Goal: Task Accomplishment & Management: Manage account settings

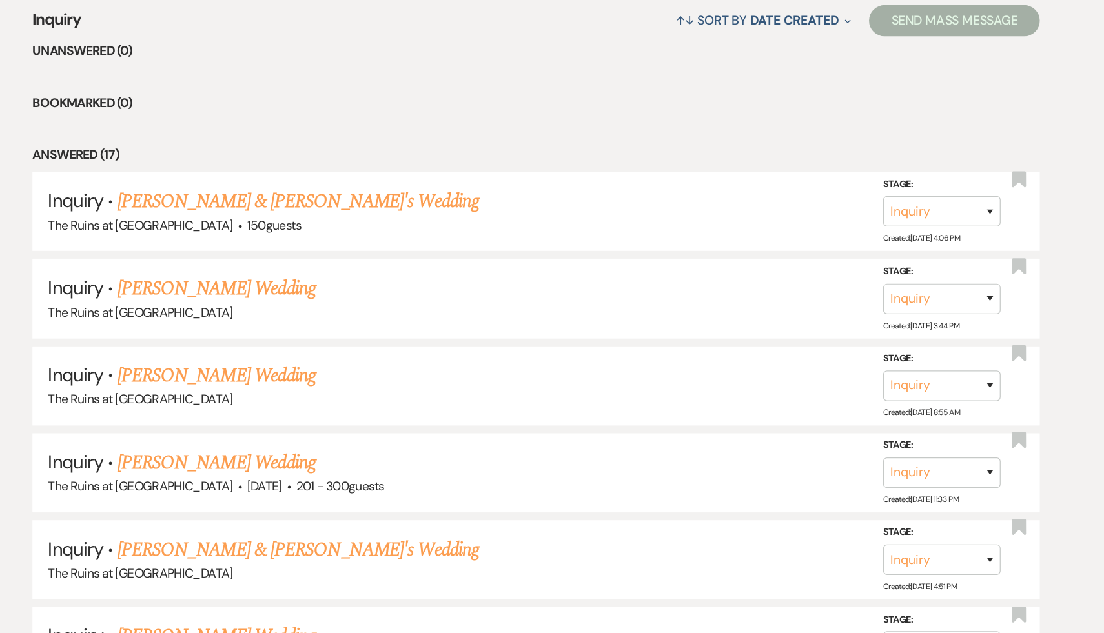
scroll to position [432, 0]
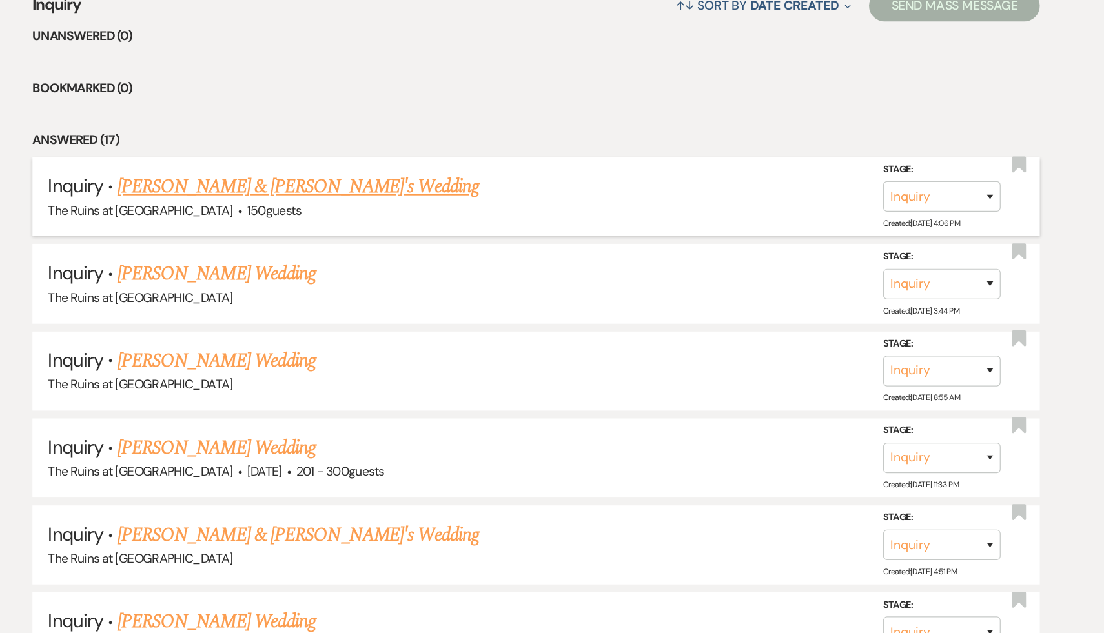
click at [323, 261] on link "[PERSON_NAME] & [PERSON_NAME]'s Wedding" at bounding box center [356, 265] width 298 height 23
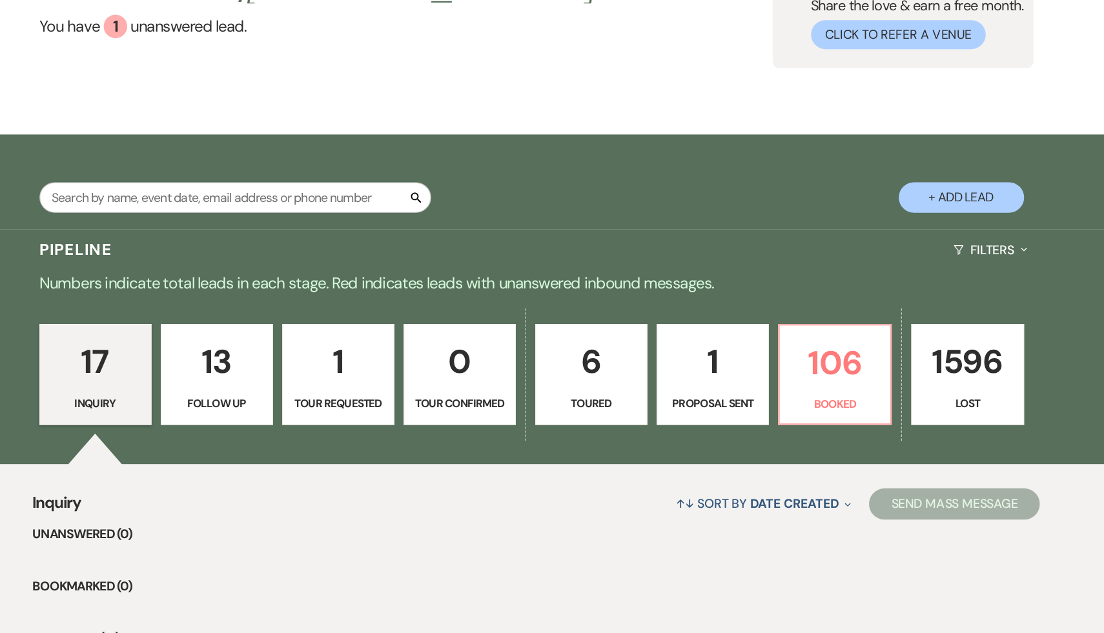
select select "6"
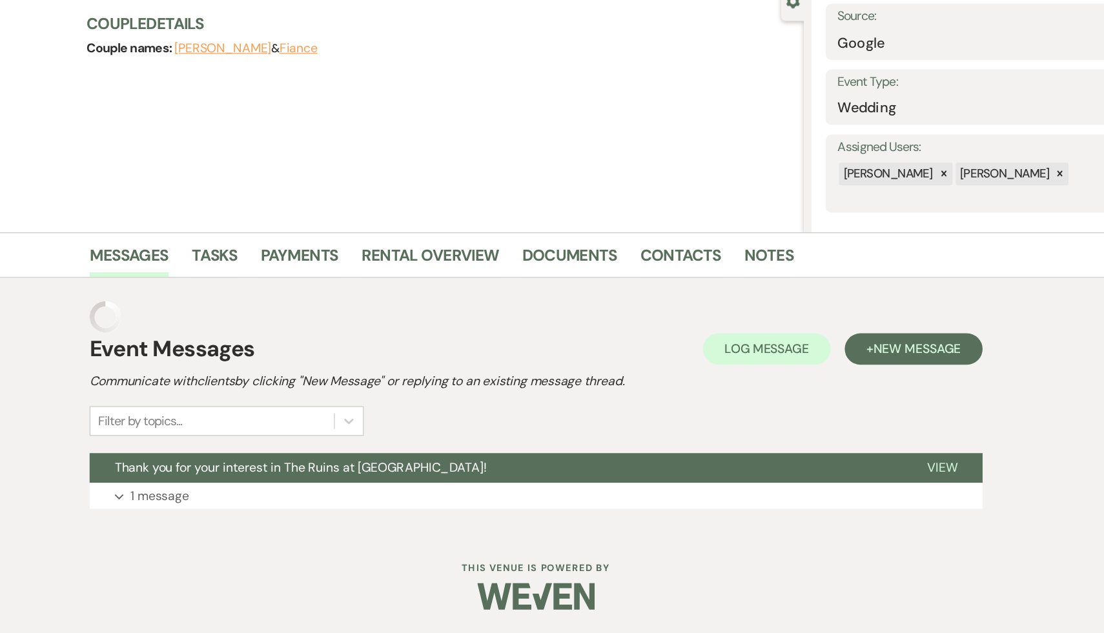
scroll to position [0, 0]
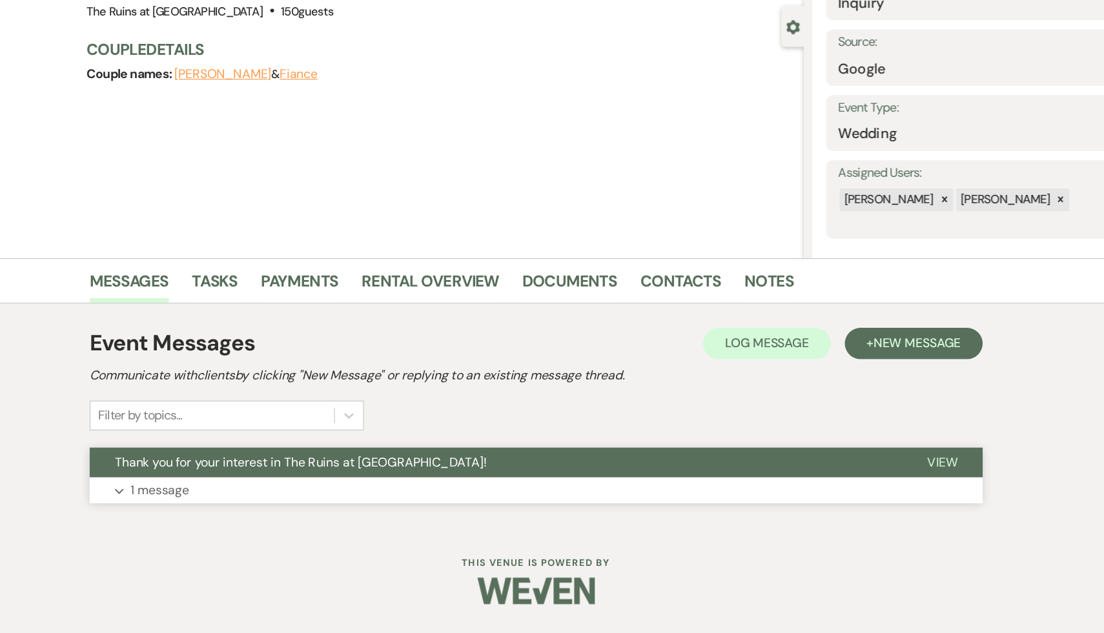
click at [375, 493] on span "Thank you for your interest in The Ruins at [GEOGRAPHIC_DATA]!" at bounding box center [358, 492] width 307 height 14
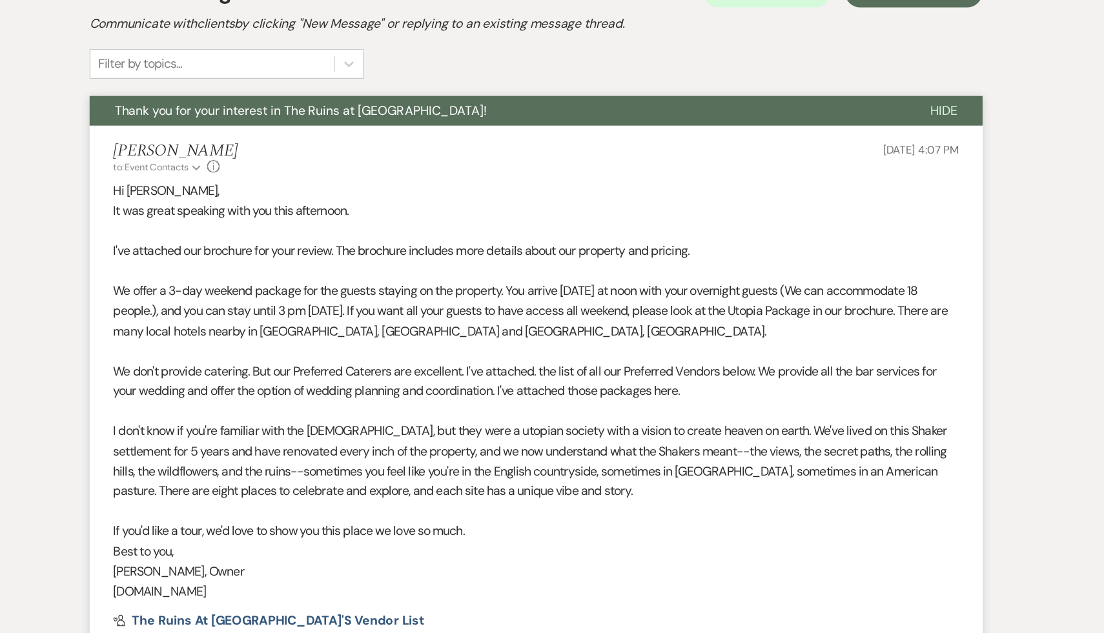
scroll to position [293, 0]
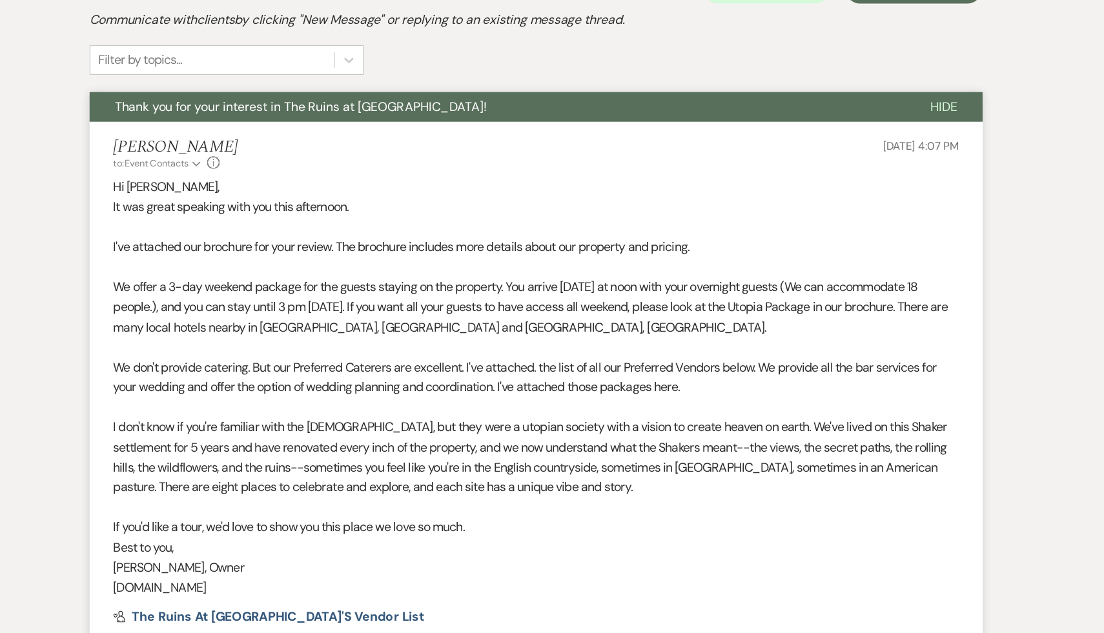
click at [587, 554] on p "If you'd like a tour, we'd love to show you this place we love so much." at bounding box center [551, 546] width 697 height 17
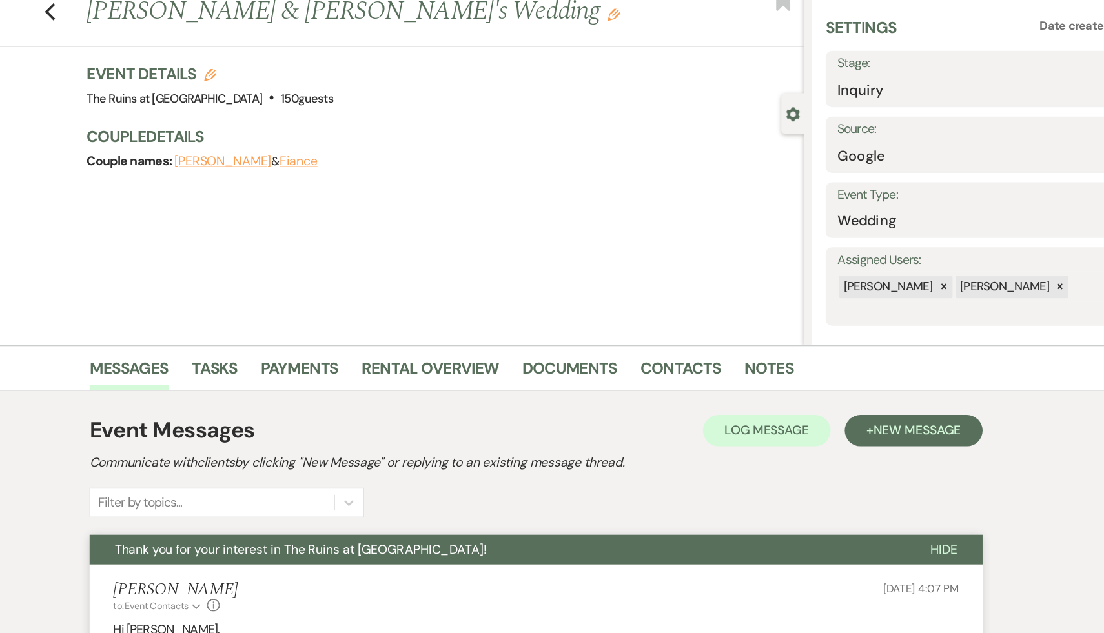
scroll to position [0, 0]
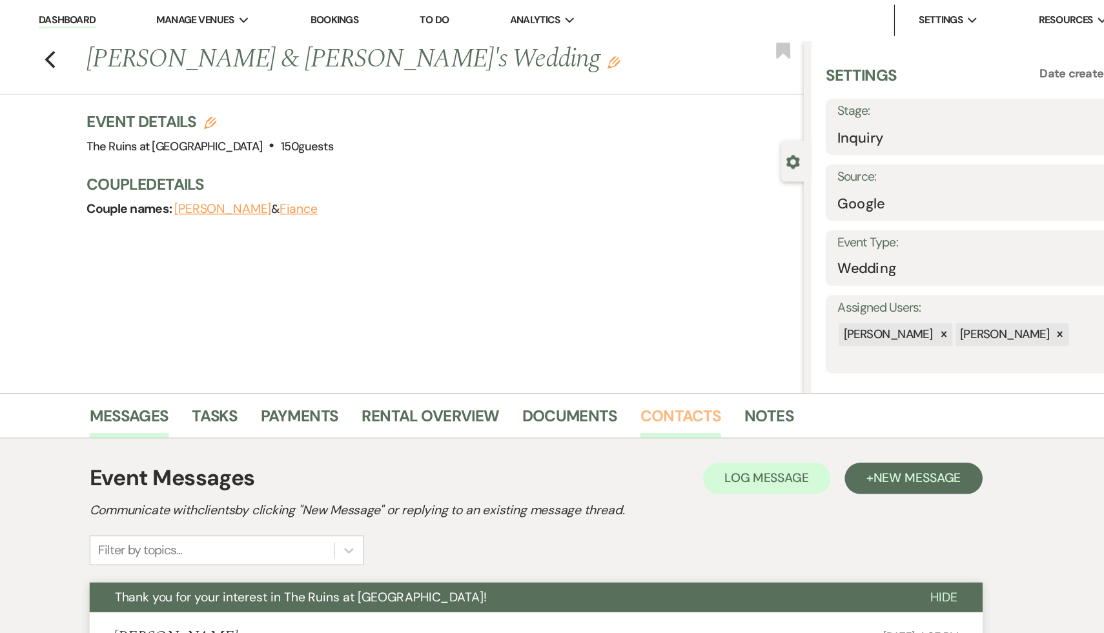
click at [666, 342] on link "Contacts" at bounding box center [671, 346] width 66 height 28
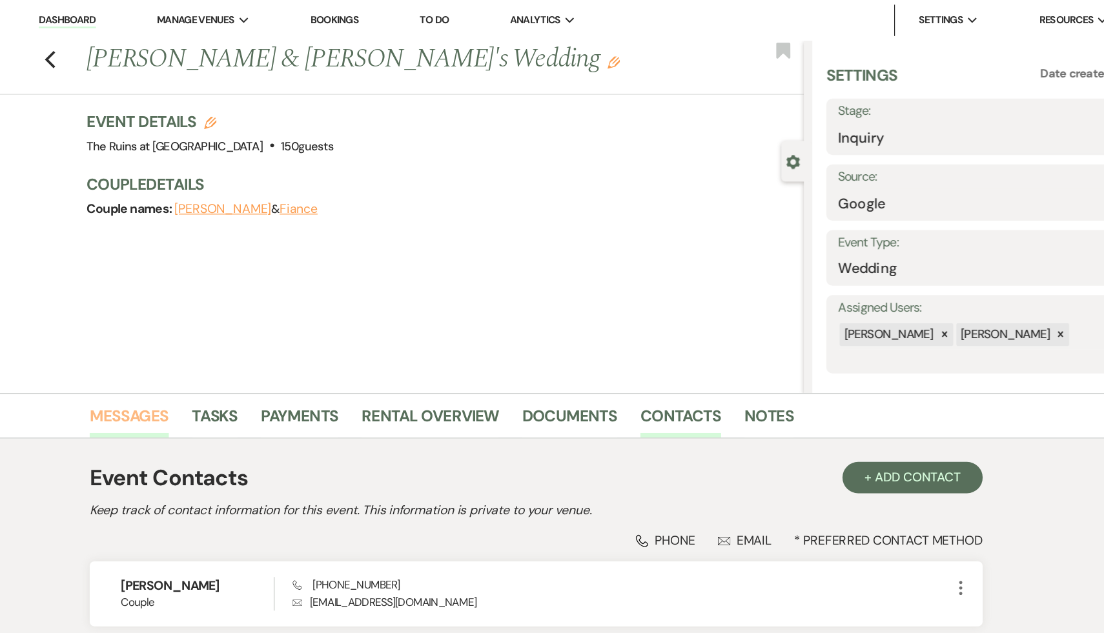
click at [217, 342] on link "Messages" at bounding box center [216, 346] width 65 height 28
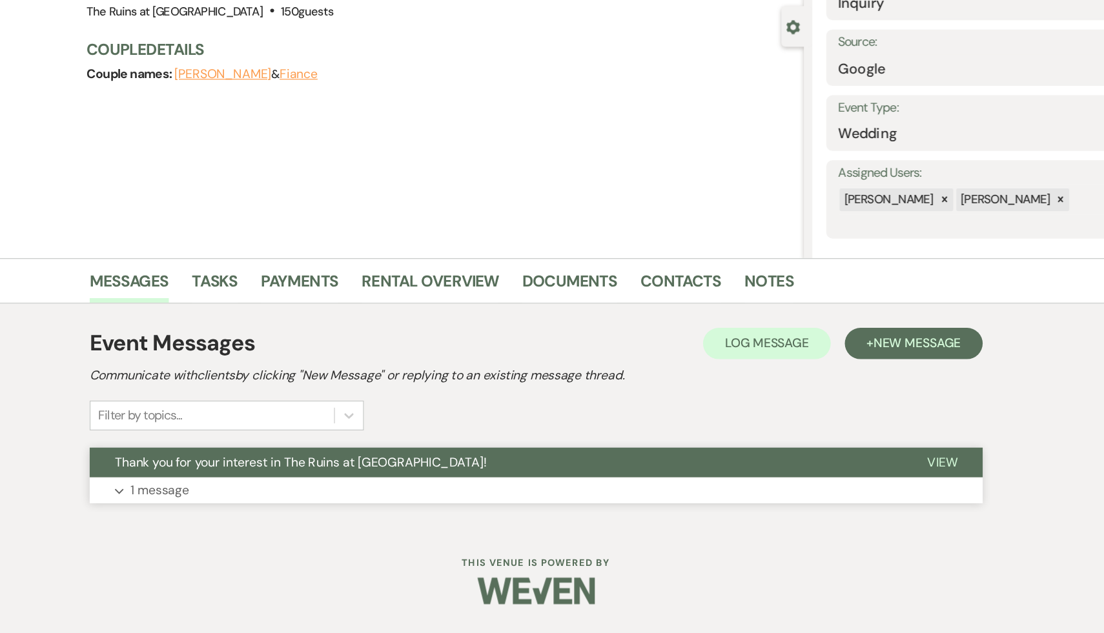
click at [313, 491] on span "Thank you for your interest in The Ruins at [GEOGRAPHIC_DATA]!" at bounding box center [358, 492] width 307 height 14
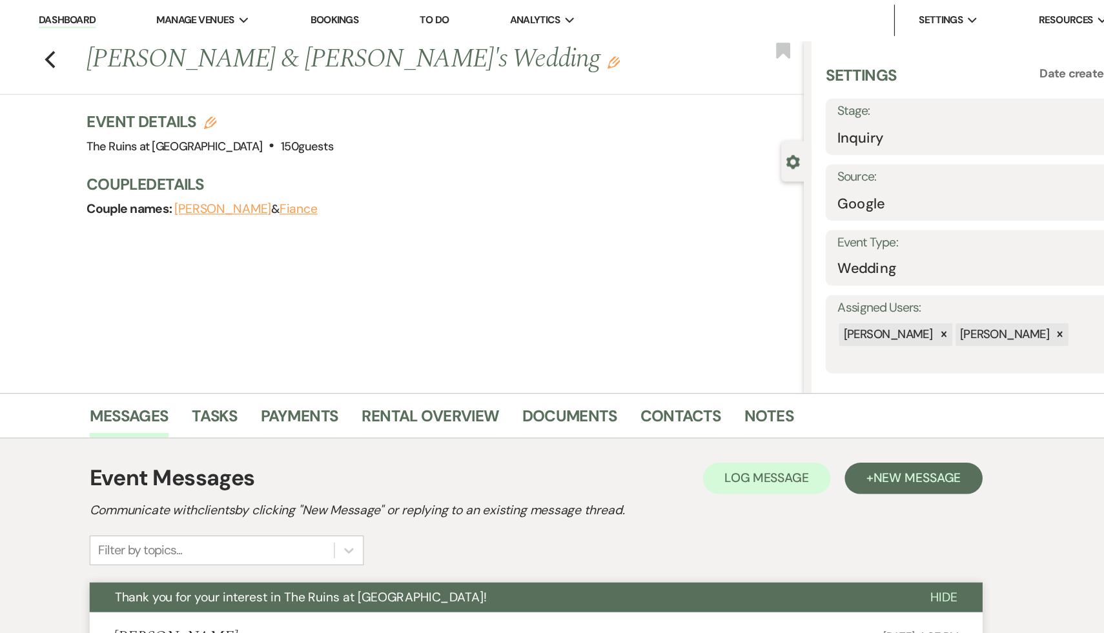
click at [162, 14] on link "Dashboard" at bounding box center [165, 17] width 46 height 12
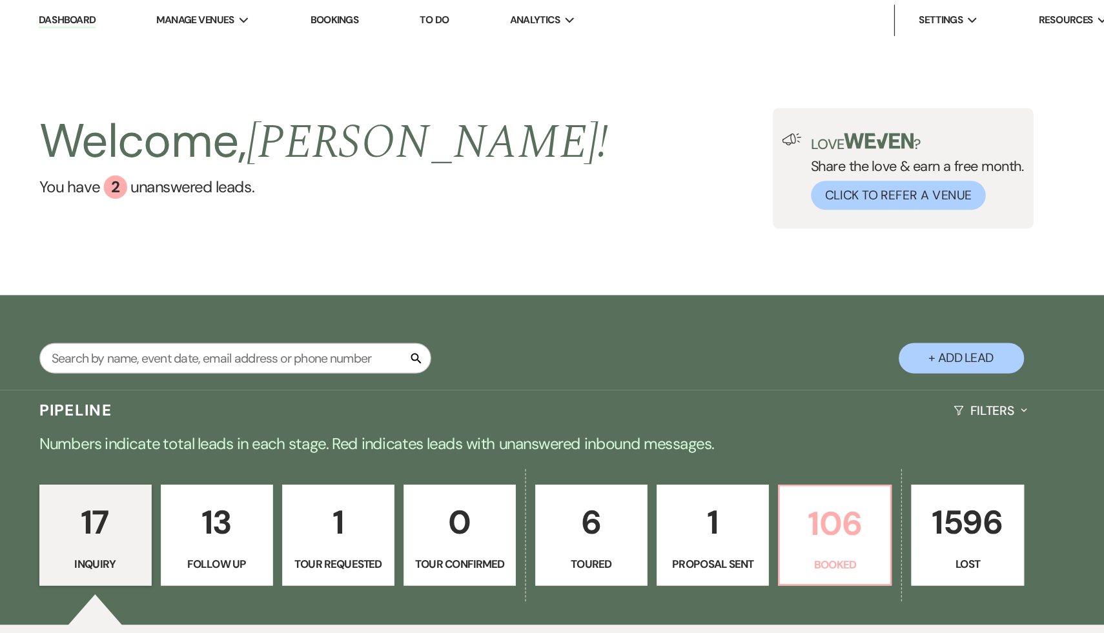
click at [804, 438] on p "106" at bounding box center [798, 431] width 76 height 43
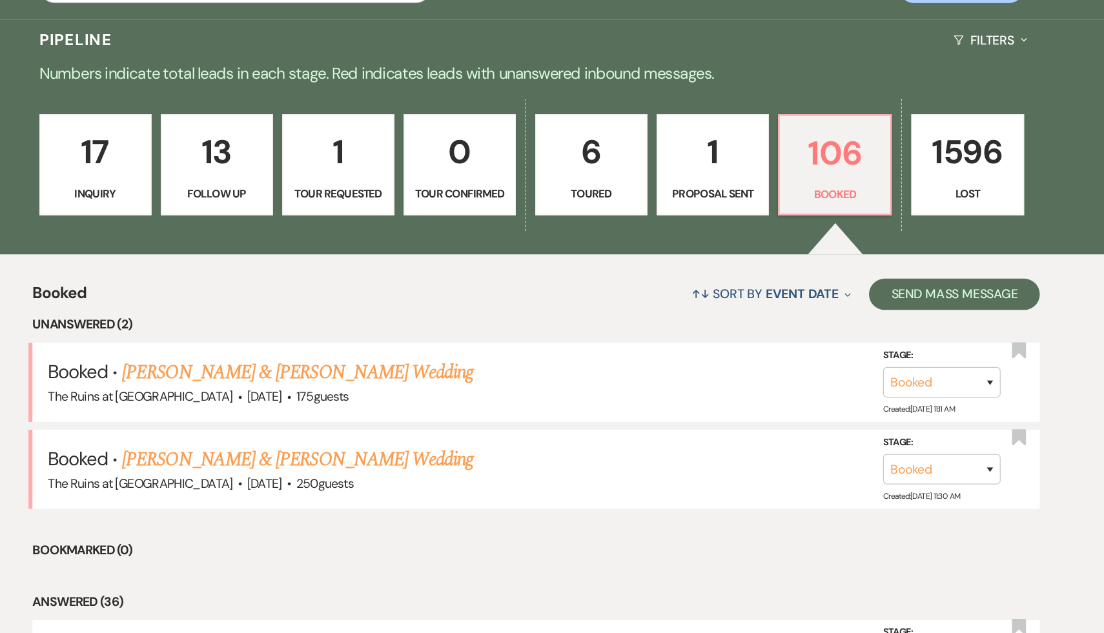
scroll to position [212, 0]
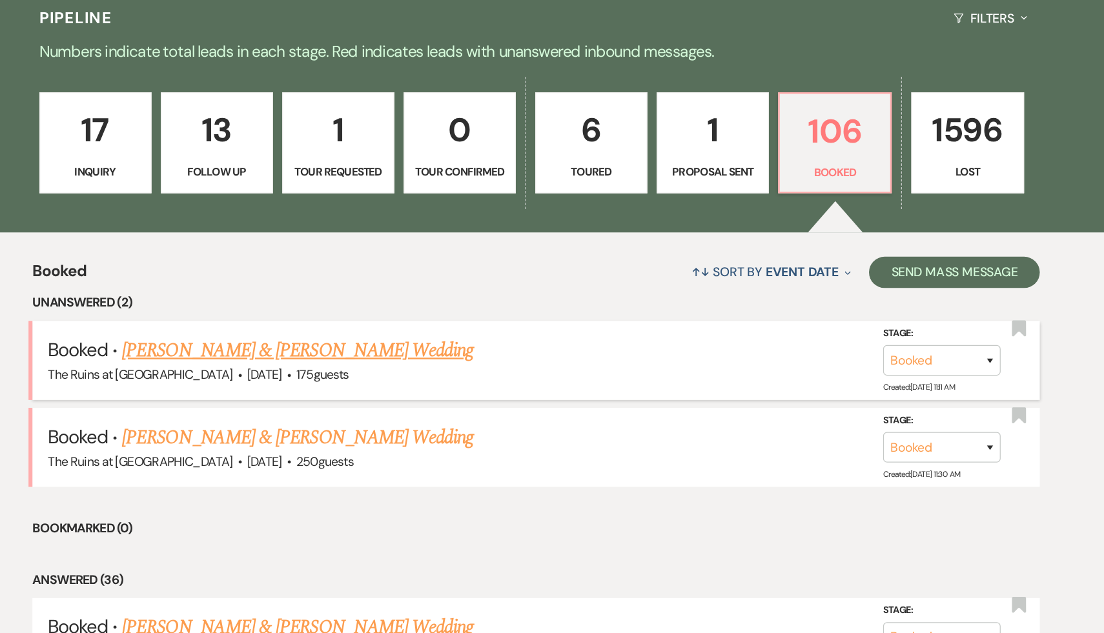
click at [381, 407] on link "Alex Fafoutis & Lenore Shickmanter's Wedding" at bounding box center [355, 400] width 289 height 23
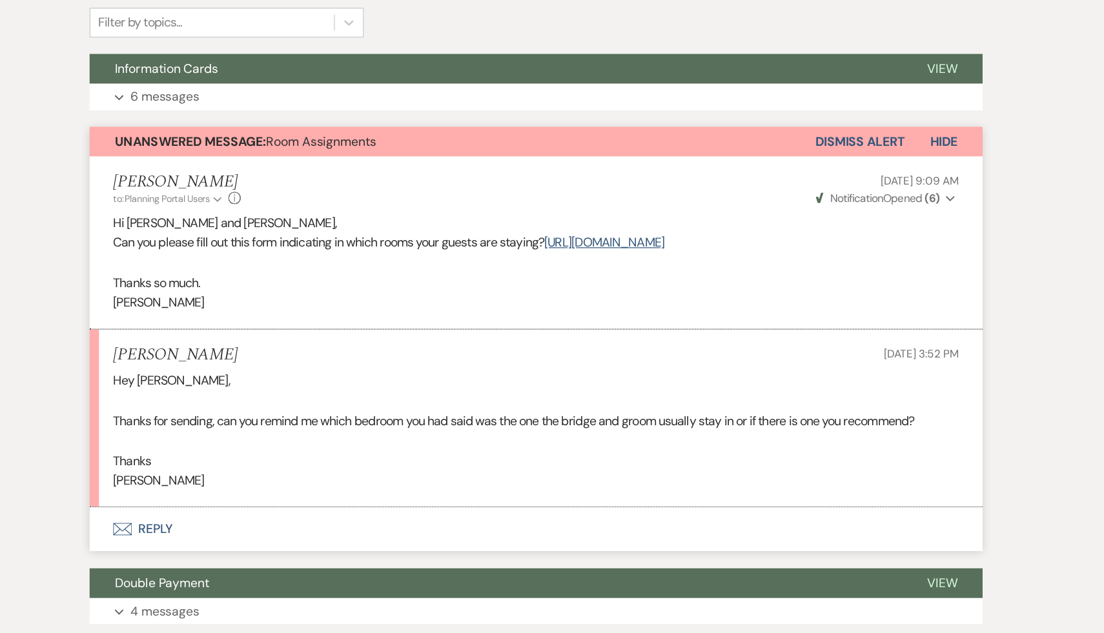
scroll to position [222, 0]
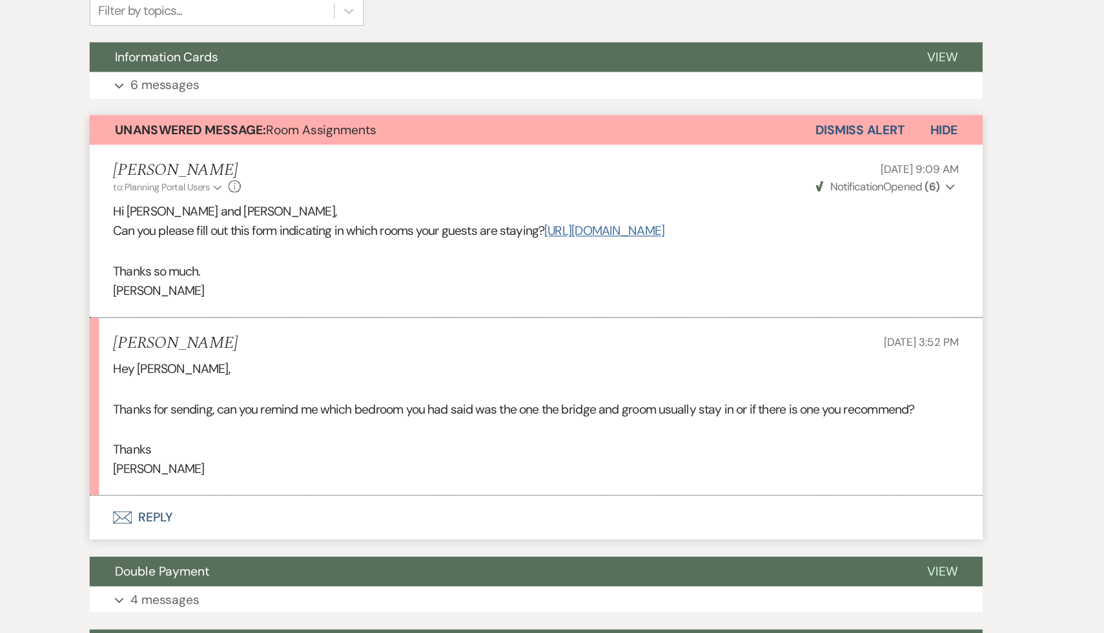
click at [657, 298] on link "https://forms.gle/1Y5er5Fd6nLhqEoGA" at bounding box center [607, 301] width 99 height 14
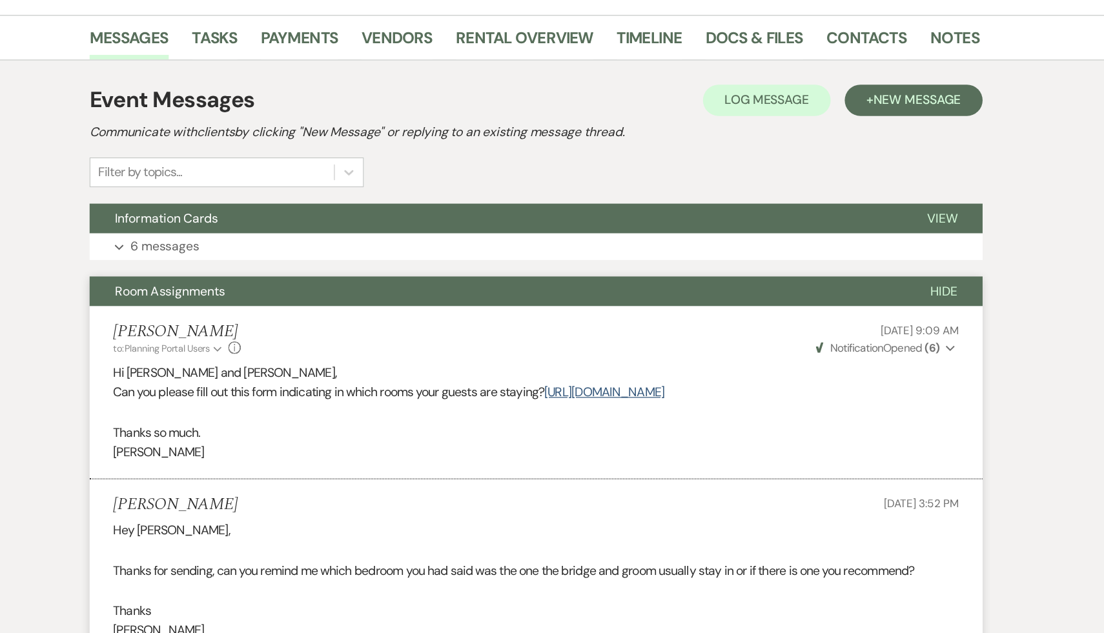
scroll to position [0, 0]
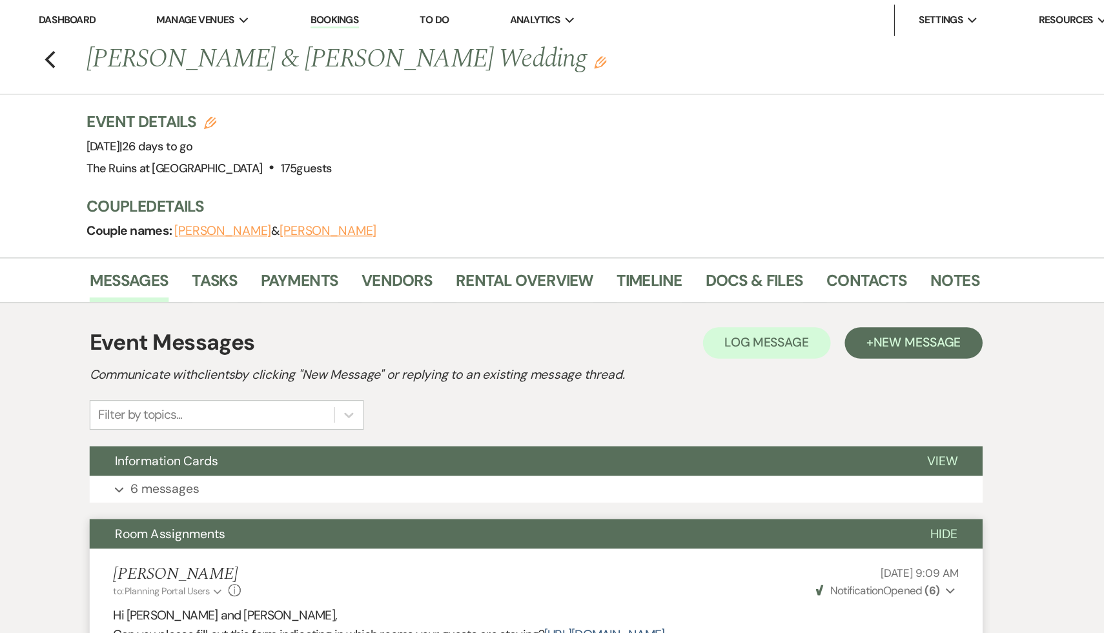
click at [178, 17] on link "Dashboard" at bounding box center [165, 16] width 46 height 11
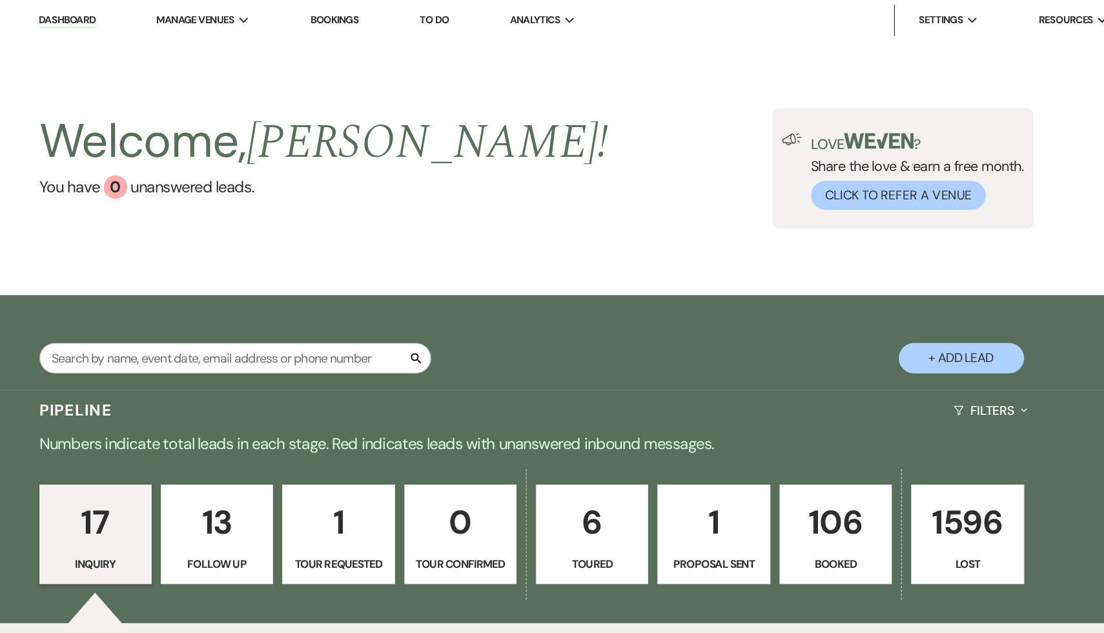
click at [906, 295] on button "+ Add Lead" at bounding box center [902, 295] width 103 height 25
select select "534"
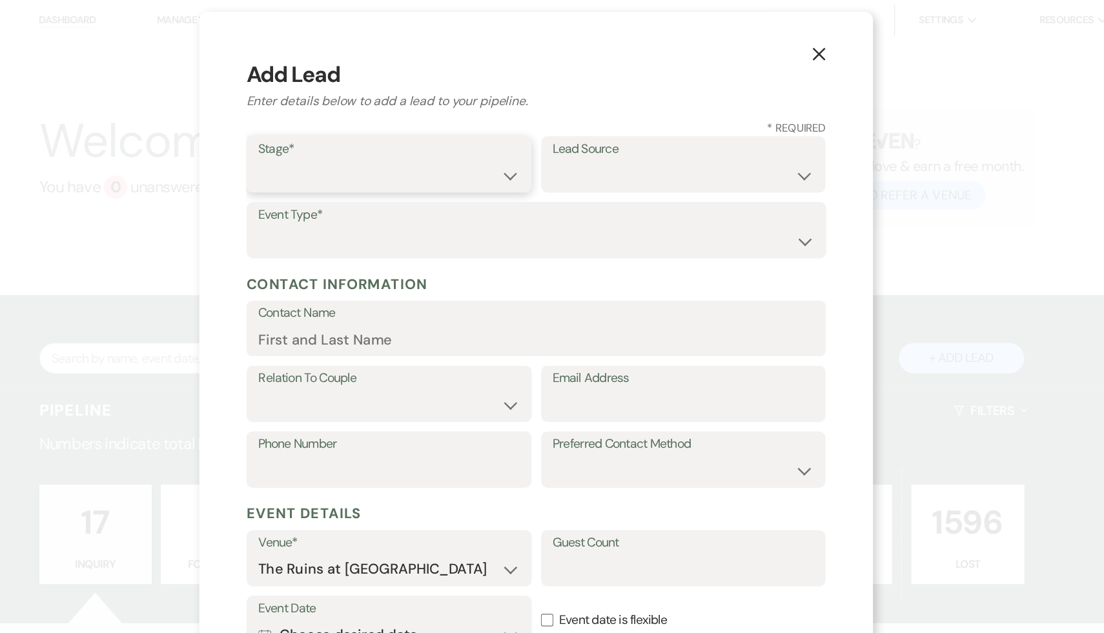
click at [529, 145] on select "Inquiry Follow Up Tour Requested Tour Confirmed Toured Proposal Sent Booked Lost" at bounding box center [431, 144] width 216 height 25
select select "1"
click at [323, 132] on select "Inquiry Follow Up Tour Requested Tour Confirmed Toured Proposal Sent Booked Lost" at bounding box center [431, 144] width 216 height 25
click at [772, 141] on select "Weven Venue Website Instagram Facebook Pinterest Google The Knot Wedding Wire H…" at bounding box center [673, 144] width 216 height 25
select select "3"
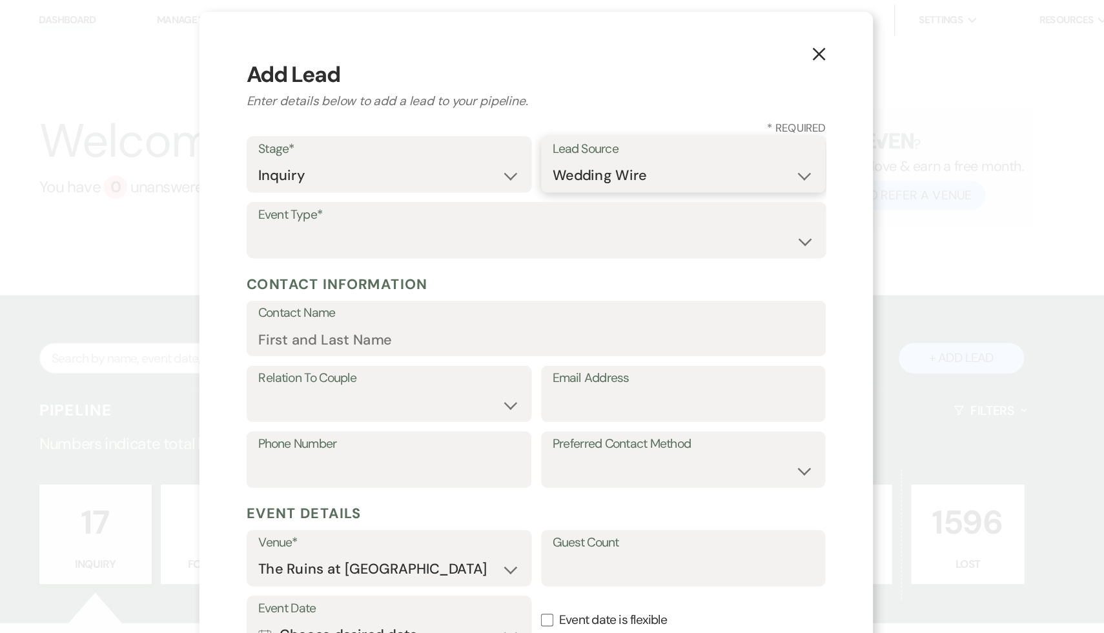
click at [565, 132] on select "Weven Venue Website Instagram Facebook Pinterest Google The Knot Wedding Wire H…" at bounding box center [673, 144] width 216 height 25
click at [774, 198] on select "Wedding Anniversary Party Baby Shower Bachelorette / Bachelor Party Birthday Pa…" at bounding box center [552, 199] width 458 height 25
select select "1"
click at [323, 187] on select "Wedding Anniversary Party Baby Shower Bachelorette / Bachelor Party Birthday Pa…" at bounding box center [552, 199] width 458 height 25
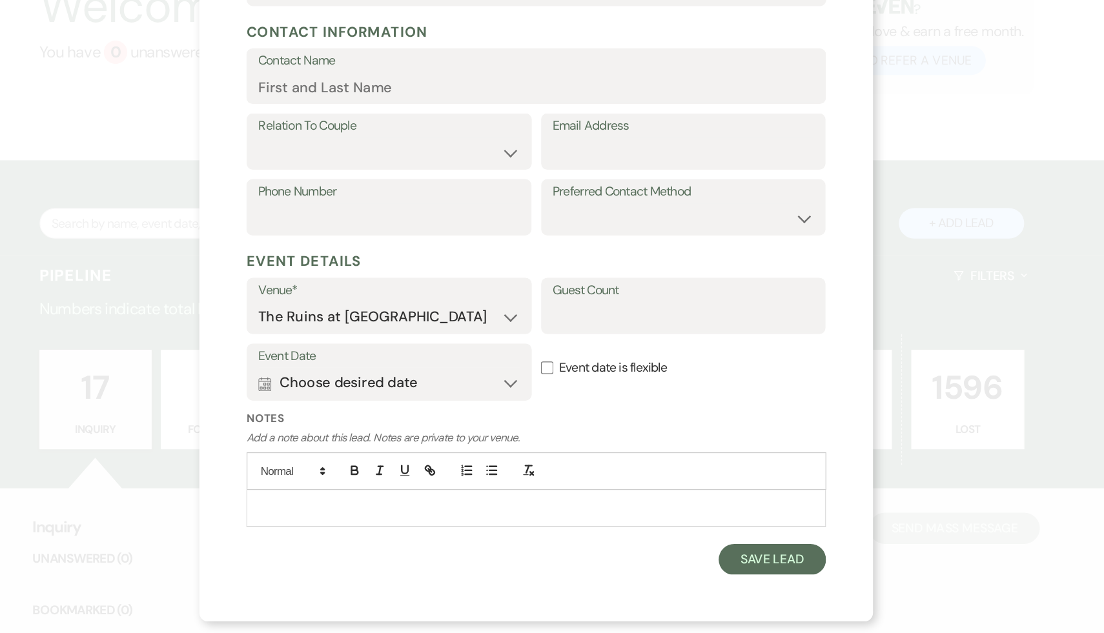
click at [542, 533] on p at bounding box center [551, 530] width 457 height 14
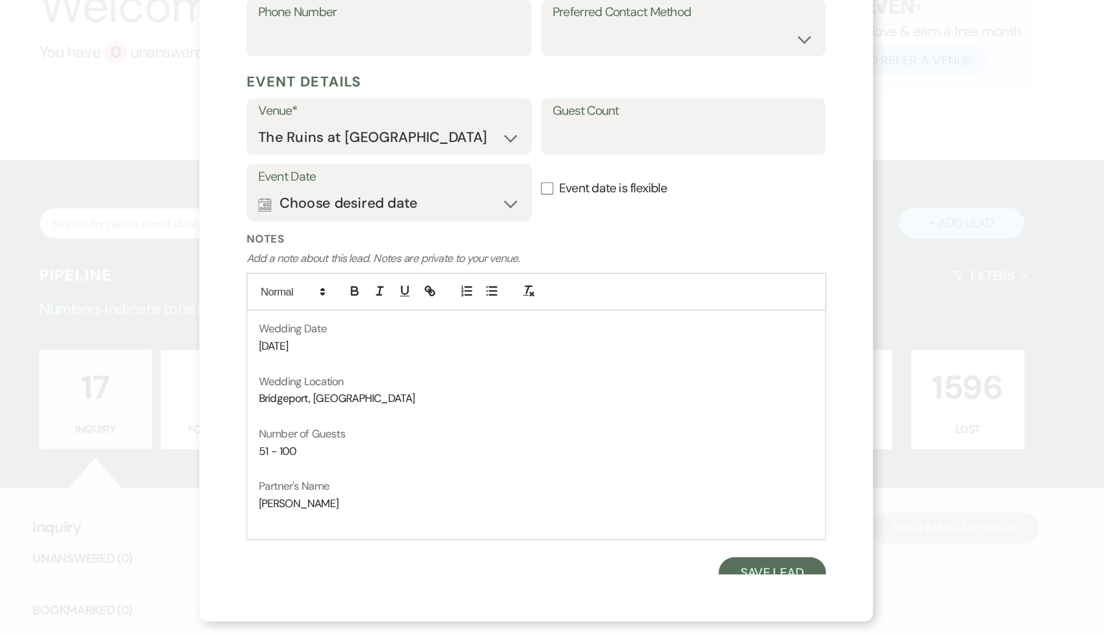
scroll to position [256, 0]
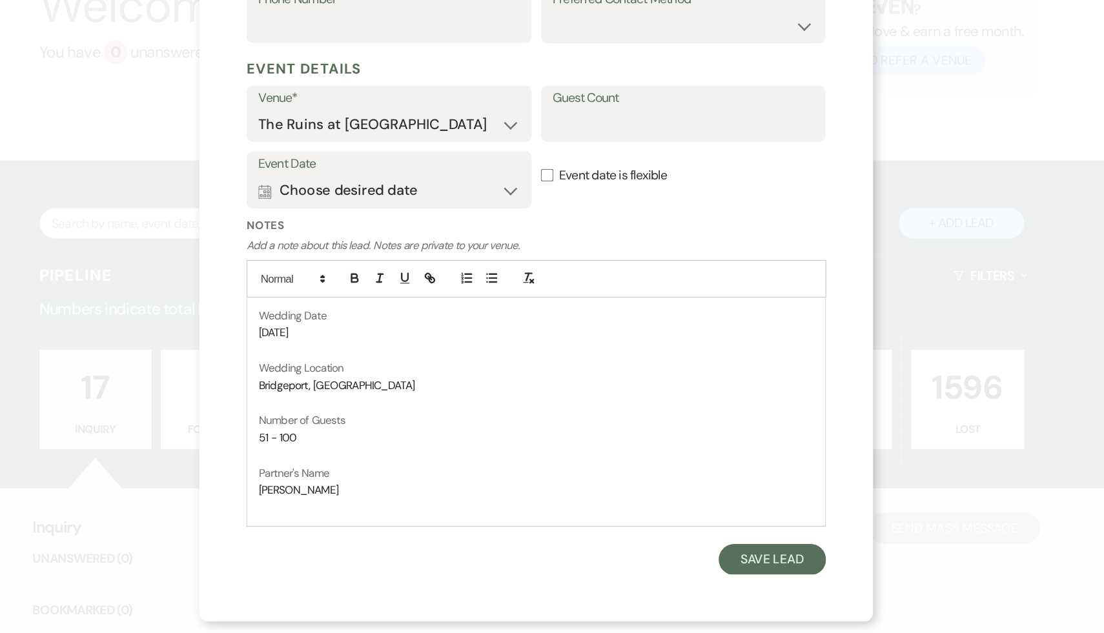
click at [582, 456] on p "Number of Guests" at bounding box center [551, 458] width 457 height 14
drag, startPoint x: 387, startPoint y: 513, endPoint x: 320, endPoint y: 509, distance: 67.2
click at [320, 509] on div "Wedding Date Fri, May 28, 2027 Wedding Location Bridgeport, CT Number of Guests…" at bounding box center [552, 450] width 476 height 189
copy span "Brett Backman"
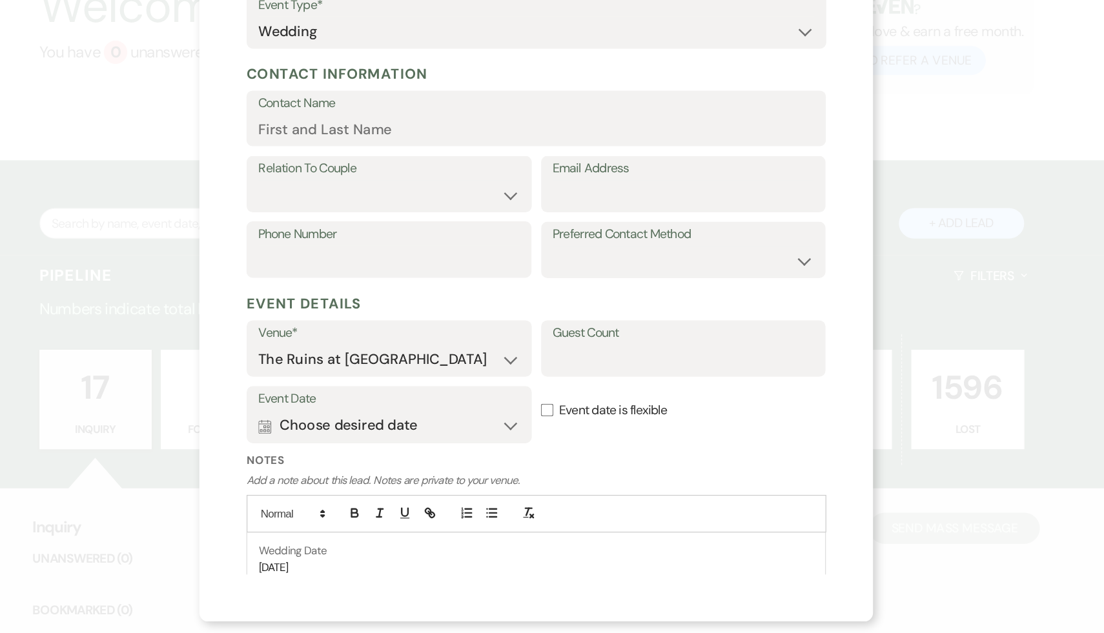
scroll to position [0, 0]
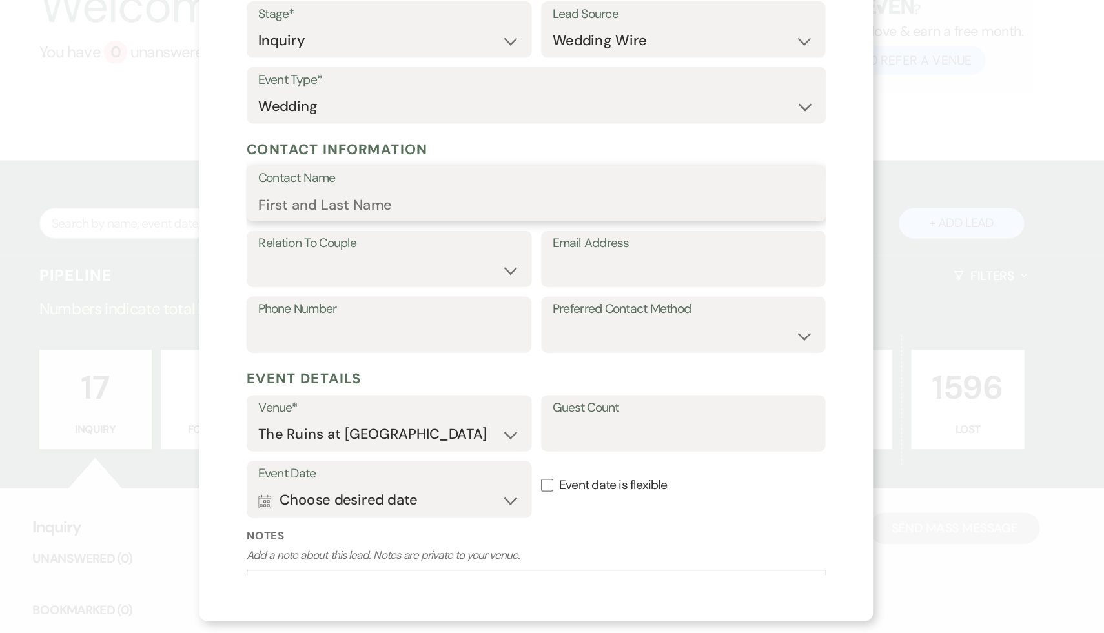
click at [449, 278] on input "Contact Name" at bounding box center [552, 279] width 458 height 25
paste input "Brett Backman"
type input "Brett Backman"
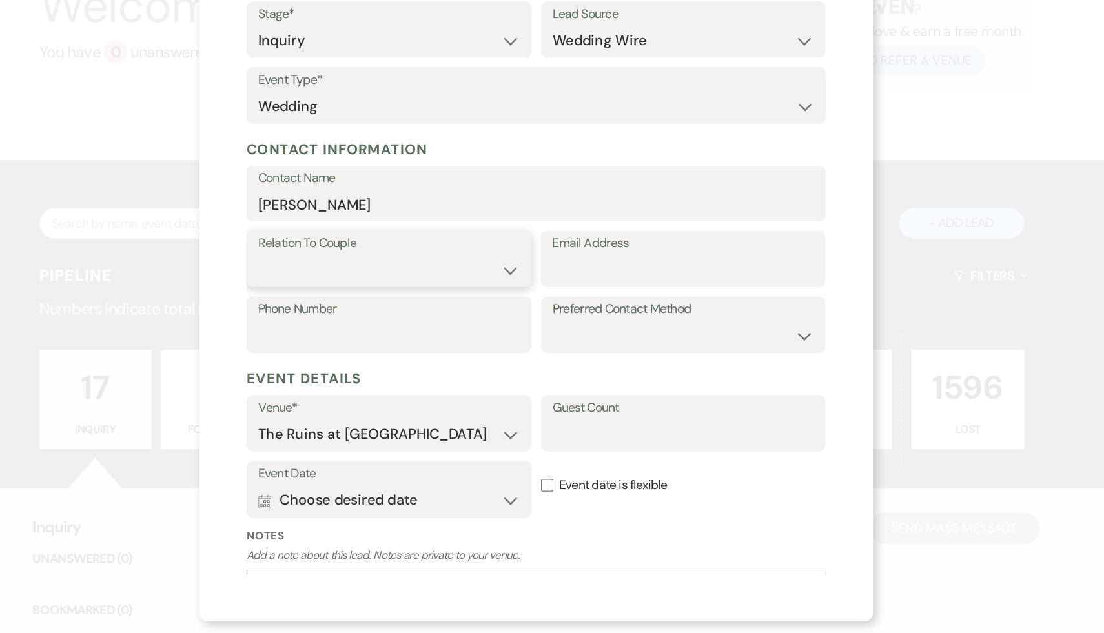
click at [529, 334] on select "Couple Planner Parent of Couple Family Member Friend Other" at bounding box center [431, 333] width 216 height 25
select select "1"
click at [323, 321] on select "Couple Planner Parent of Couple Family Member Friend Other" at bounding box center [431, 333] width 216 height 25
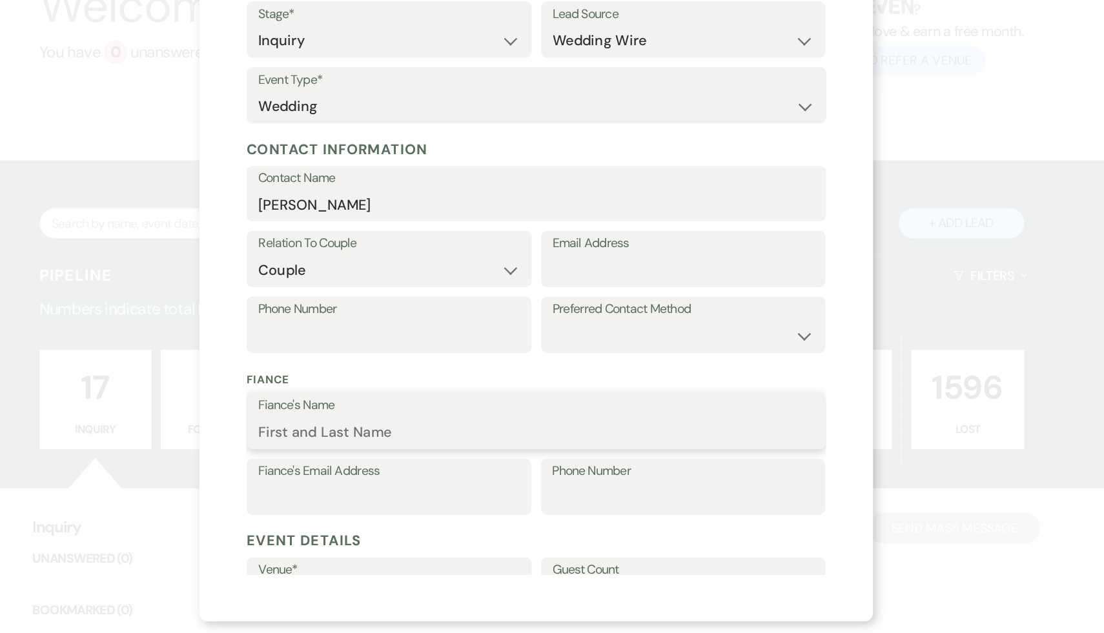
click at [408, 468] on input "Fiance's Name" at bounding box center [552, 467] width 458 height 25
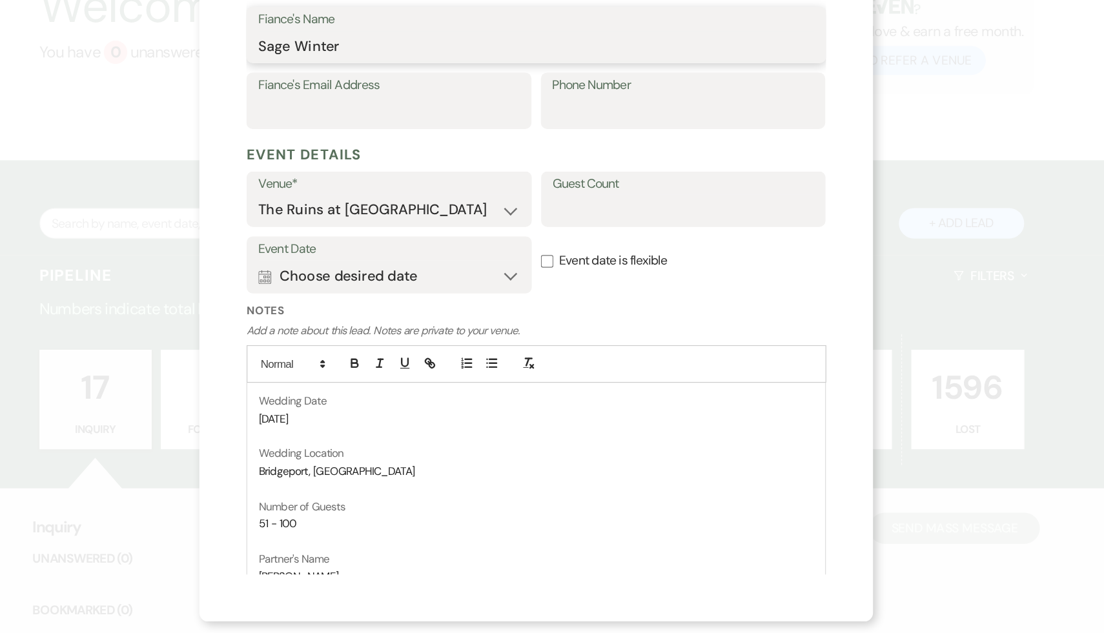
scroll to position [389, 0]
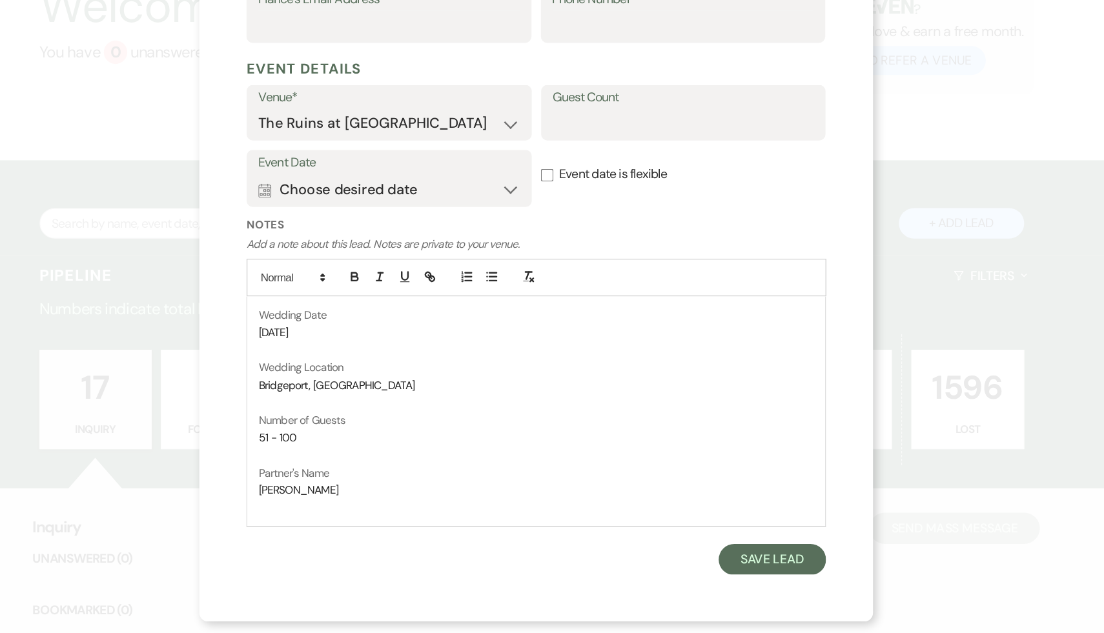
type input "Sage Winter"
click at [494, 451] on p "Number of Guests" at bounding box center [551, 458] width 457 height 14
drag, startPoint x: 394, startPoint y: 386, endPoint x: 316, endPoint y: 385, distance: 78.8
click at [316, 385] on div "Wedding Date Fri, May 28, 2027 Wedding Location Bridgeport, CT Number of Guests…" at bounding box center [552, 450] width 476 height 189
click at [468, 407] on p "Wedding Location" at bounding box center [551, 414] width 457 height 14
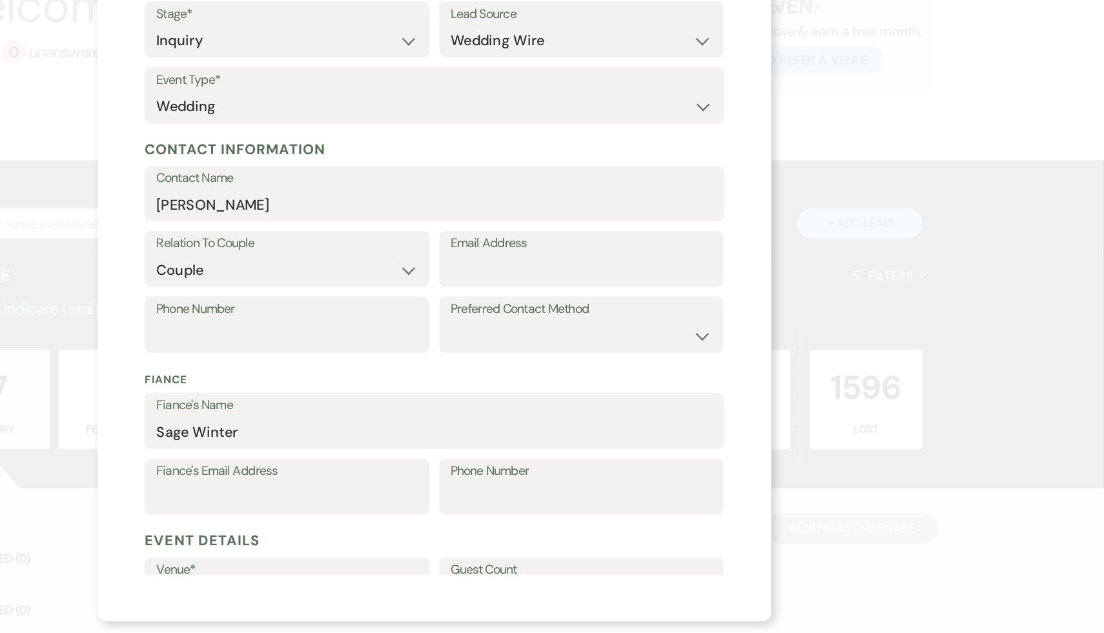
scroll to position [0, 0]
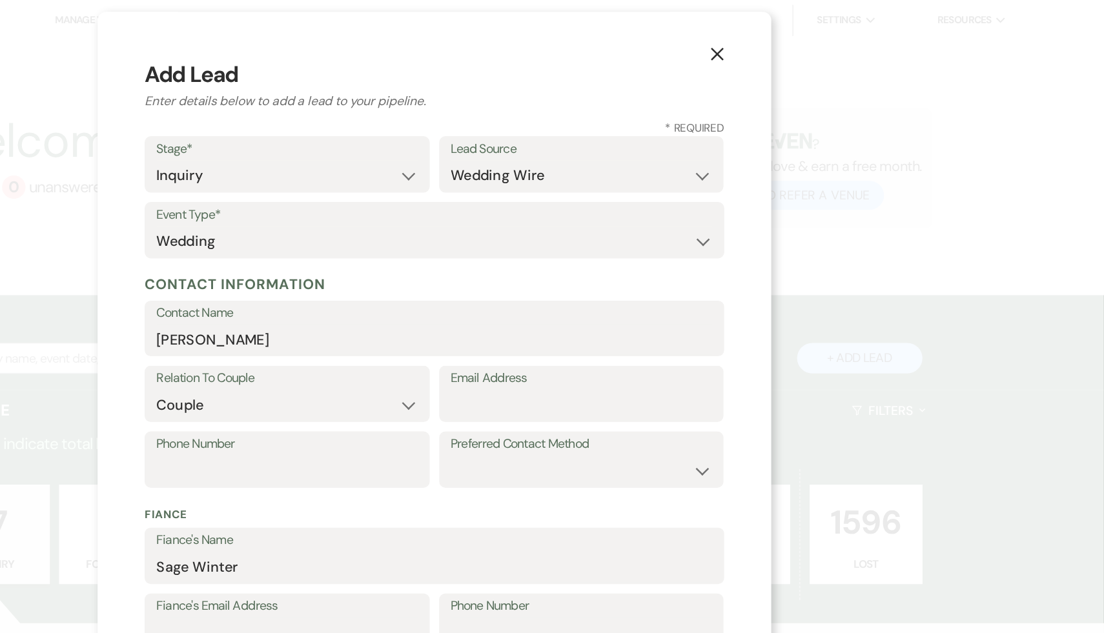
click at [786, 42] on icon "X" at bounding box center [785, 45] width 12 height 12
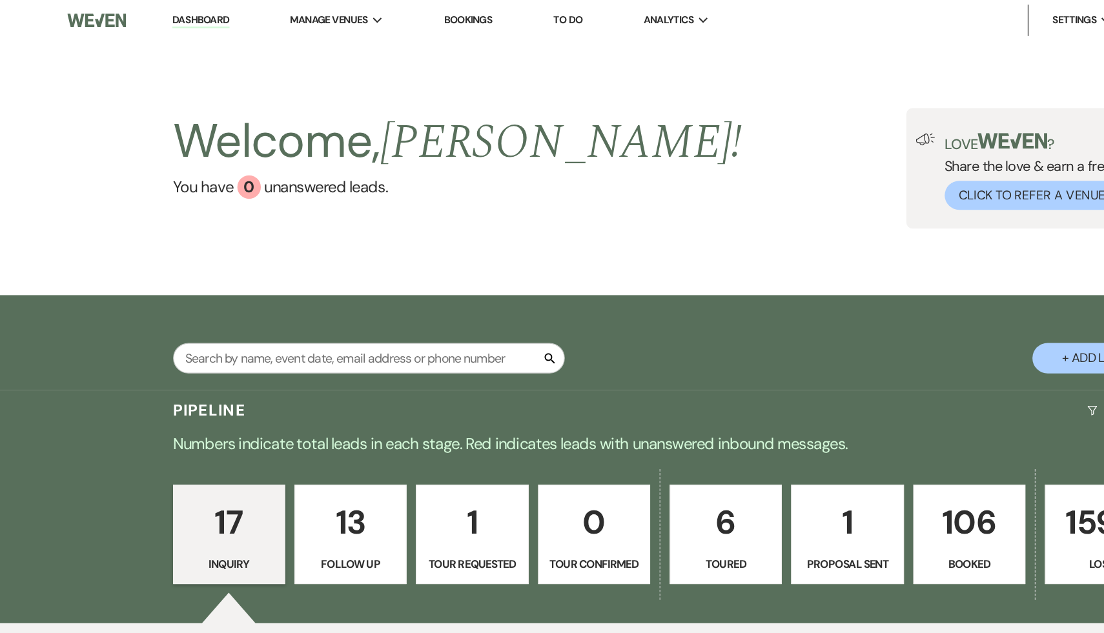
click at [286, 434] on p "13" at bounding box center [289, 430] width 76 height 43
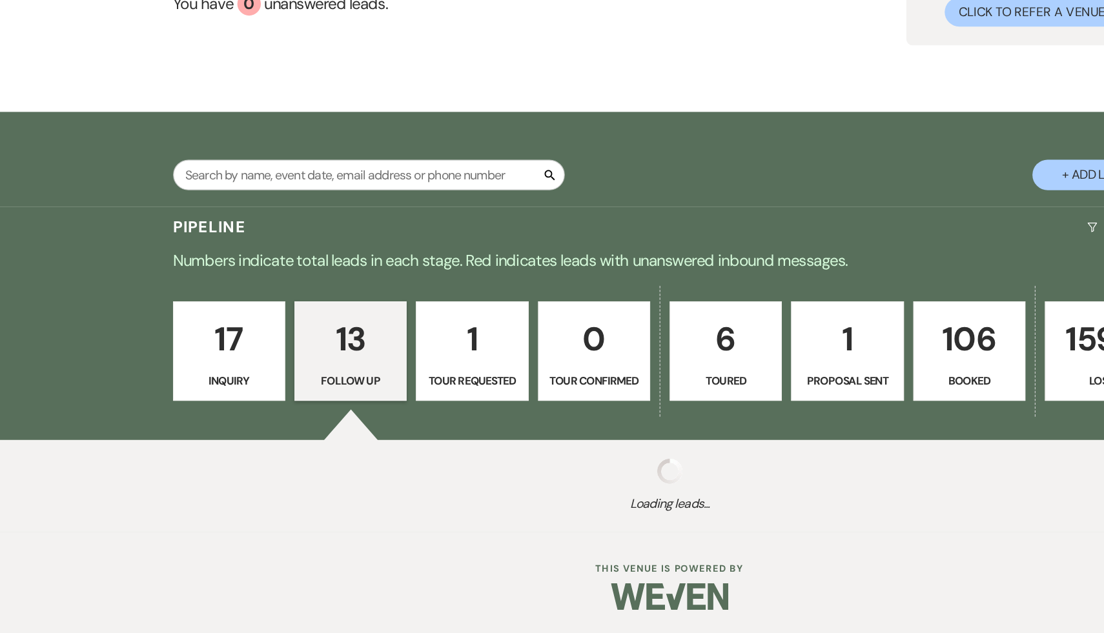
select select "9"
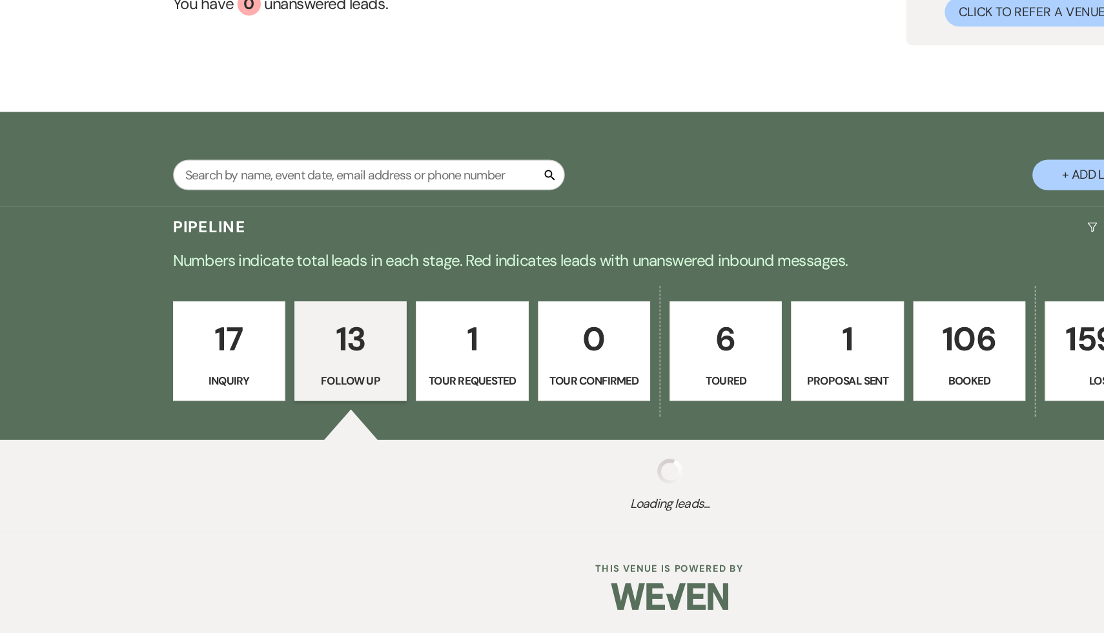
select select "9"
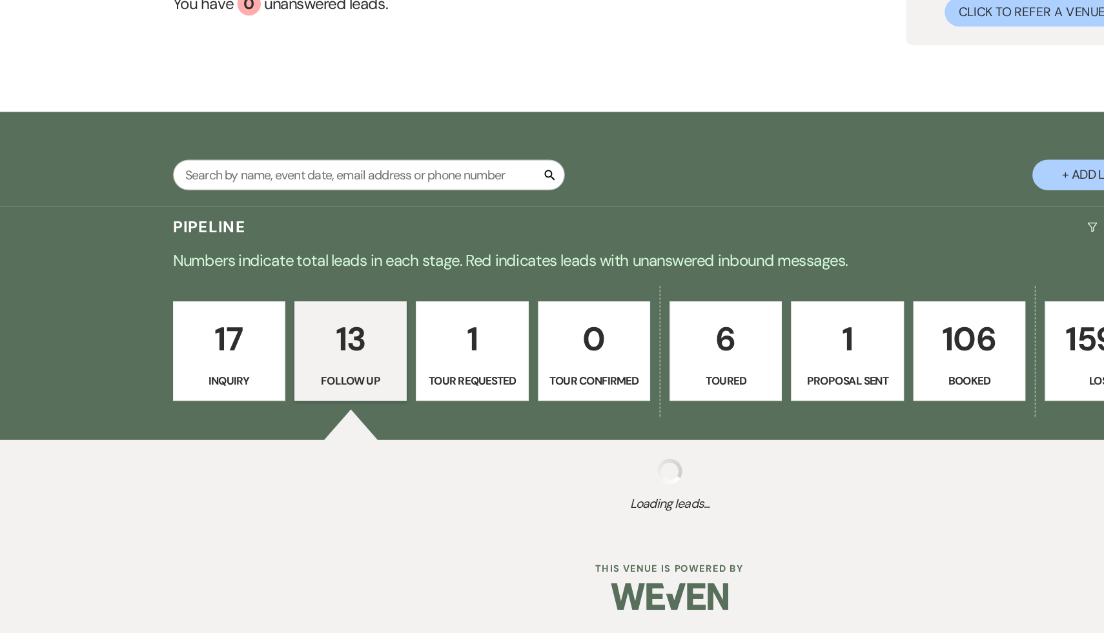
select select "9"
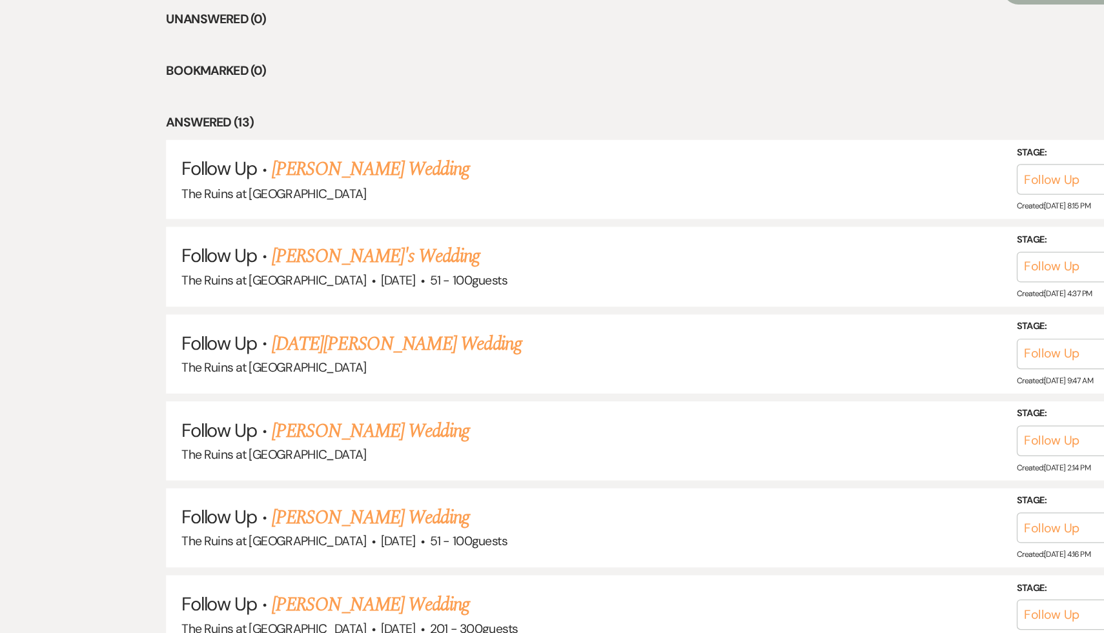
scroll to position [496, 0]
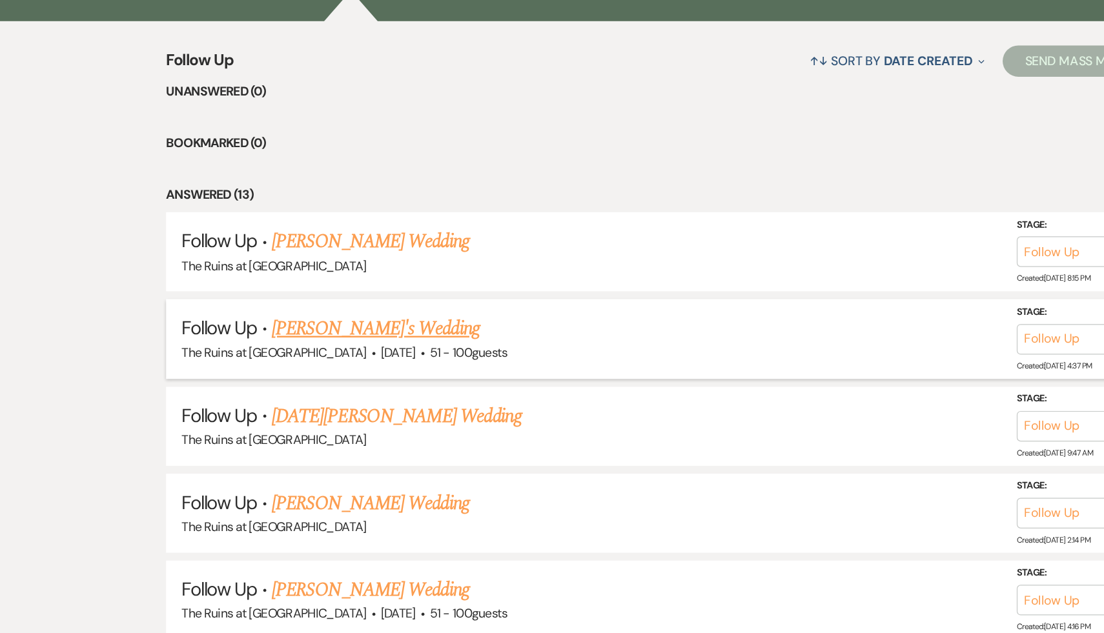
click at [323, 271] on link "[PERSON_NAME]'s Wedding" at bounding box center [310, 270] width 172 height 23
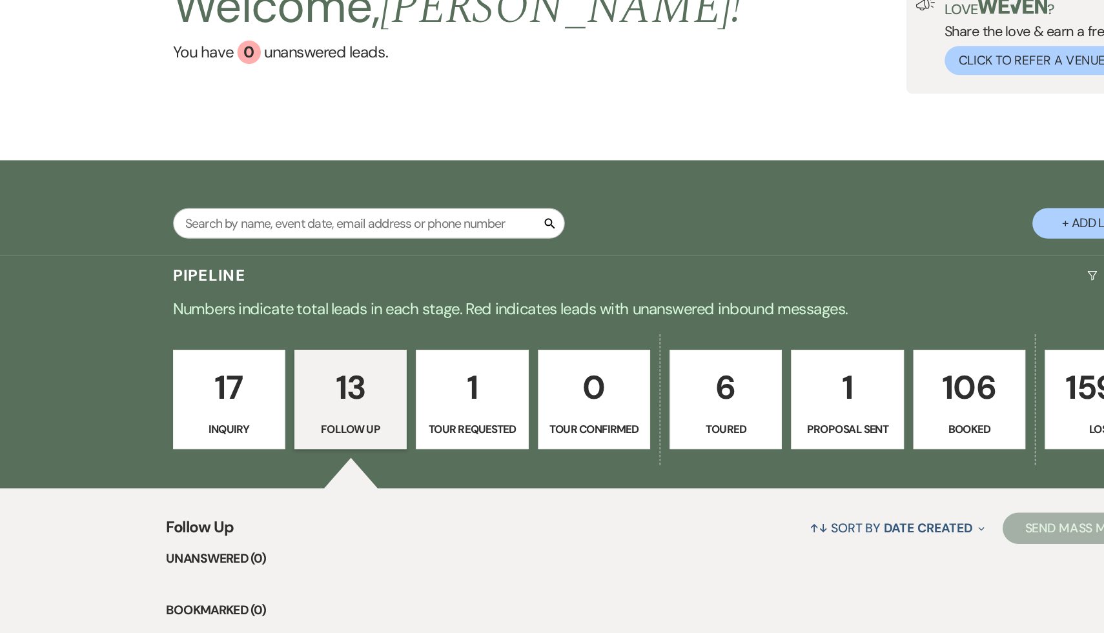
select select "9"
select select "2"
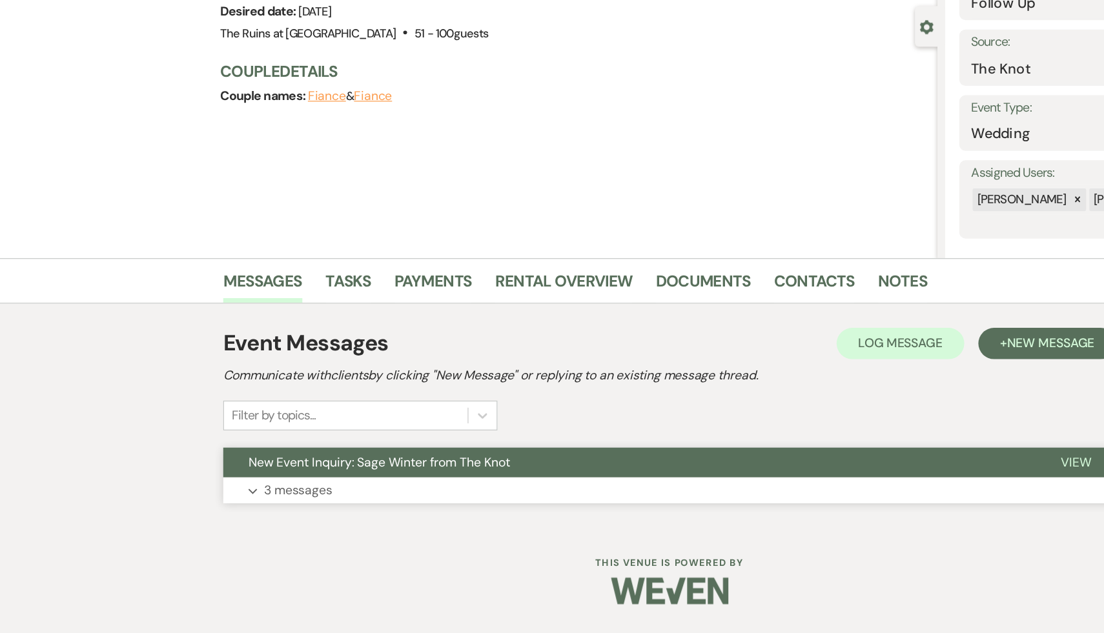
click at [287, 489] on span "New Event Inquiry: Sage Winter from The Knot" at bounding box center [313, 492] width 216 height 14
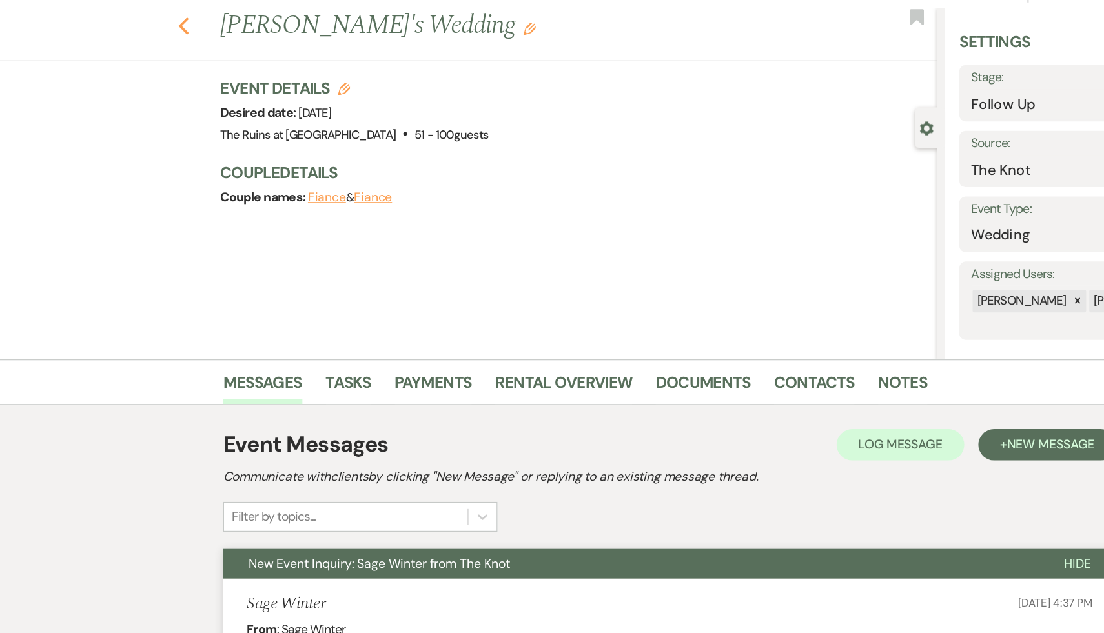
click at [150, 45] on icon "Previous" at bounding box center [152, 48] width 10 height 15
select select "9"
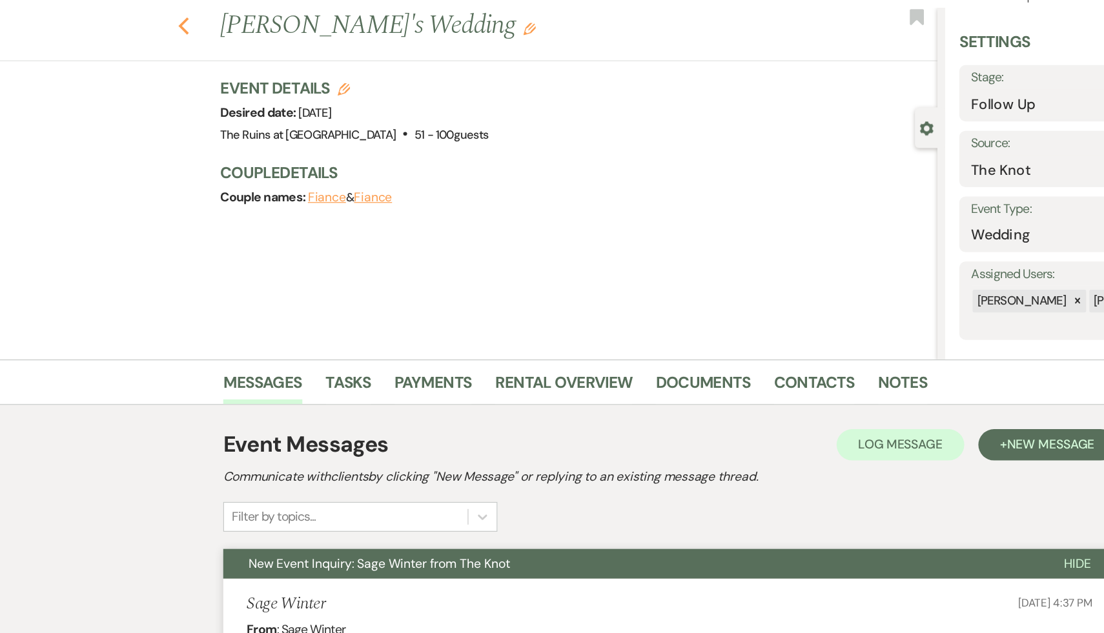
select select "9"
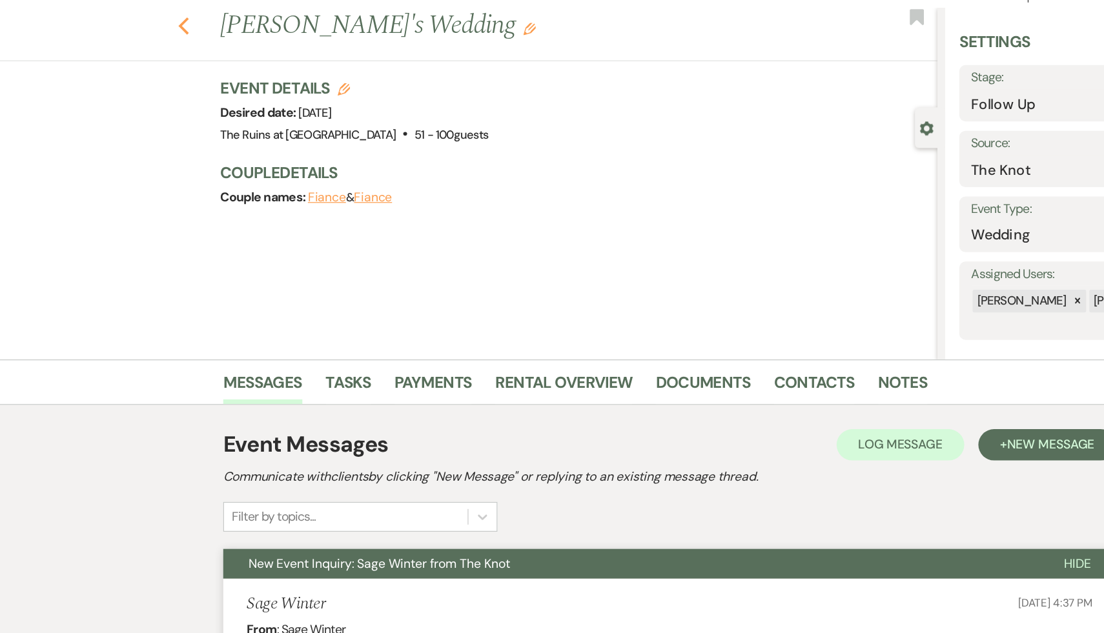
select select "9"
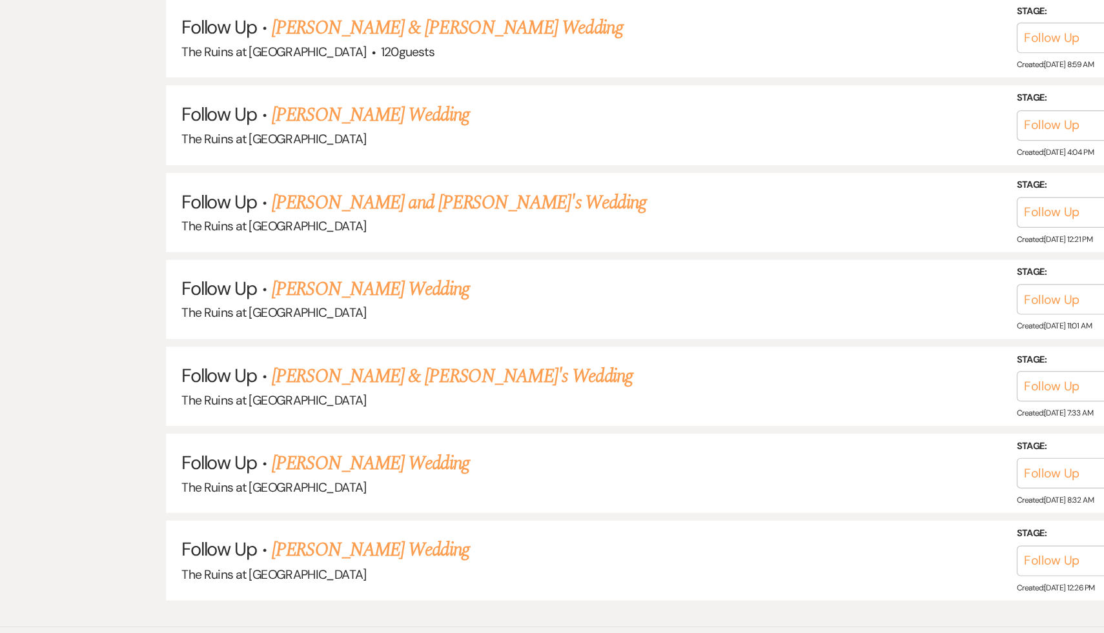
scroll to position [1063, 0]
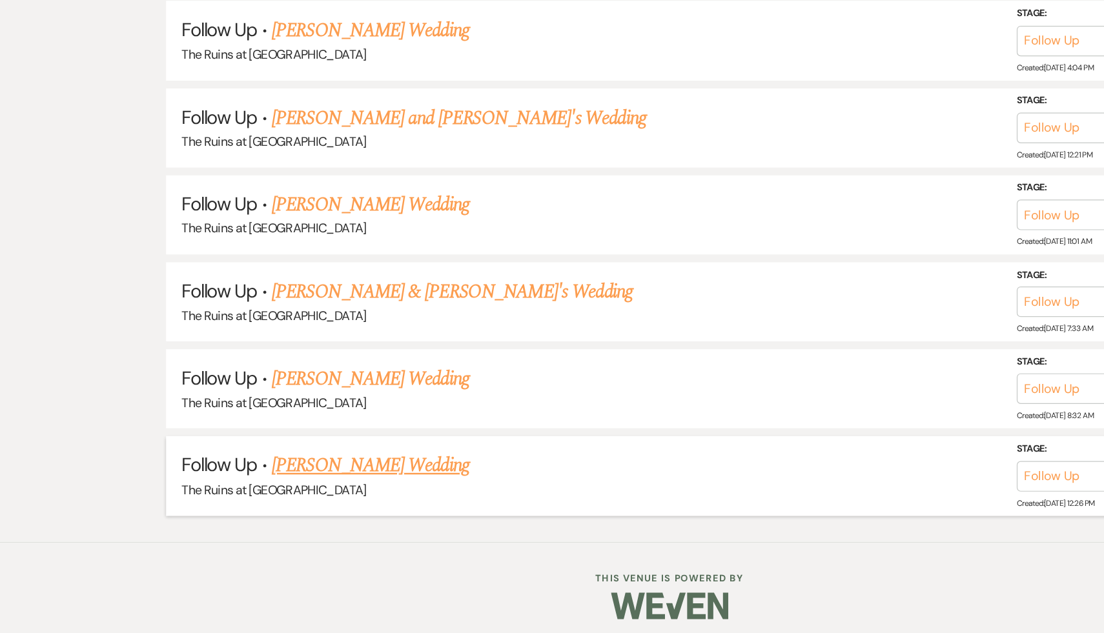
click at [310, 489] on link "[PERSON_NAME] Wedding" at bounding box center [305, 494] width 163 height 23
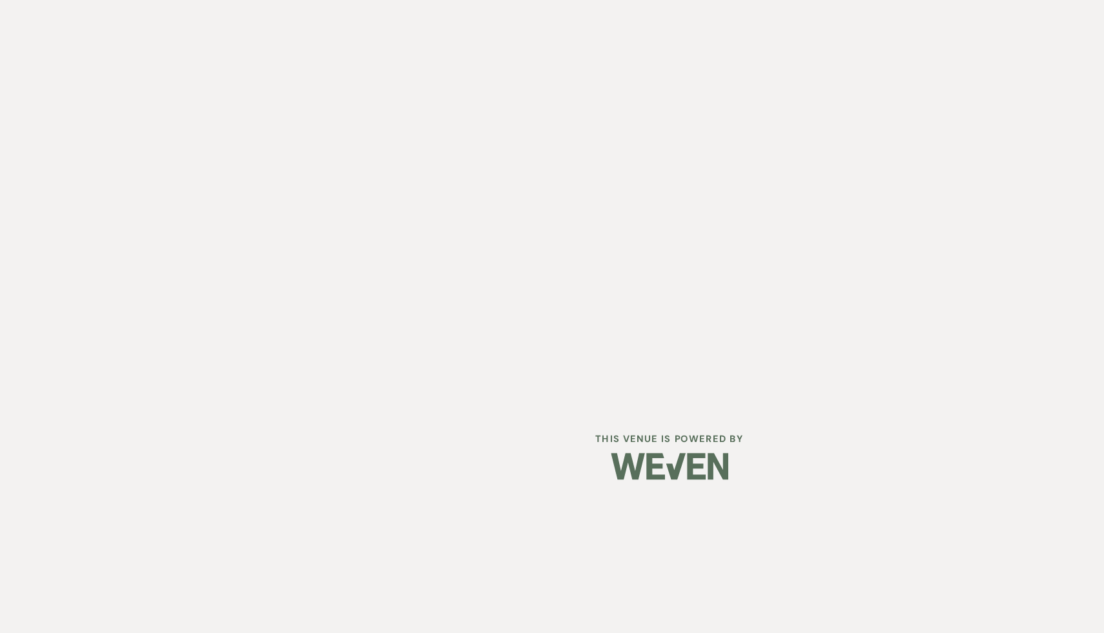
select select "9"
select select "5"
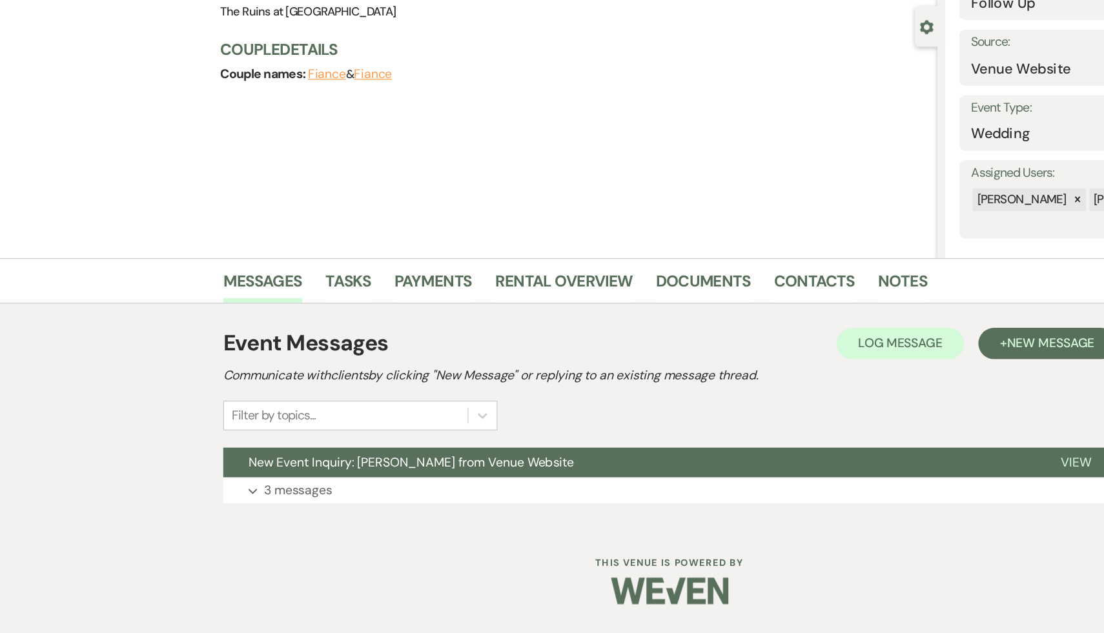
click at [310, 489] on span "New Event Inquiry: Hannah Perrelli from Venue Website" at bounding box center [339, 492] width 269 height 14
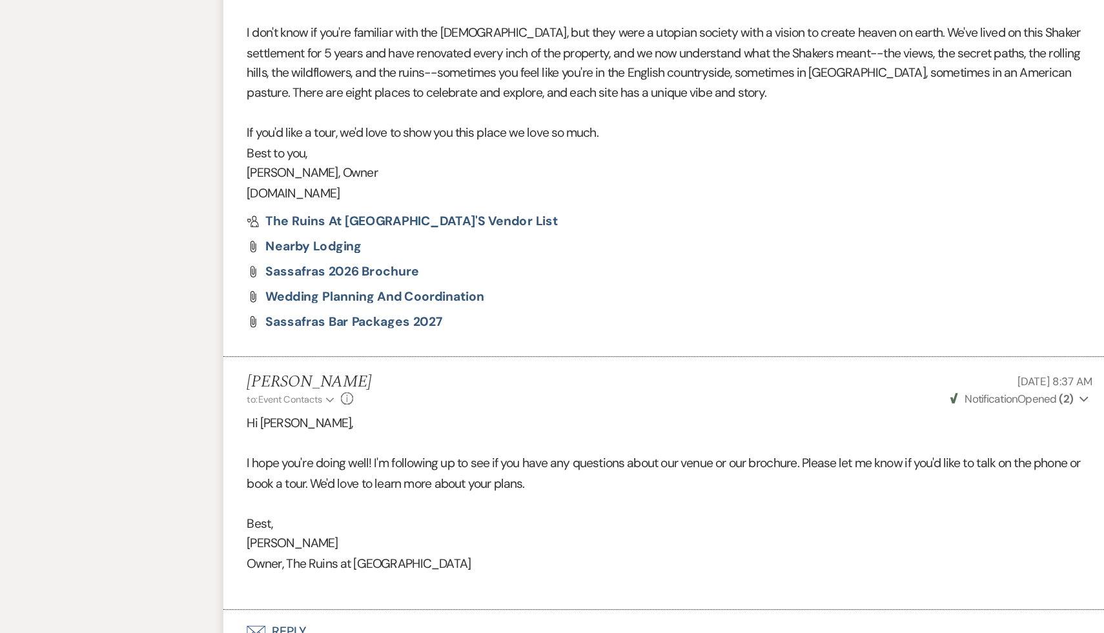
select select "9"
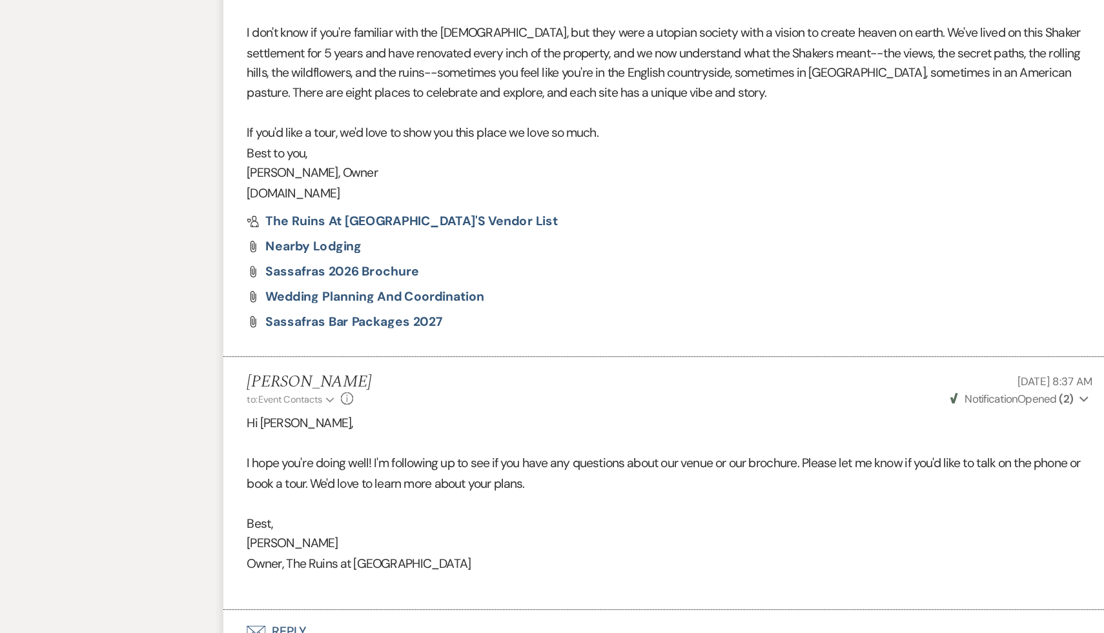
select select "9"
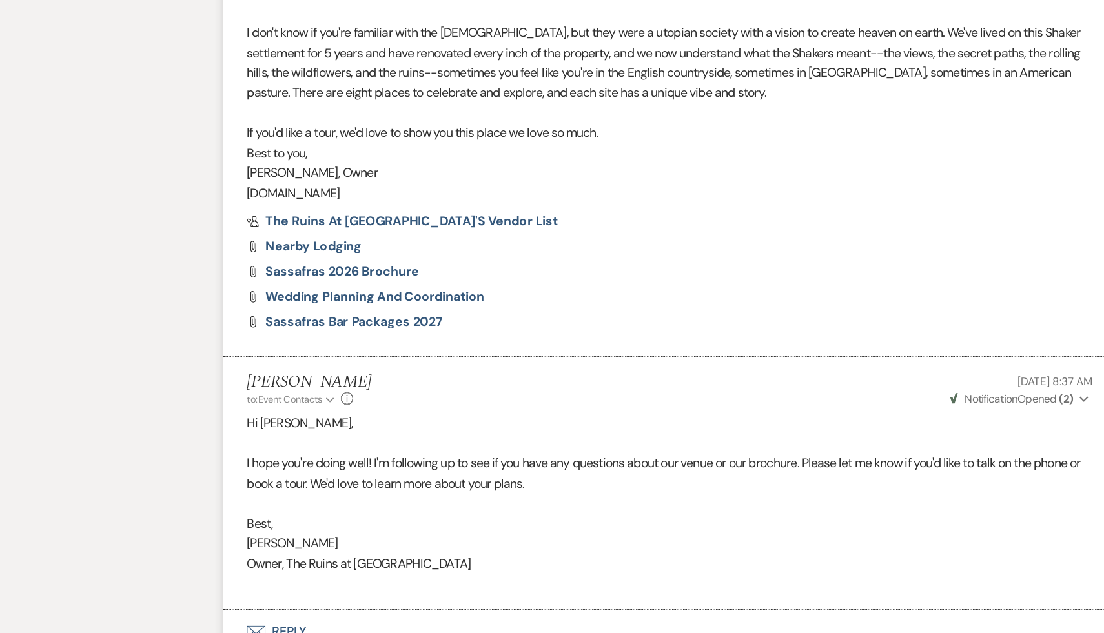
select select "9"
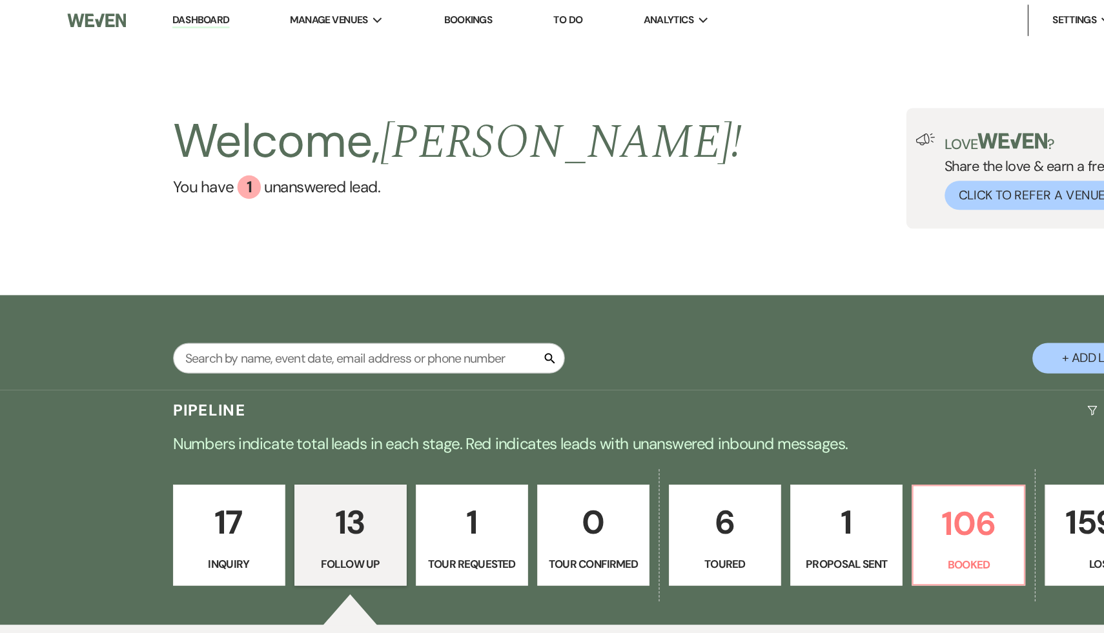
click at [165, 14] on link "Dashboard" at bounding box center [165, 17] width 46 height 12
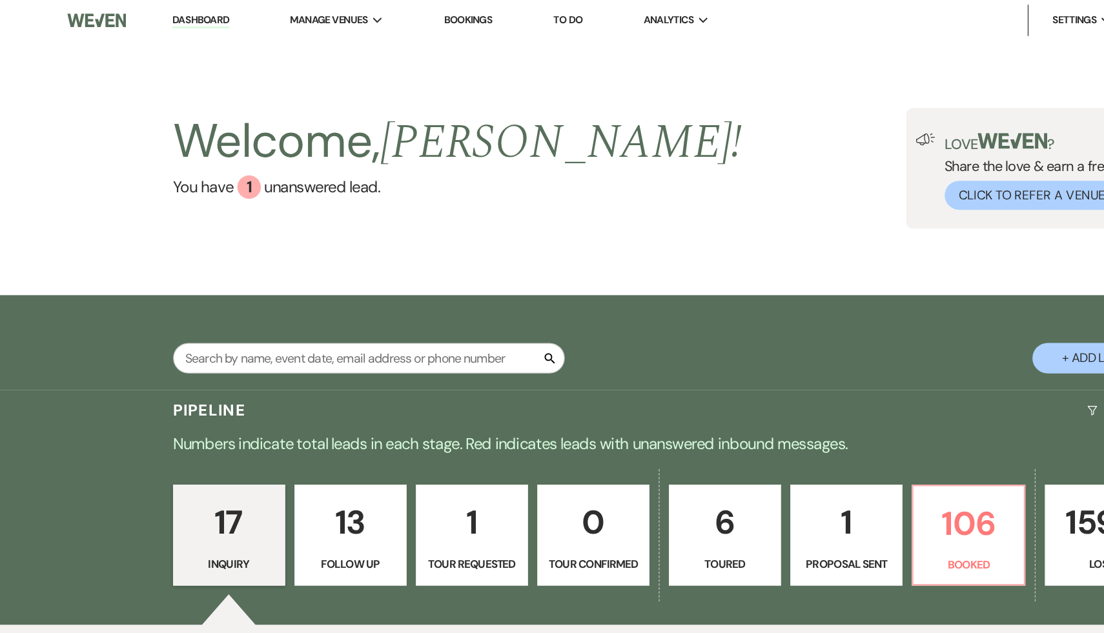
select select "9"
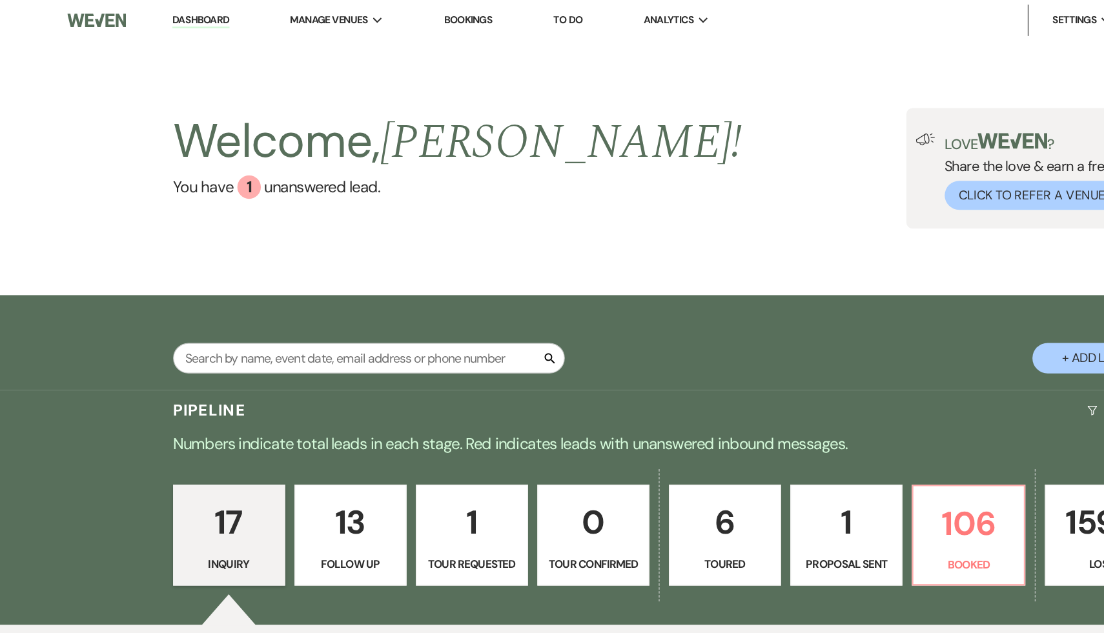
select select "9"
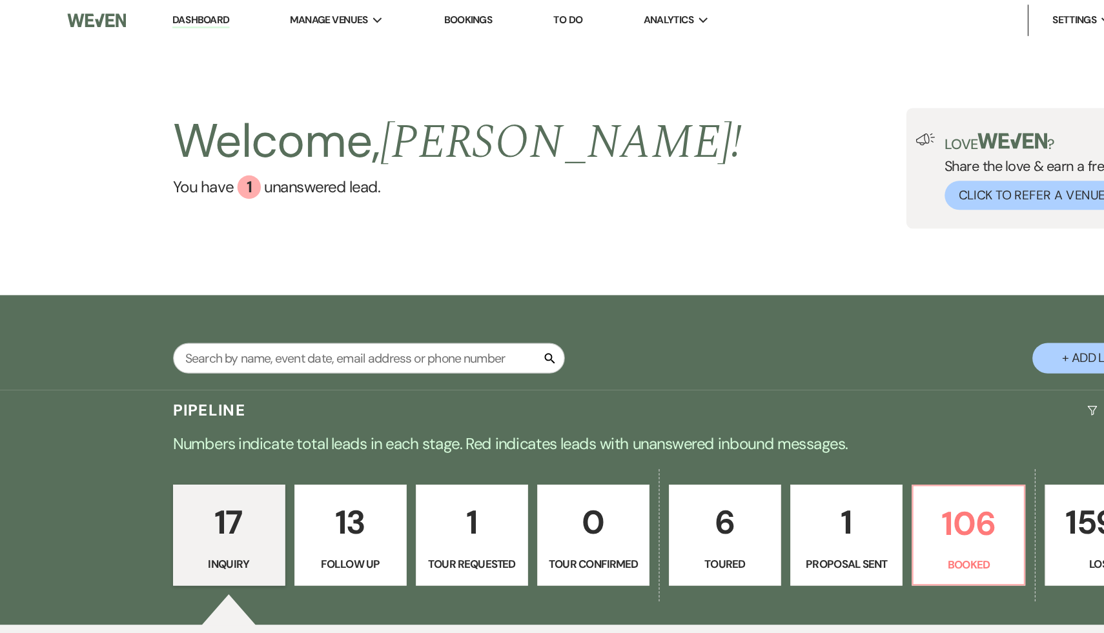
select select "9"
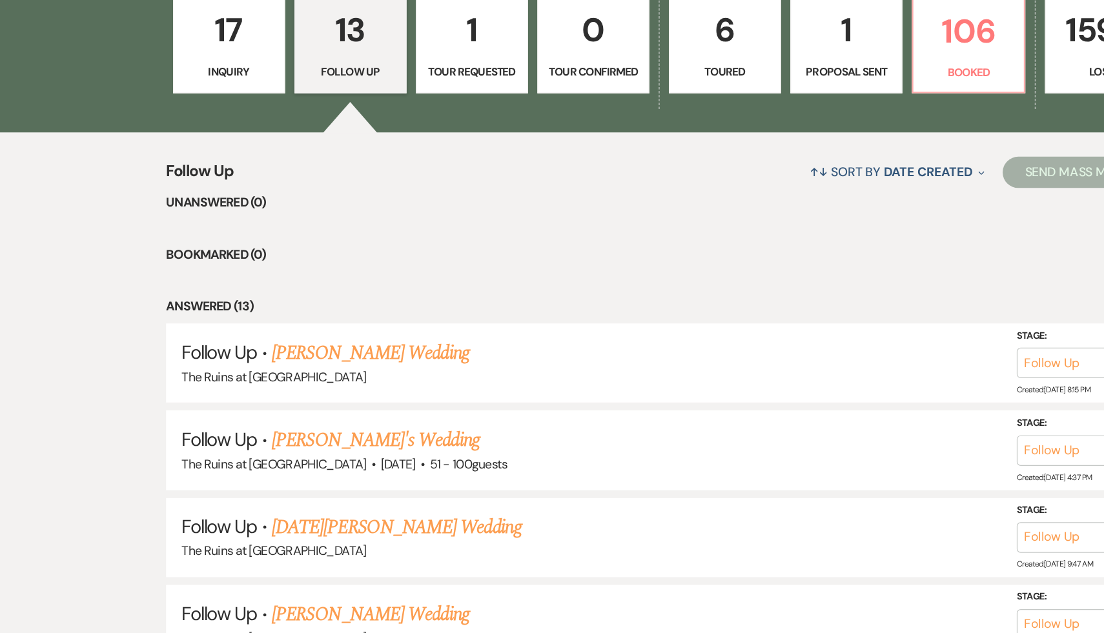
scroll to position [296, 0]
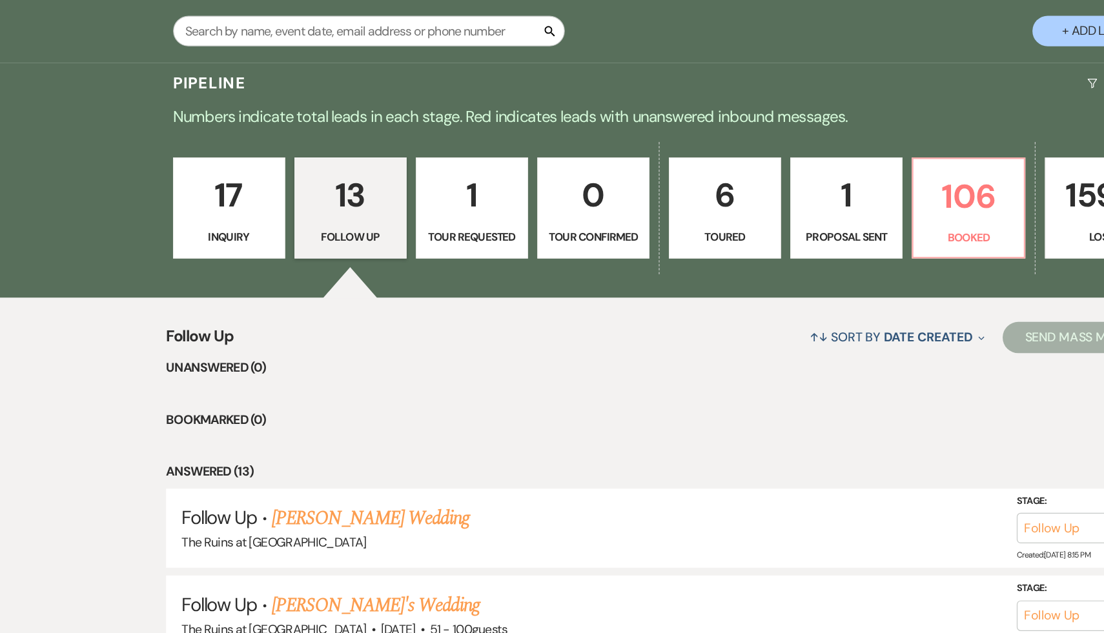
scroll to position [0, 0]
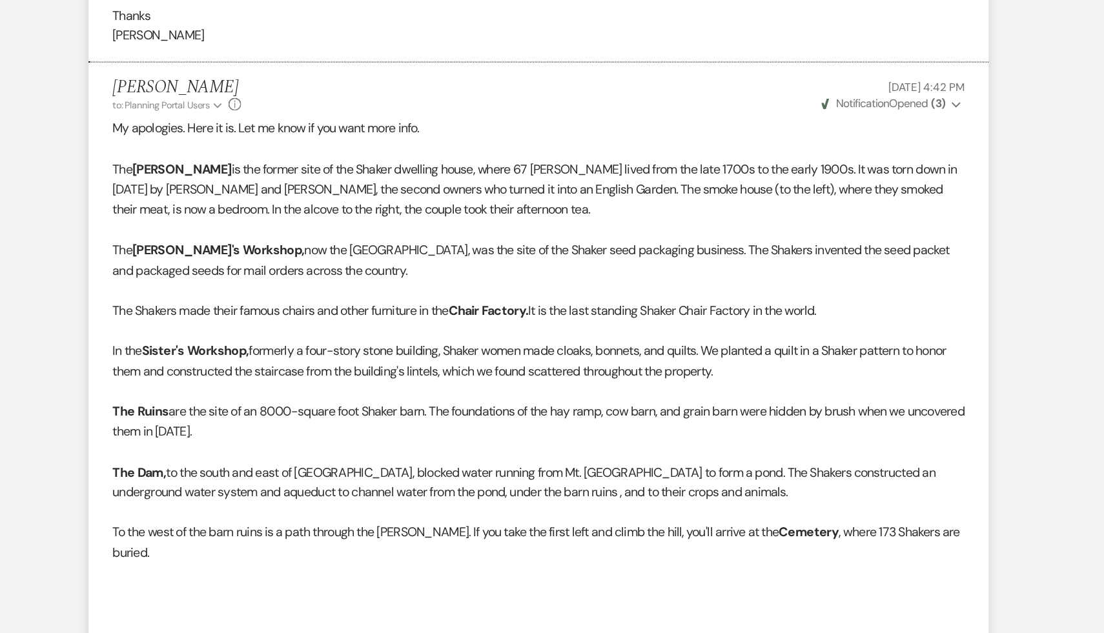
scroll to position [949, 0]
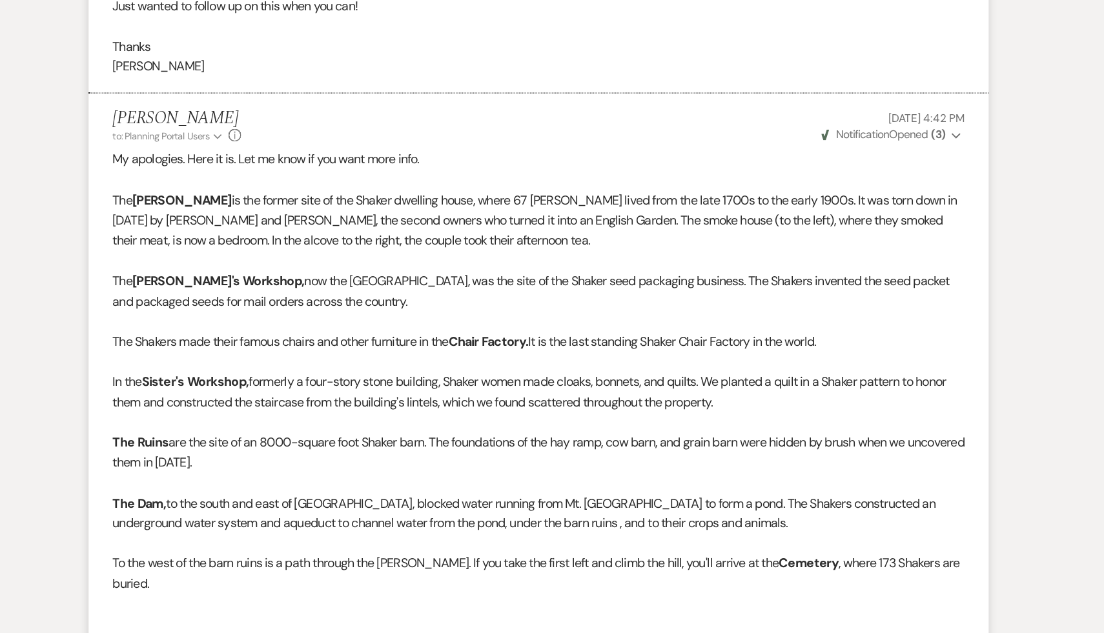
click at [453, 336] on p "In the Sister's Workshop, formerly a four-story stone building, Shaker women ma…" at bounding box center [551, 320] width 697 height 33
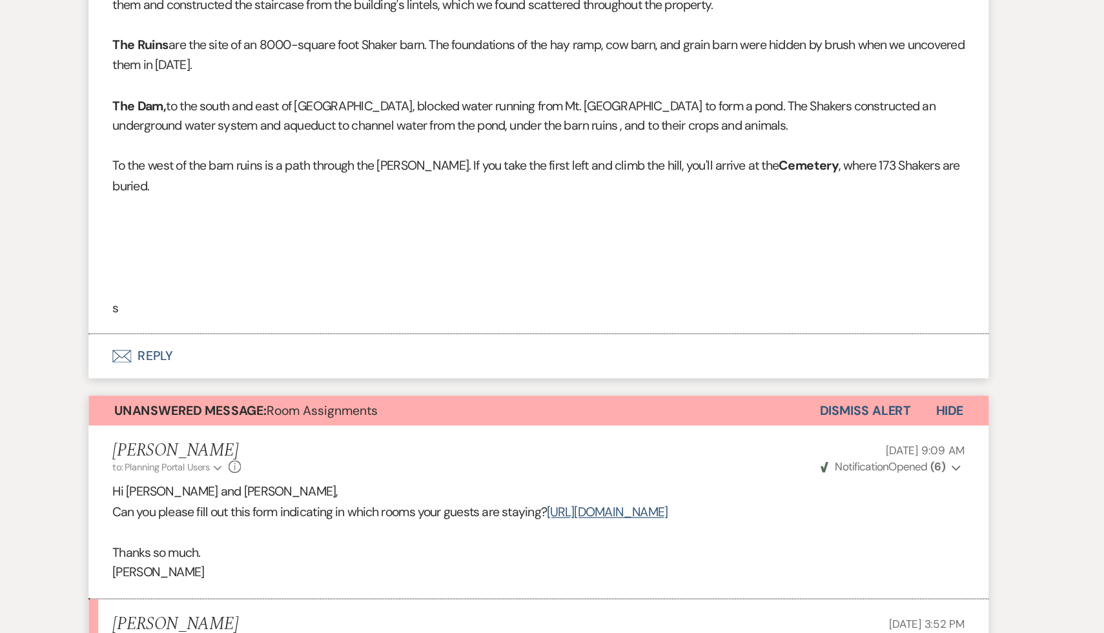
scroll to position [1326, 0]
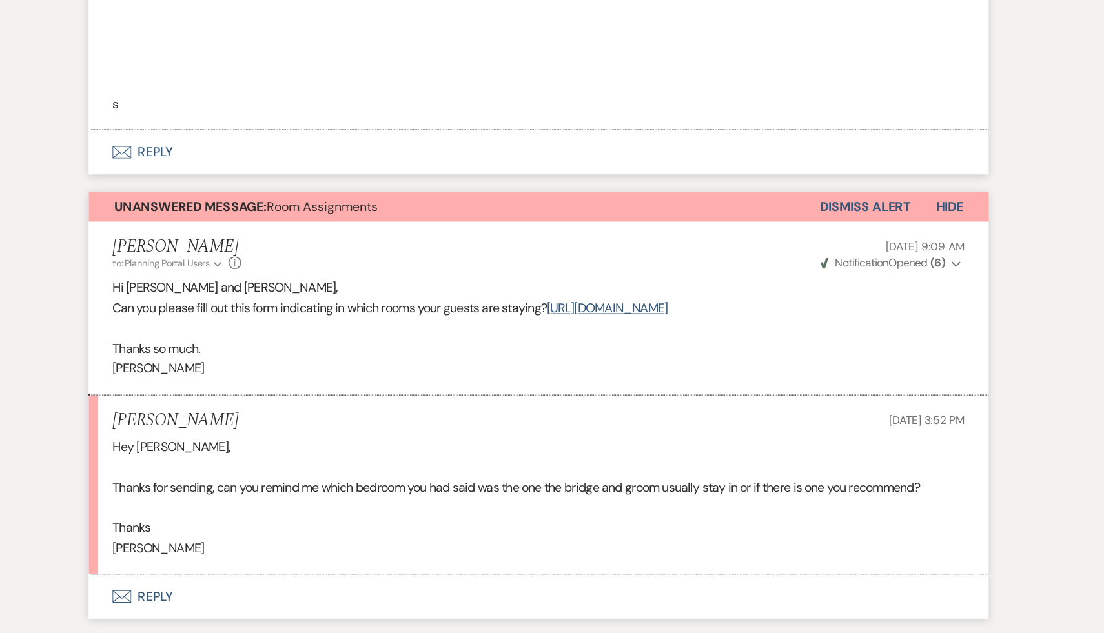
click at [239, 585] on button "Envelope Reply" at bounding box center [552, 603] width 736 height 36
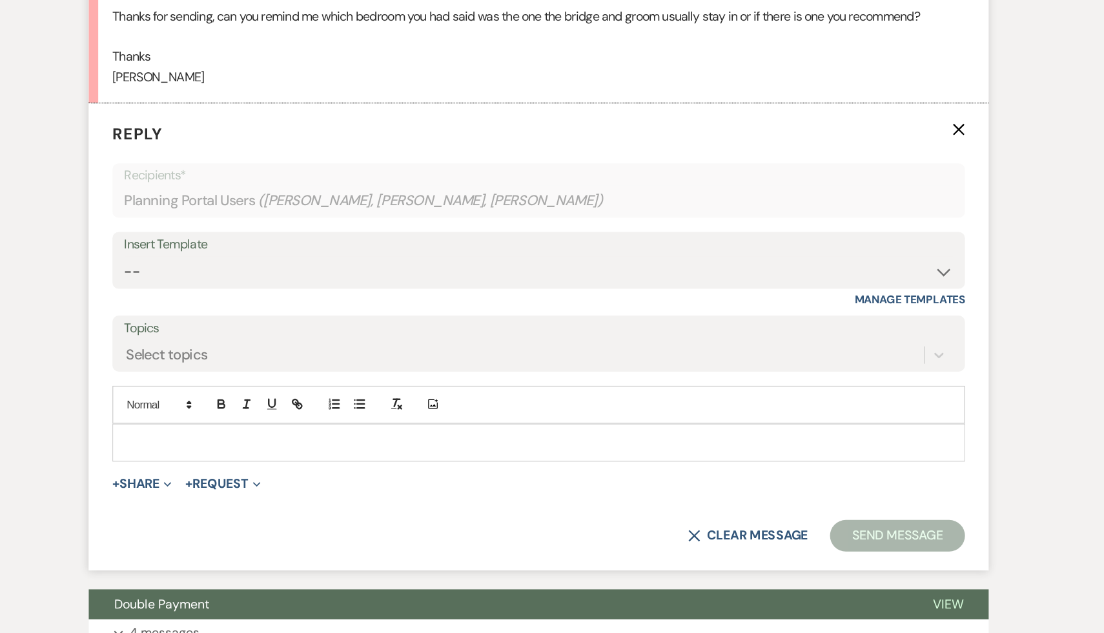
scroll to position [1711, 0]
click at [357, 470] on p at bounding box center [552, 477] width 677 height 14
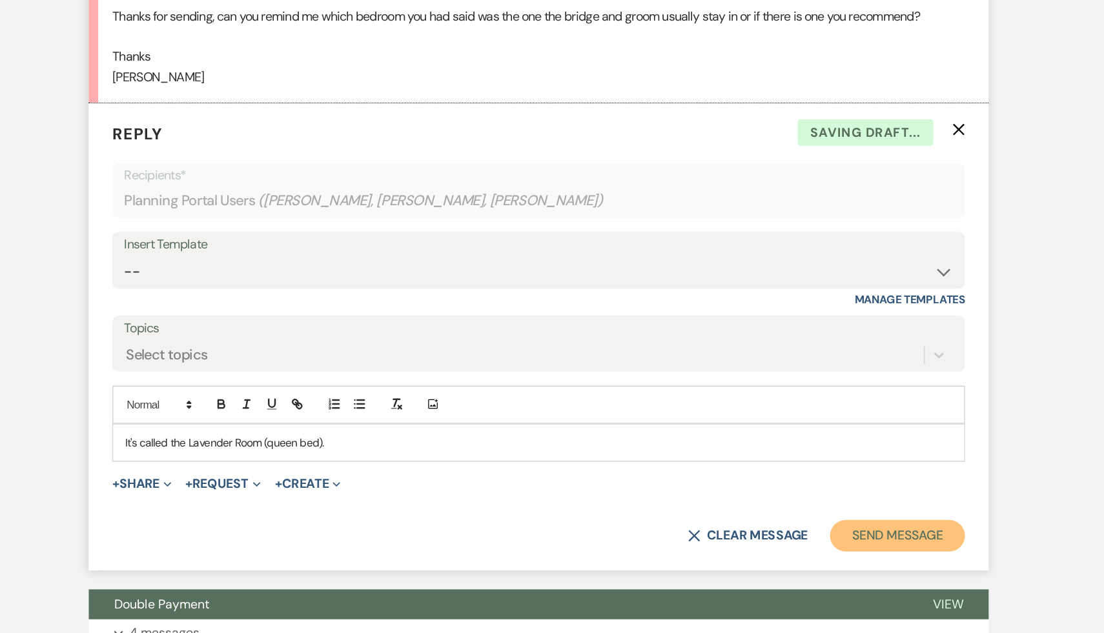
click at [832, 540] on button "Send Message" at bounding box center [845, 553] width 110 height 26
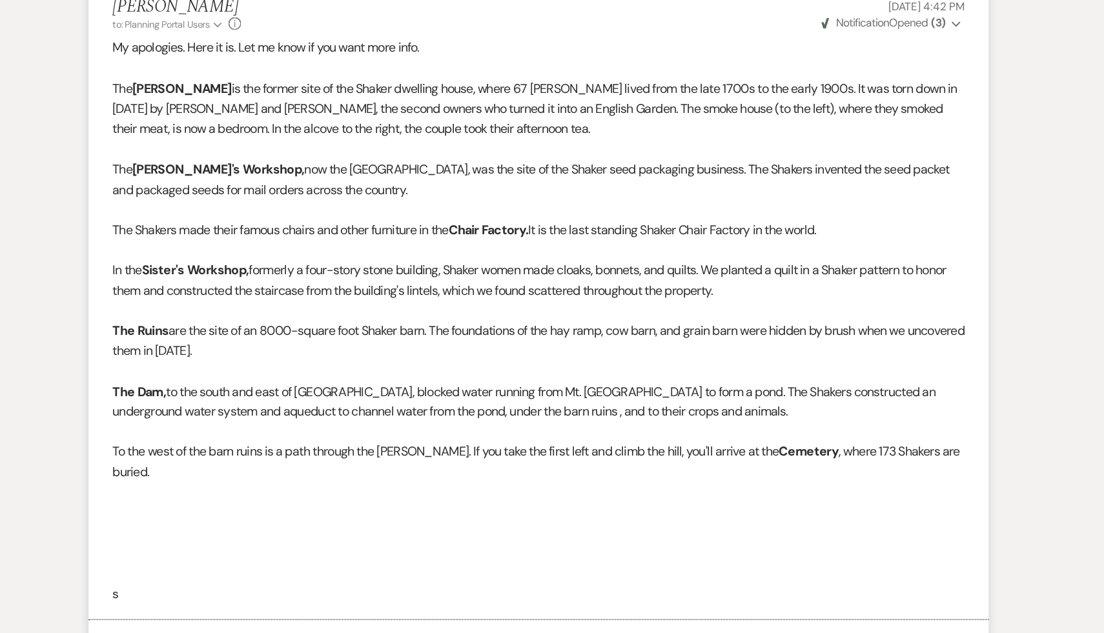
scroll to position [930, 0]
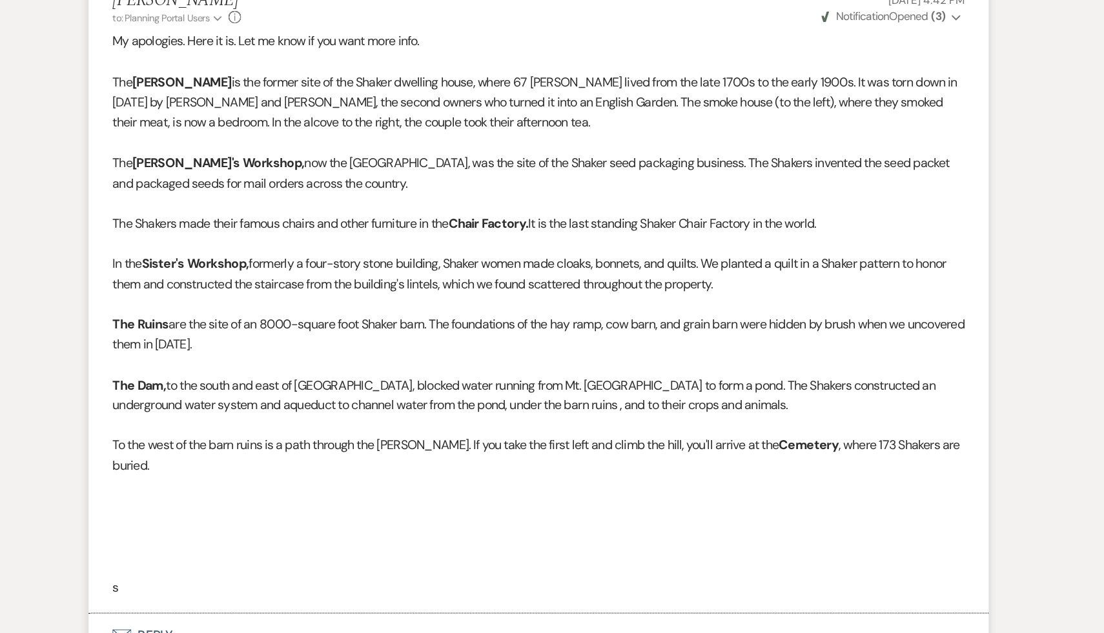
click at [331, 571] on p at bounding box center [551, 579] width 697 height 17
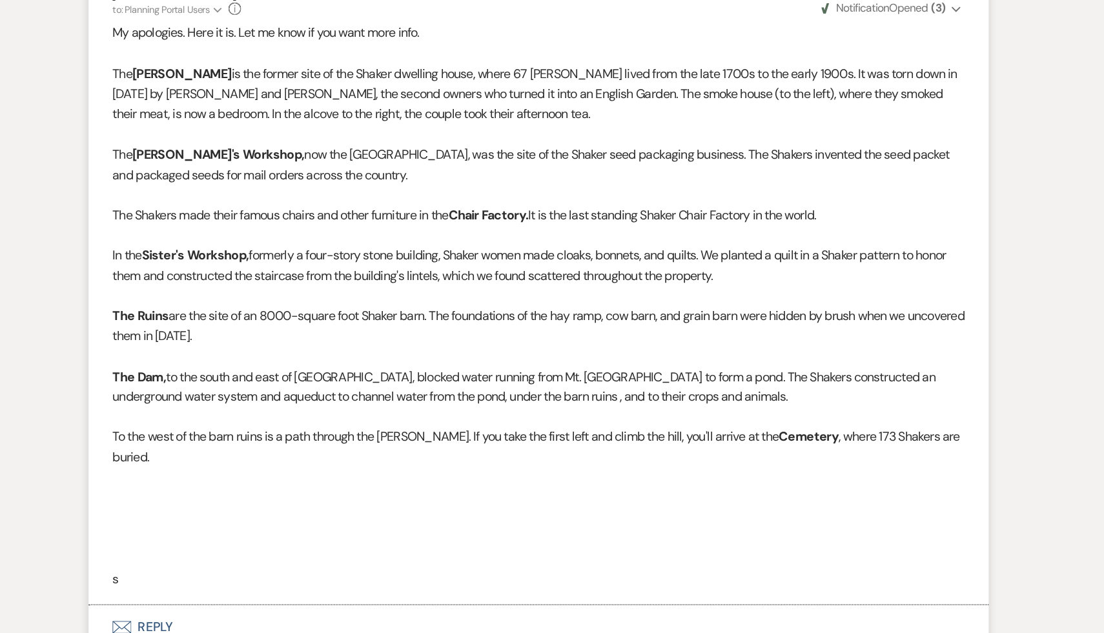
scroll to position [943, 0]
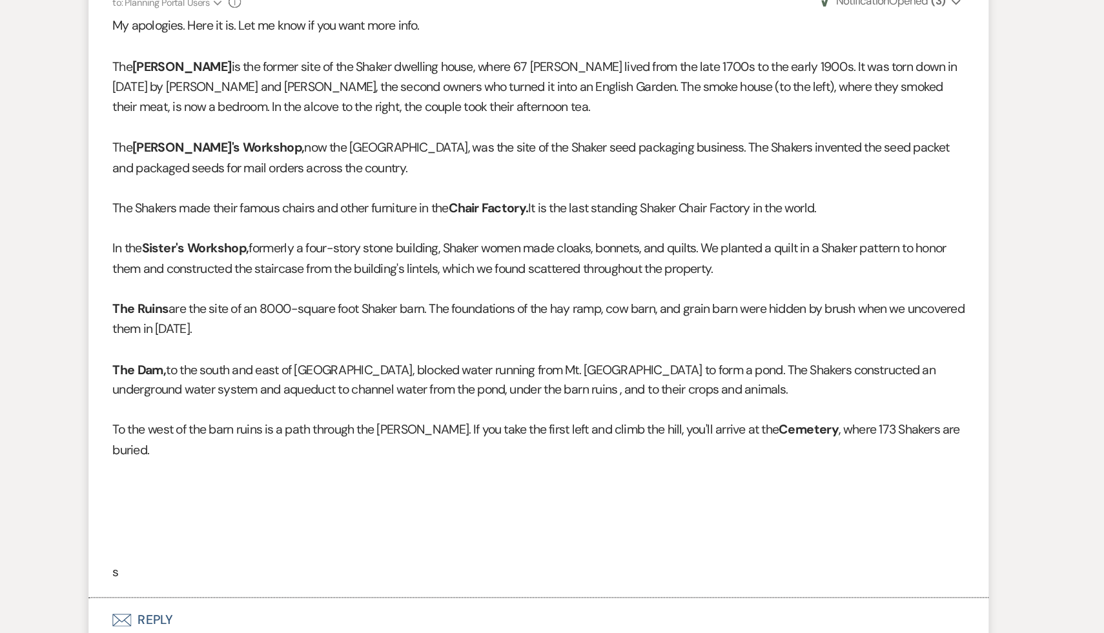
click at [369, 541] on p at bounding box center [551, 549] width 697 height 17
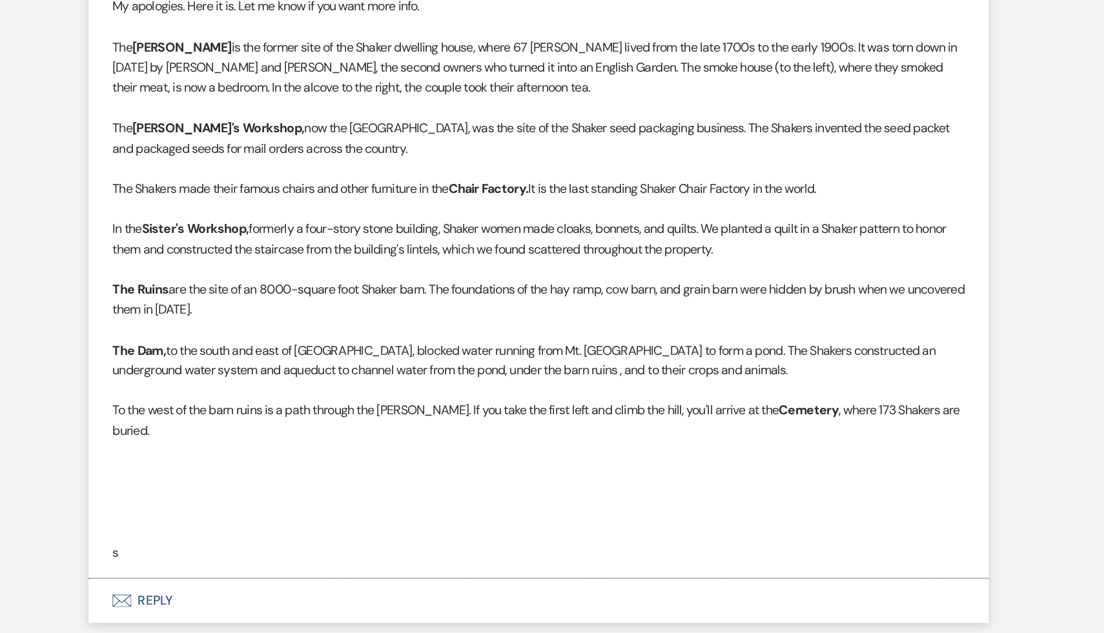
scroll to position [959, 0]
click at [315, 542] on p at bounding box center [551, 550] width 697 height 17
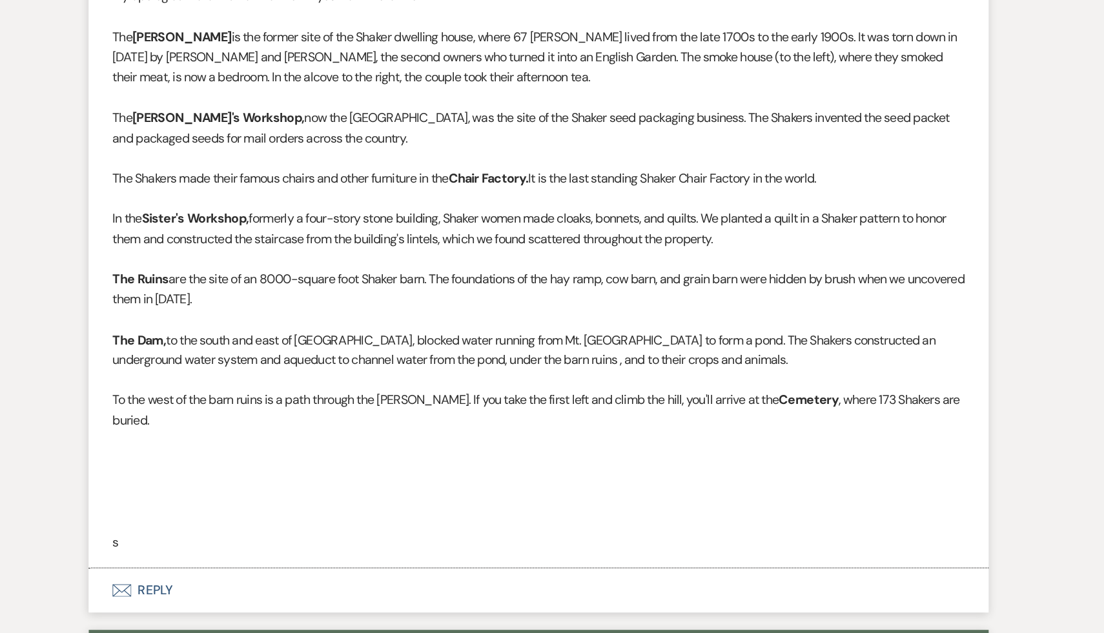
click at [373, 517] on p at bounding box center [551, 525] width 697 height 17
click at [291, 517] on p at bounding box center [551, 525] width 697 height 17
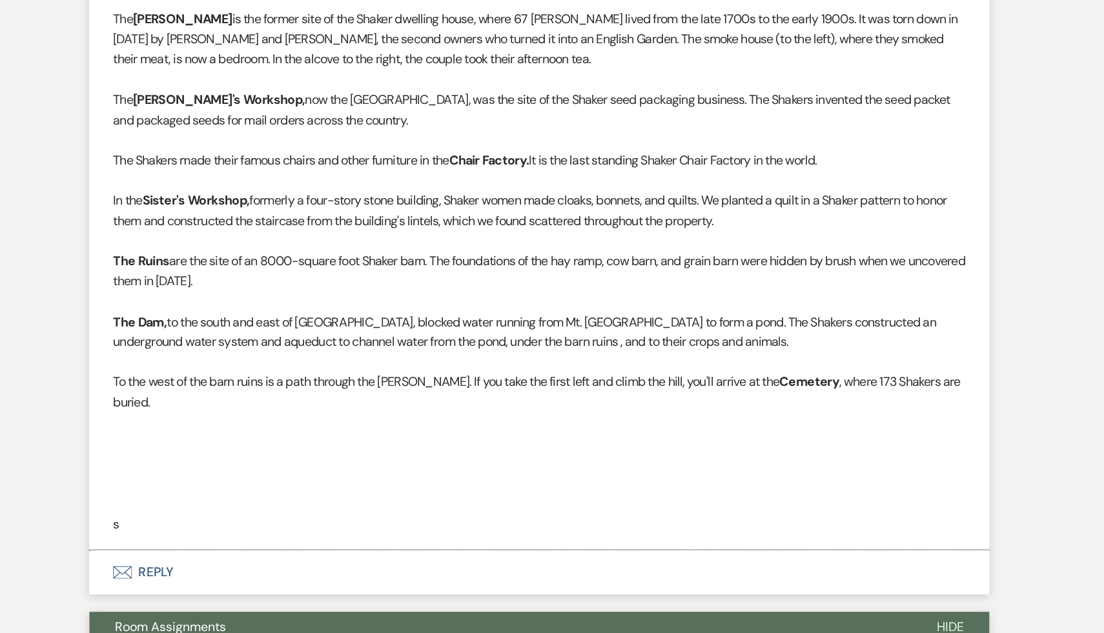
scroll to position [991, 0]
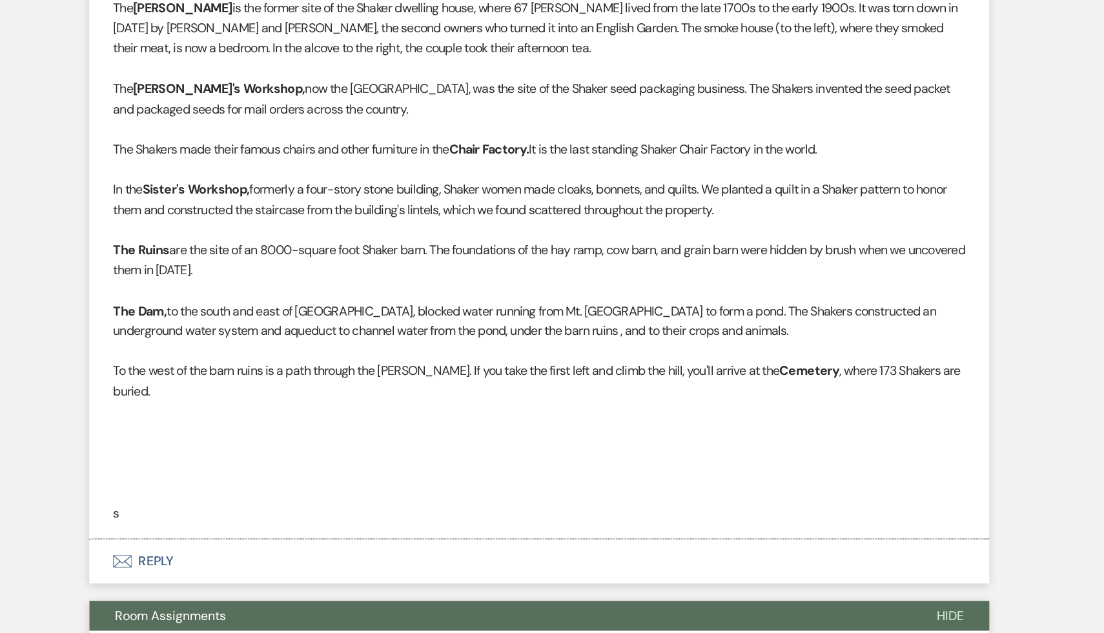
click at [341, 493] on p at bounding box center [551, 501] width 697 height 17
click at [343, 477] on p at bounding box center [551, 485] width 697 height 17
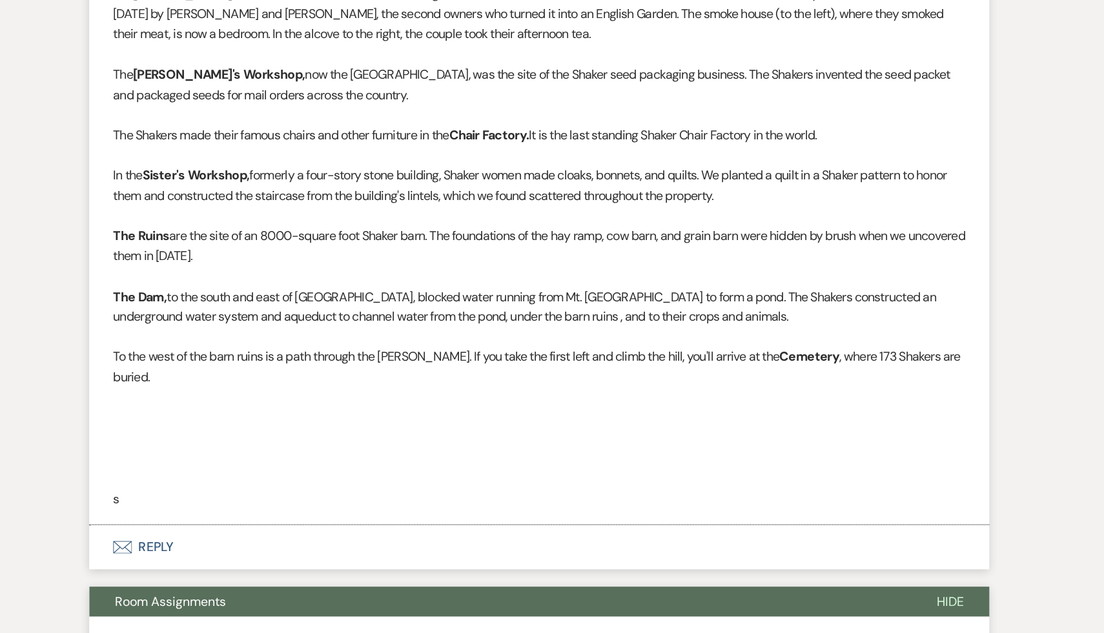
scroll to position [1008, 0]
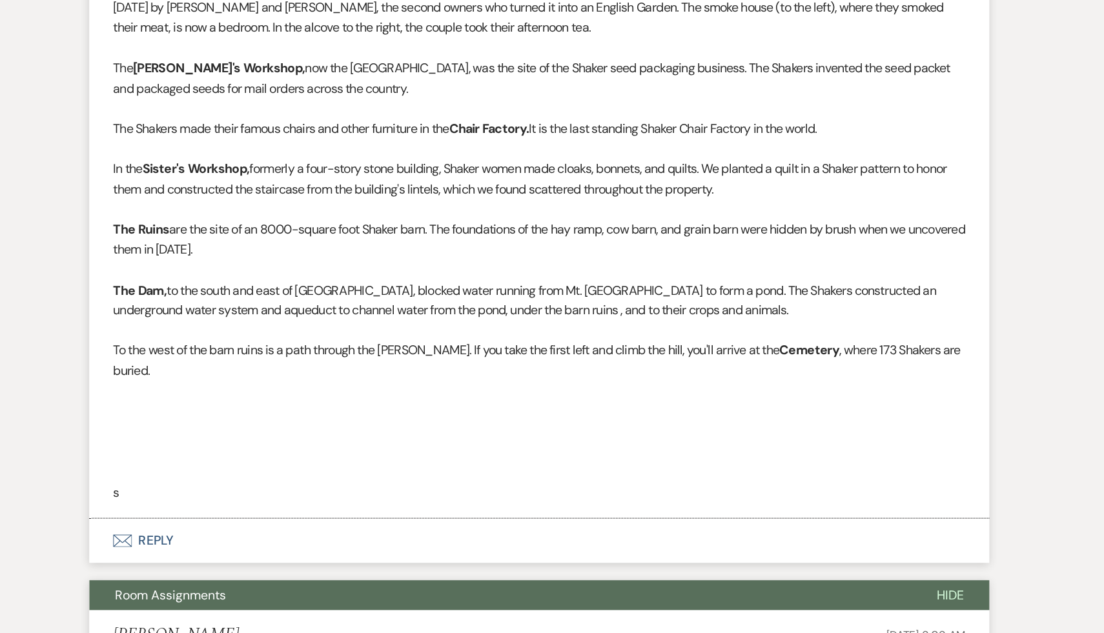
click at [343, 476] on p at bounding box center [551, 484] width 697 height 17
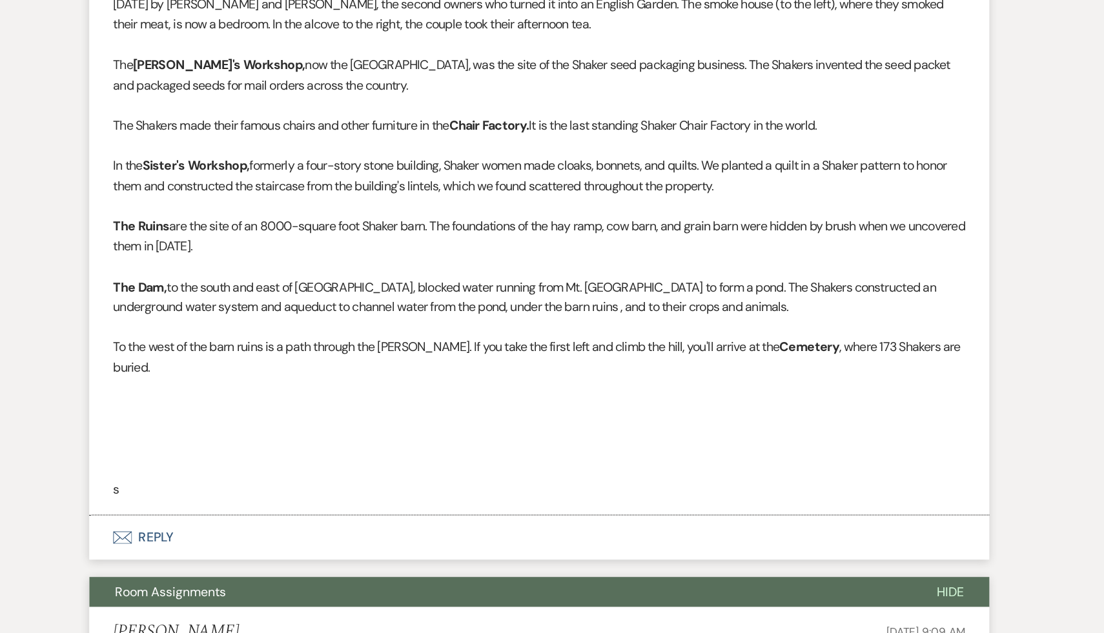
click at [294, 458] on p at bounding box center [551, 466] width 697 height 17
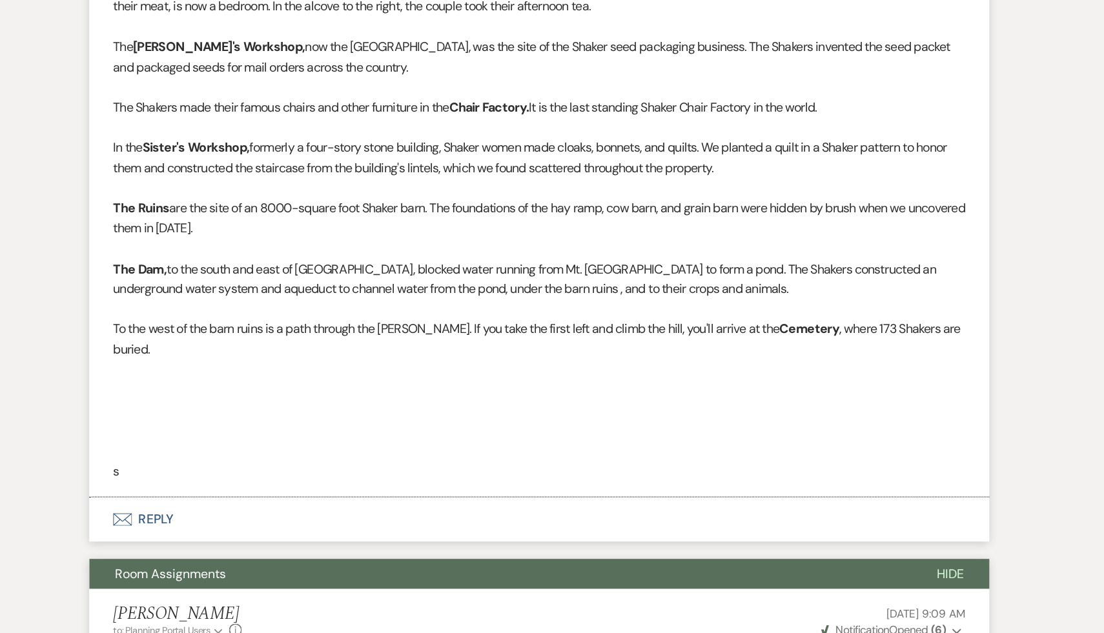
scroll to position [1027, 0]
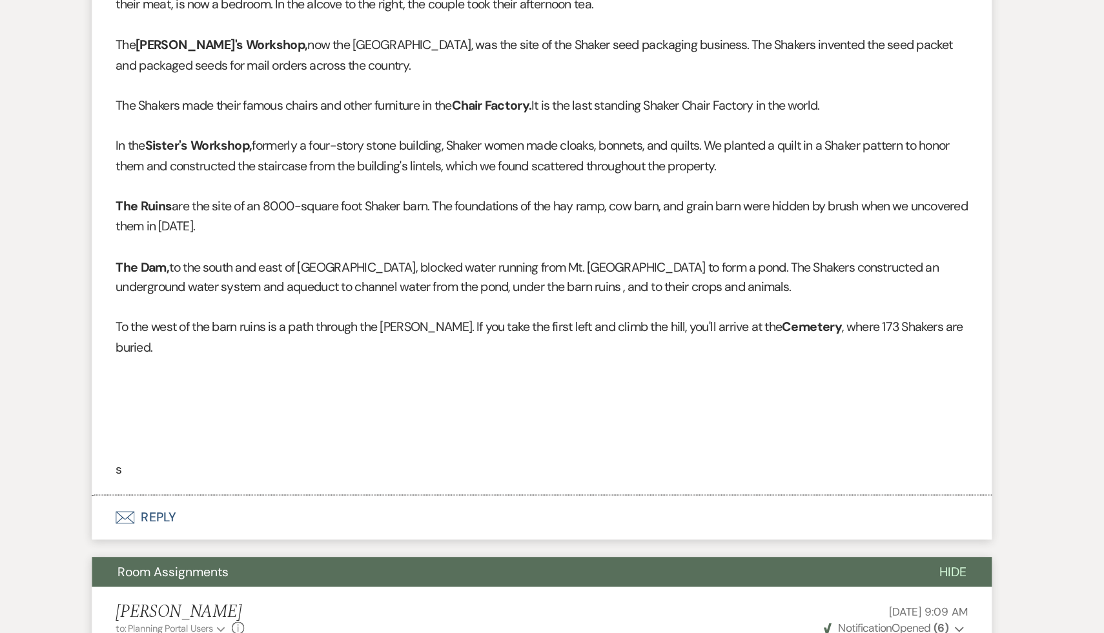
click at [292, 457] on p at bounding box center [551, 465] width 697 height 17
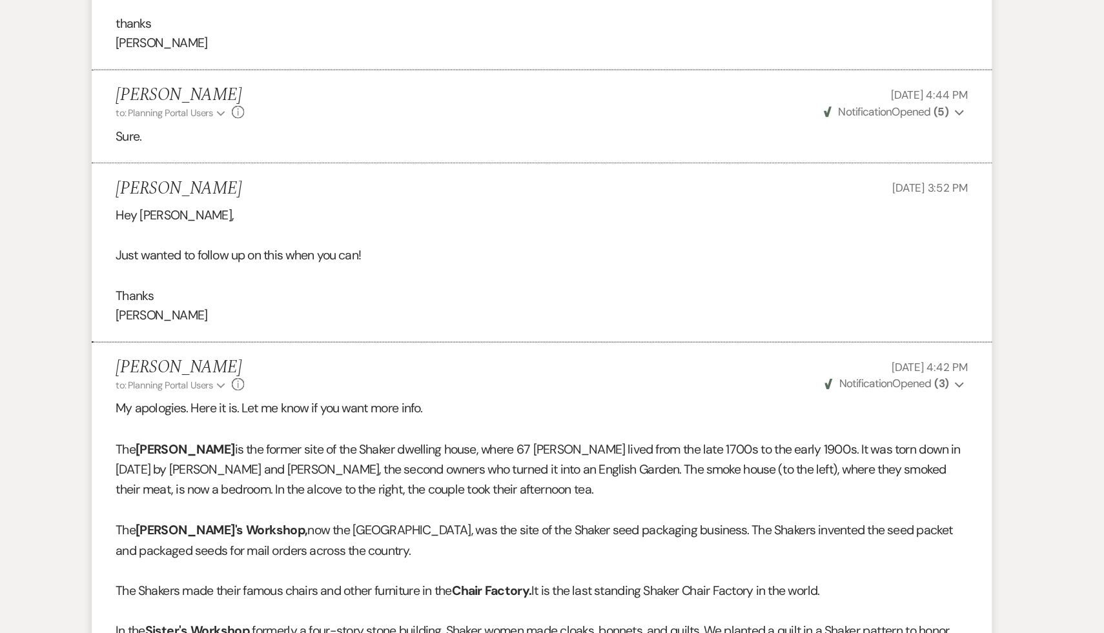
scroll to position [0, 0]
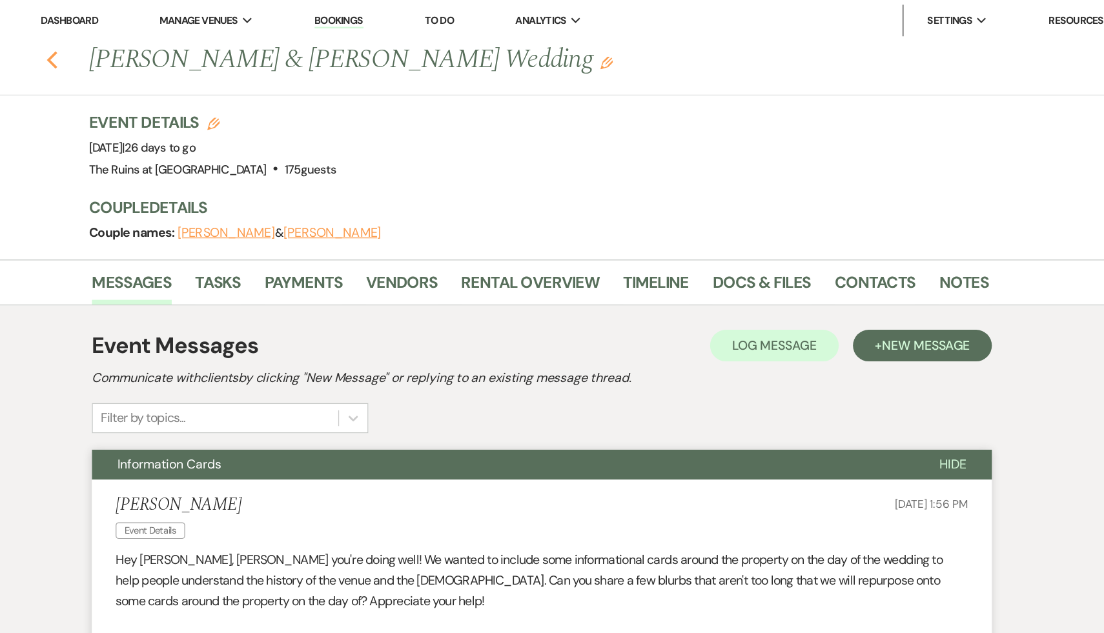
click at [150, 45] on icon "Previous" at bounding box center [152, 48] width 10 height 15
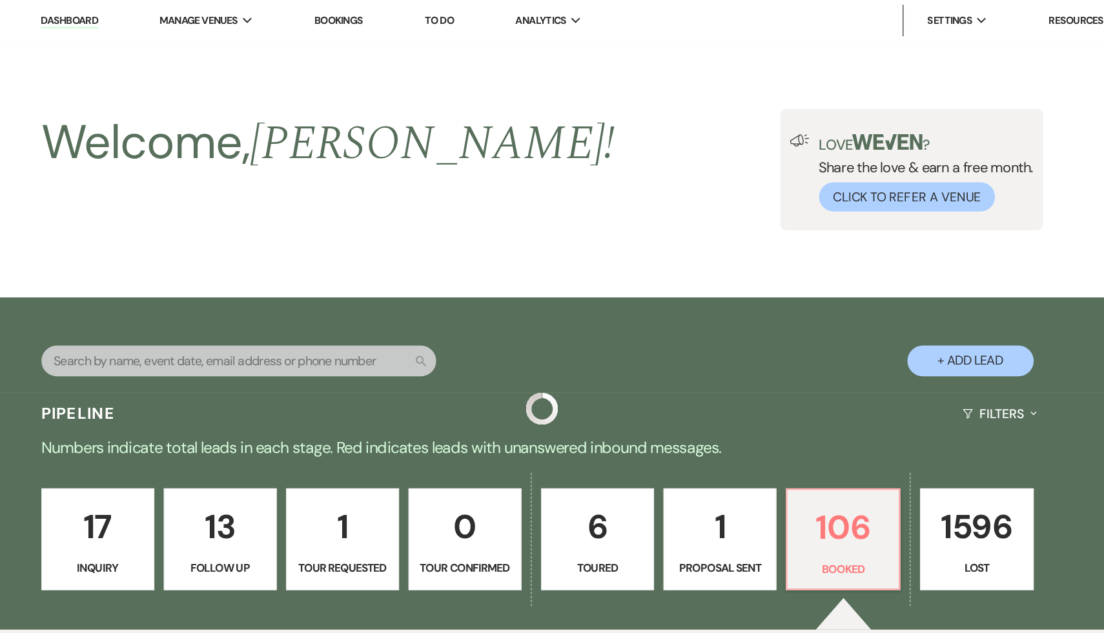
scroll to position [91, 0]
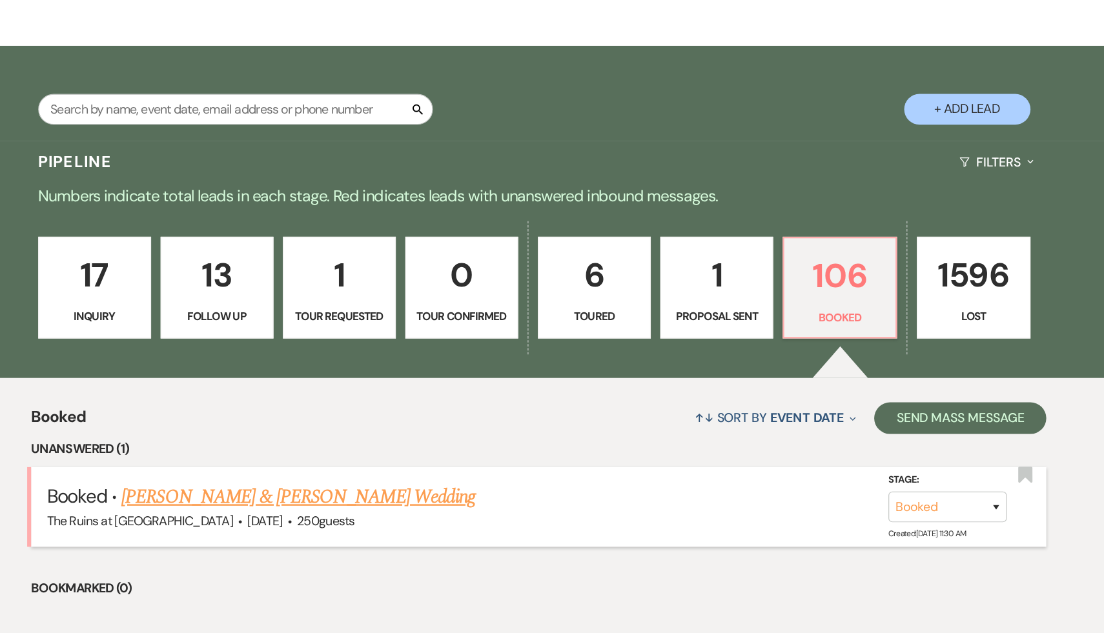
click at [412, 520] on link "Zahra Biabani & Daniel Siegel's Wedding" at bounding box center [355, 521] width 289 height 23
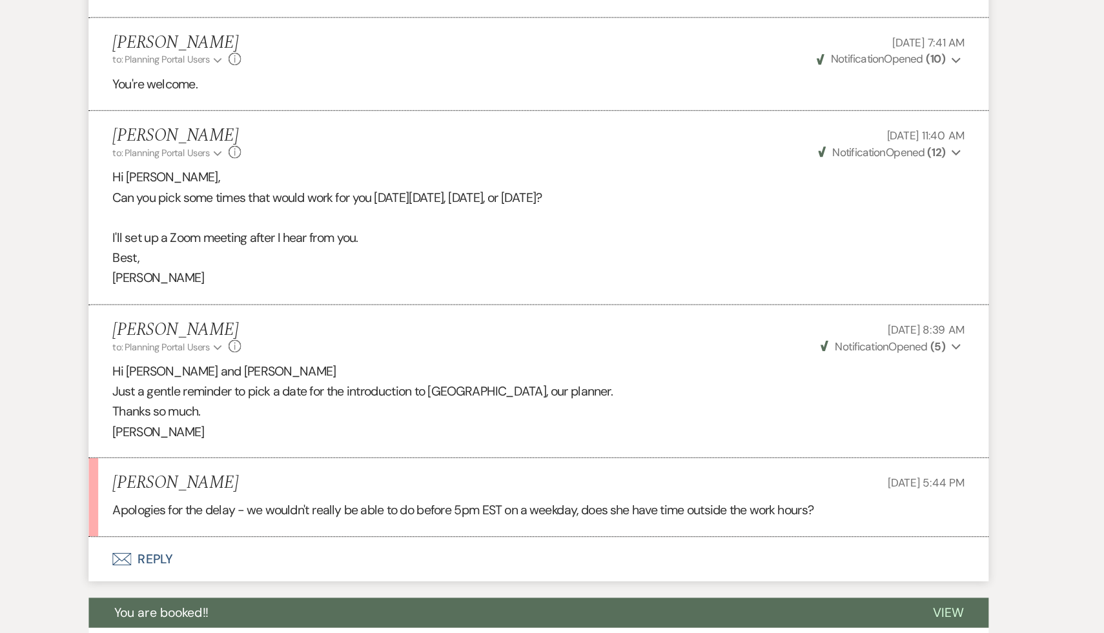
scroll to position [877, 0]
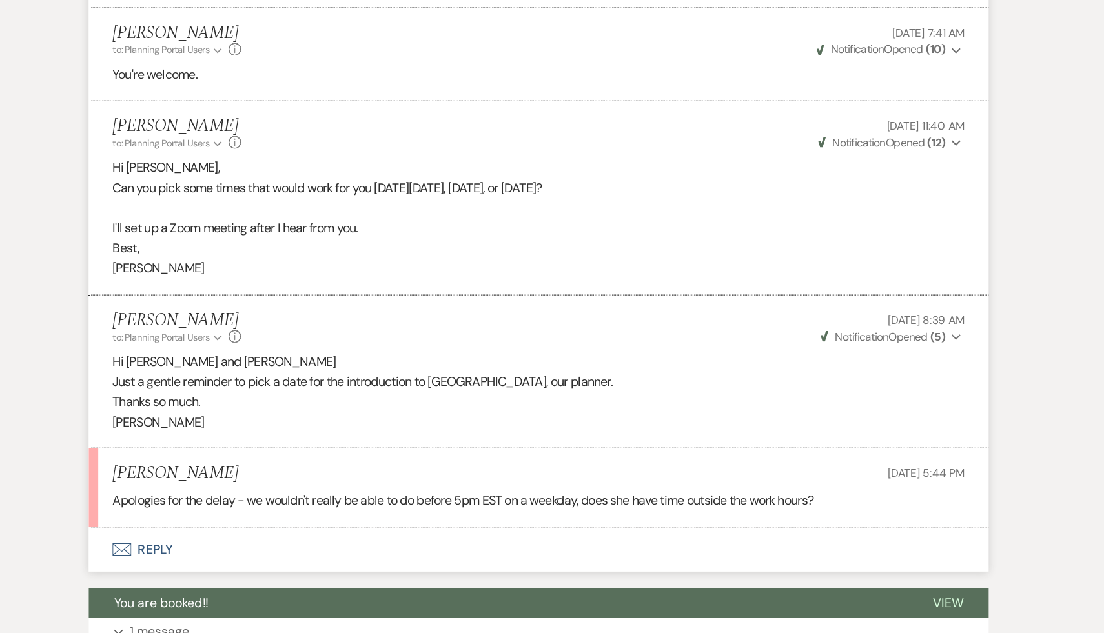
click at [531, 514] on li "Zahra Biabani Sep 21, 2025, 5:44 PM Apologies for the delay - we wouldn't reall…" at bounding box center [552, 514] width 736 height 64
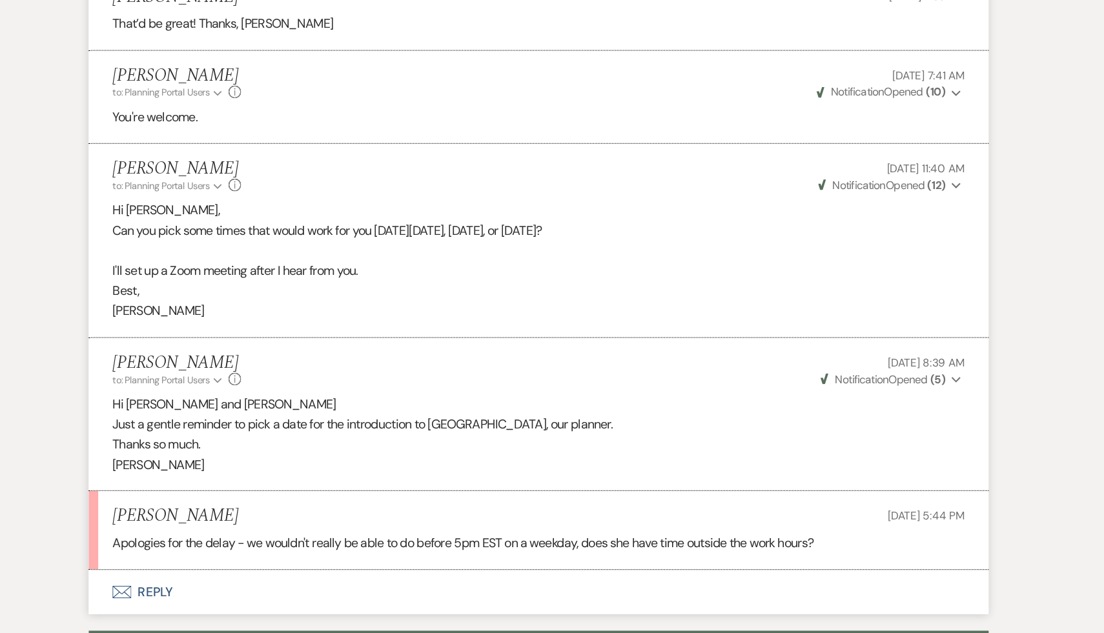
scroll to position [842, 0]
click at [458, 587] on button "Envelope Reply" at bounding box center [552, 600] width 736 height 36
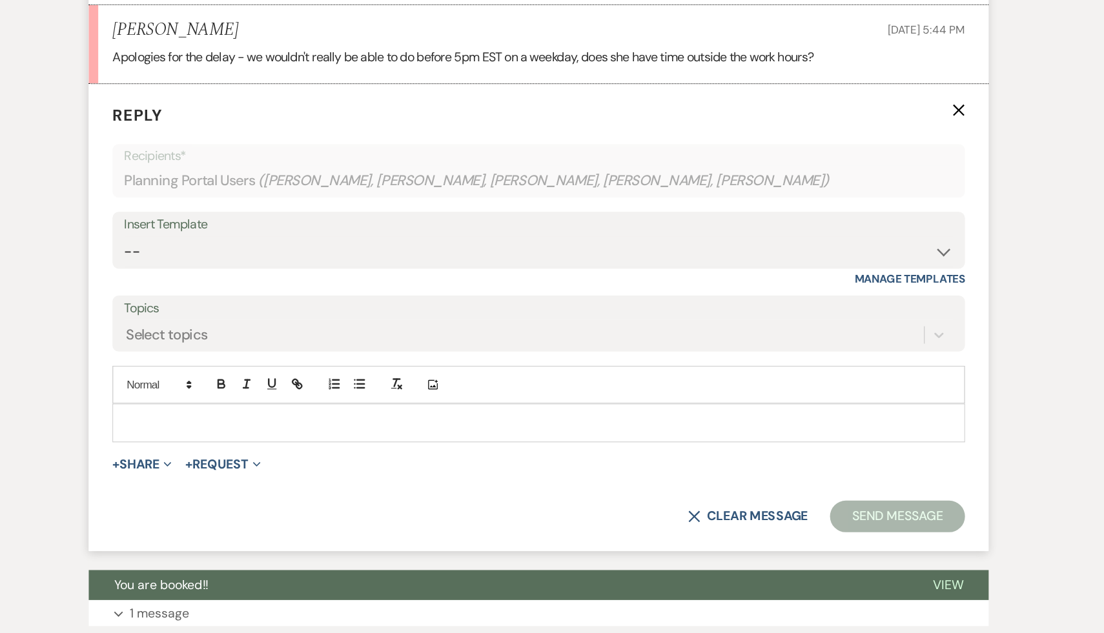
scroll to position [1241, 0]
click at [462, 458] on p at bounding box center [552, 460] width 677 height 14
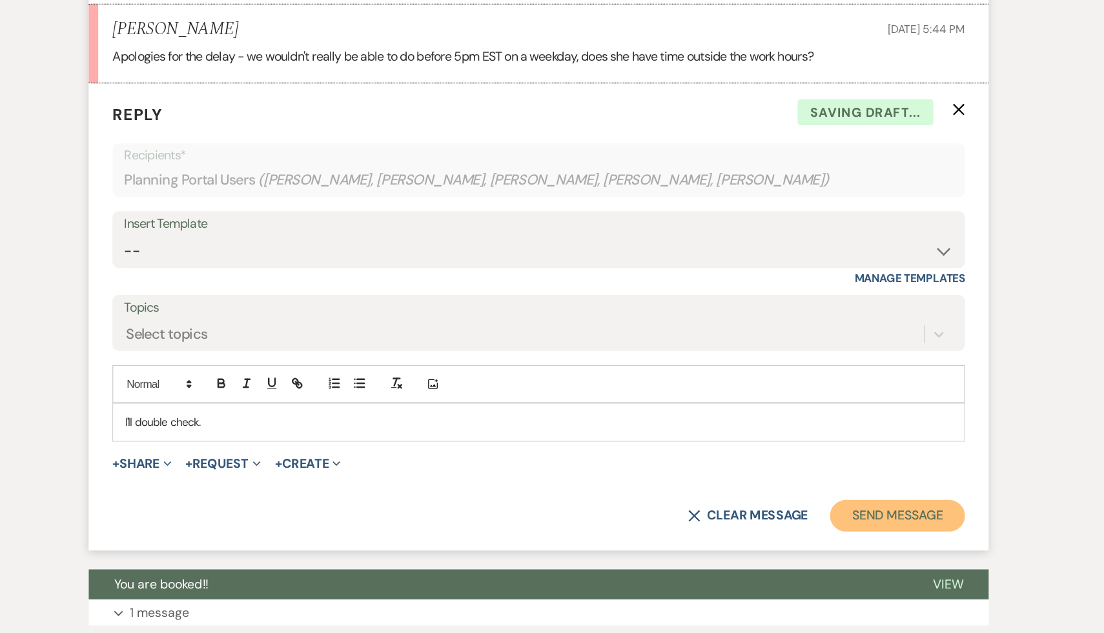
click at [872, 531] on button "Send Message" at bounding box center [845, 537] width 110 height 26
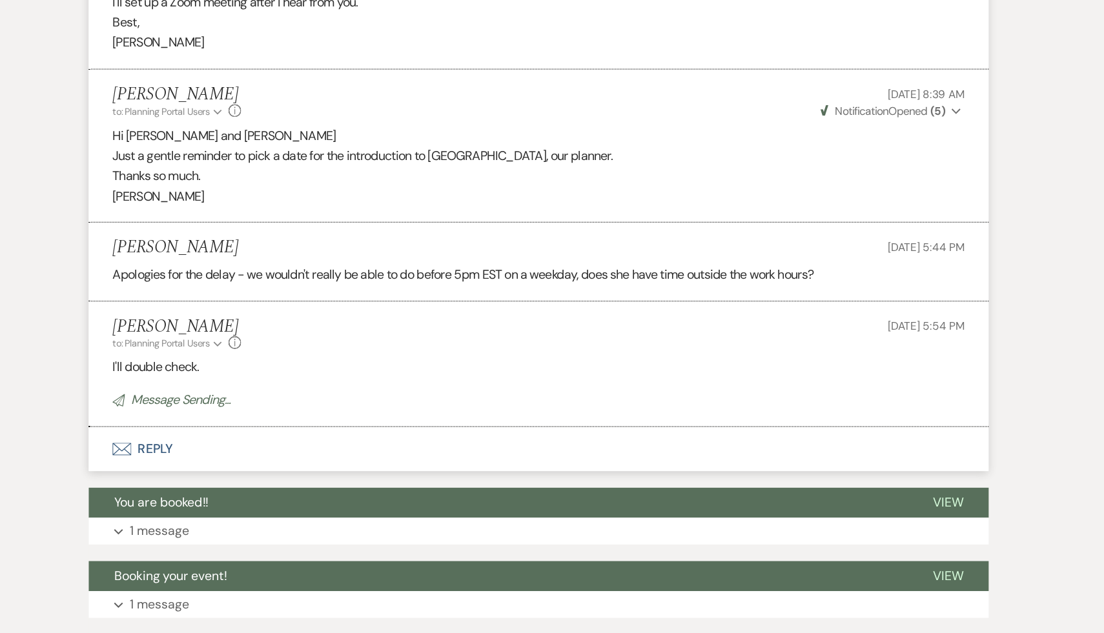
scroll to position [987, 0]
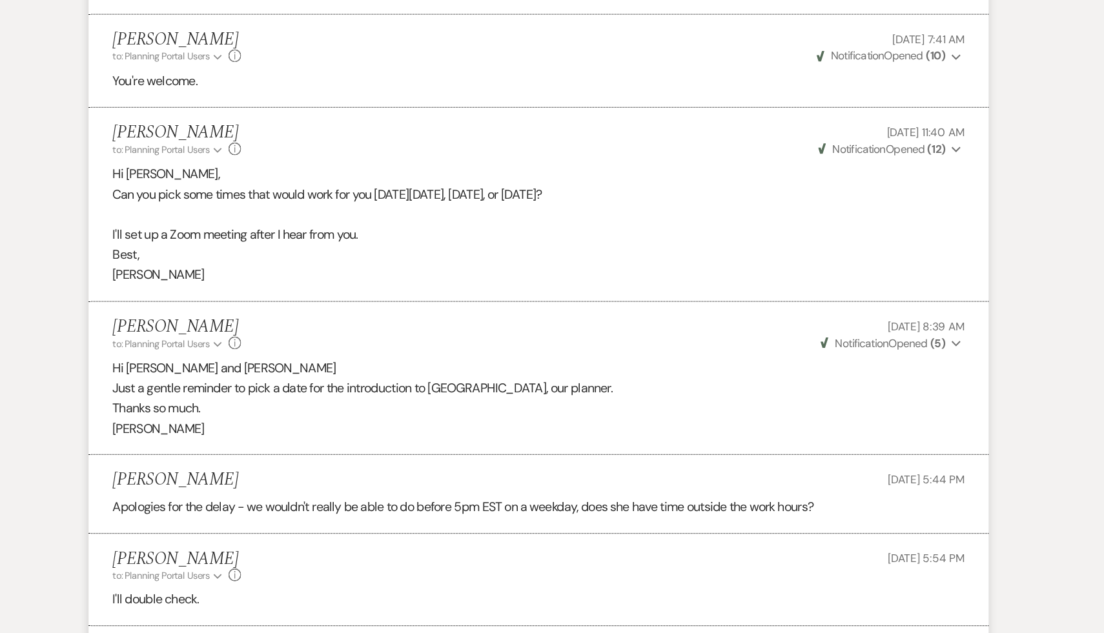
drag, startPoint x: 793, startPoint y: 158, endPoint x: 436, endPoint y: 154, distance: 357.0
click at [436, 154] on p "Can you pick some times that would work for you on Monday, September 22, Wednes…" at bounding box center [551, 159] width 697 height 17
copy p "Monday, September 22, Wednesday, September 24th, or Thursday, September 25"
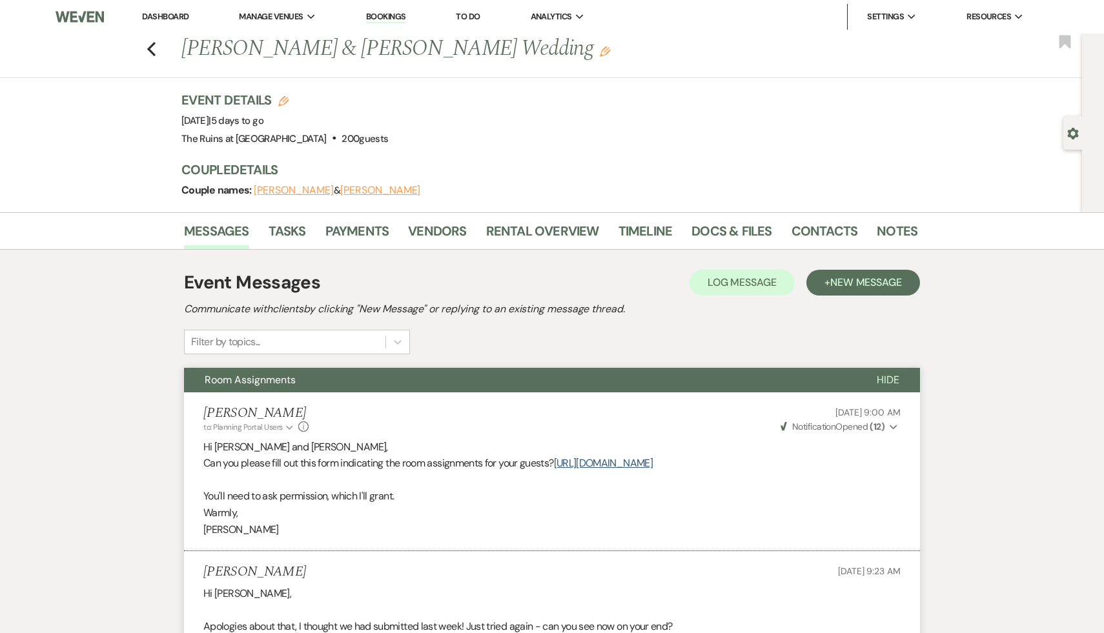
click at [157, 15] on link "Dashboard" at bounding box center [165, 16] width 46 height 11
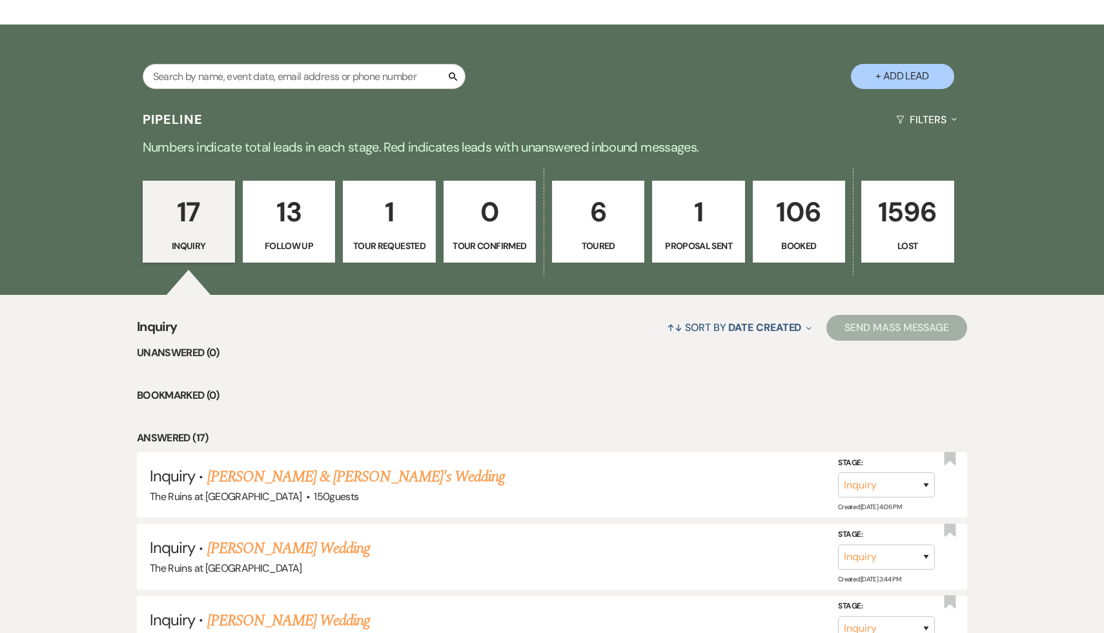
scroll to position [210, 0]
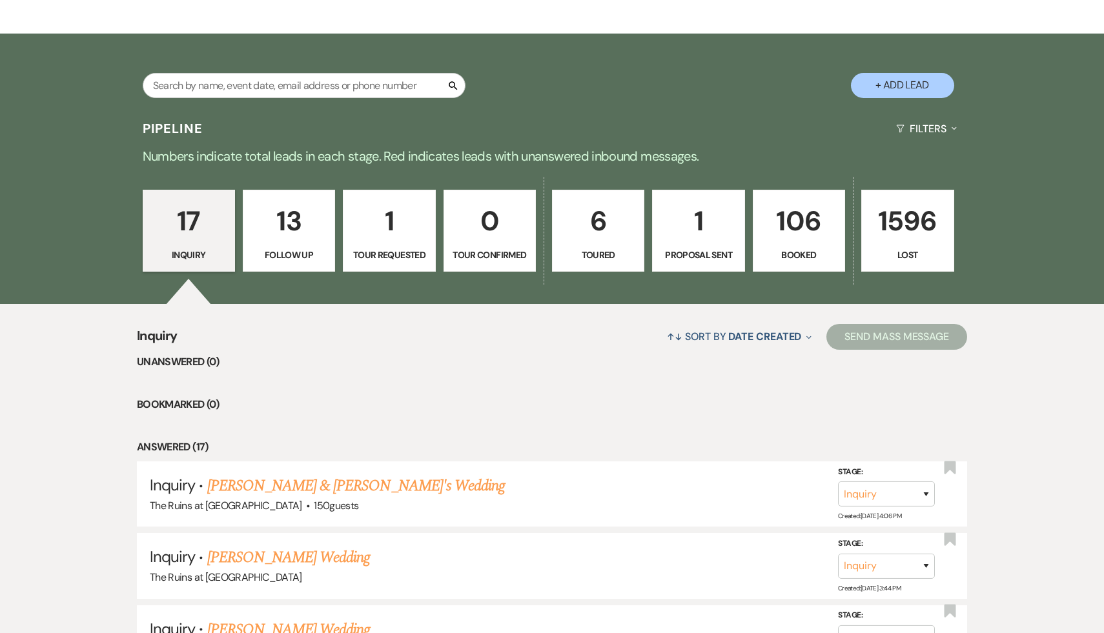
click at [904, 85] on button "+ Add Lead" at bounding box center [902, 85] width 103 height 25
select select "534"
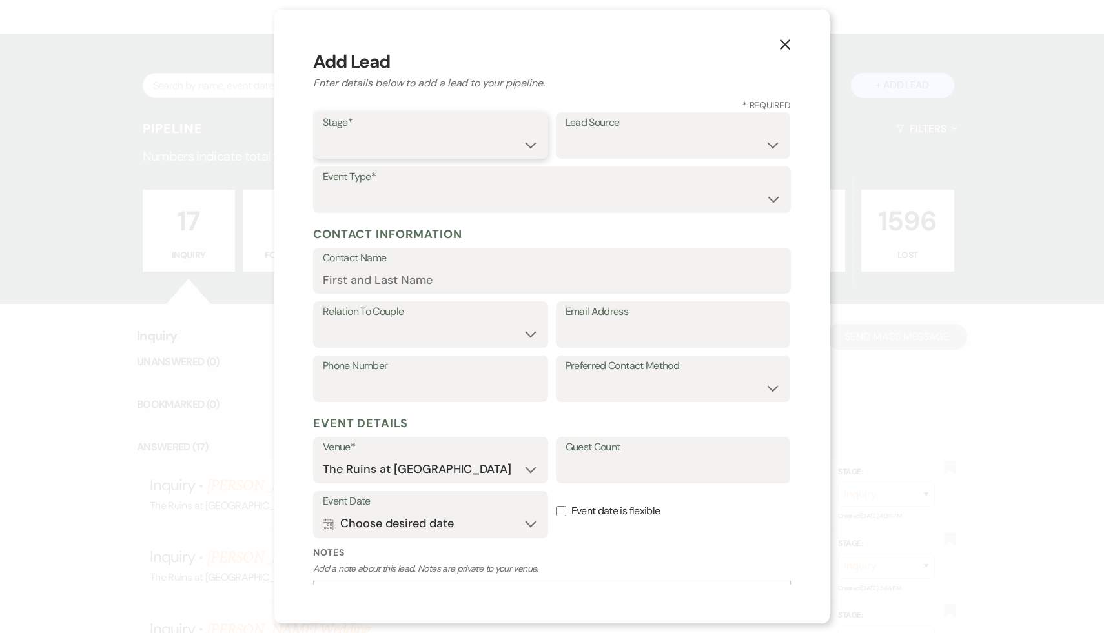
click at [526, 145] on select "Inquiry Follow Up Tour Requested Tour Confirmed Toured Proposal Sent Booked Lost" at bounding box center [431, 144] width 216 height 25
select select "1"
click at [323, 132] on select "Inquiry Follow Up Tour Requested Tour Confirmed Toured Proposal Sent Booked Lost" at bounding box center [431, 144] width 216 height 25
click at [773, 144] on select "Weven Venue Website Instagram Facebook Pinterest Google The Knot Wedding Wire H…" at bounding box center [673, 144] width 216 height 25
select select "3"
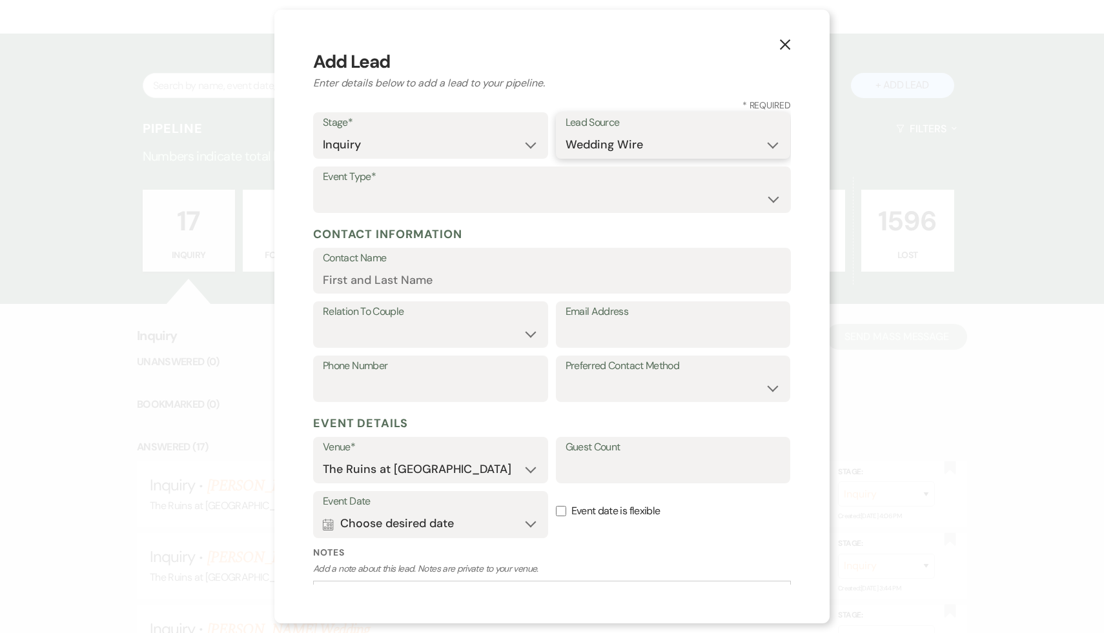
click at [565, 132] on select "Weven Venue Website Instagram Facebook Pinterest Google The Knot Wedding Wire H…" at bounding box center [673, 144] width 216 height 25
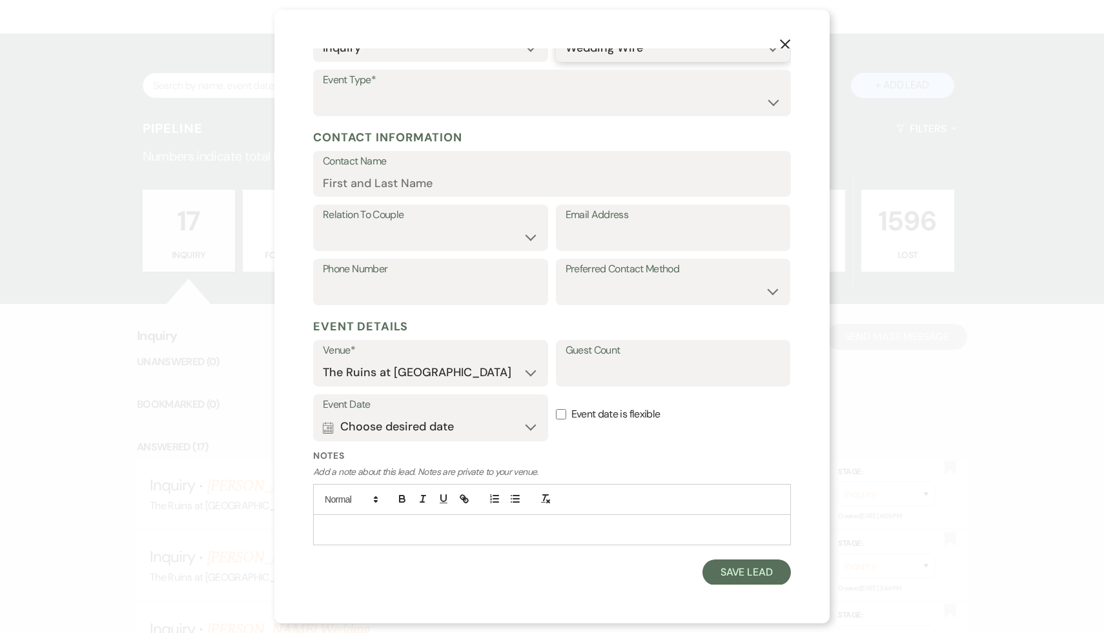
scroll to position [0, 0]
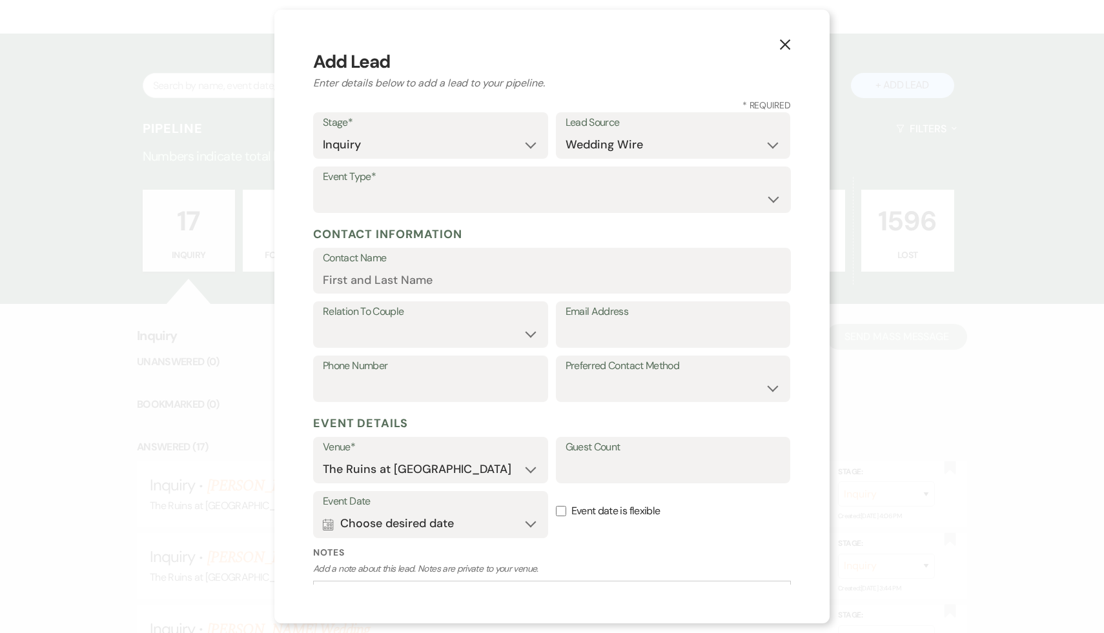
click at [784, 44] on use "button" at bounding box center [785, 44] width 10 height 10
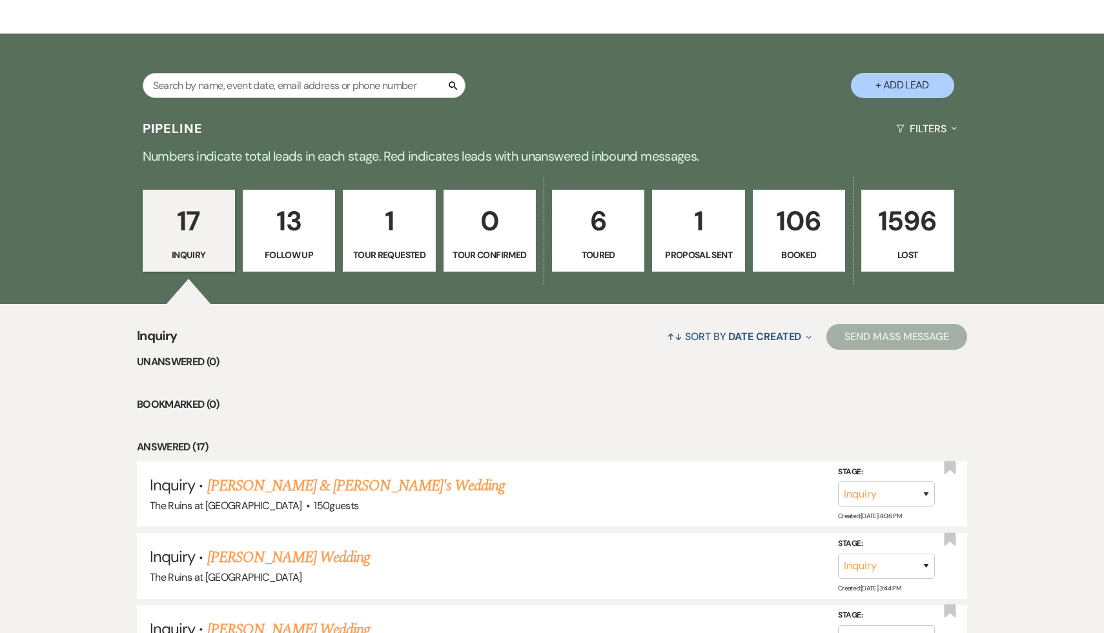
click at [291, 224] on p "13" at bounding box center [289, 220] width 76 height 43
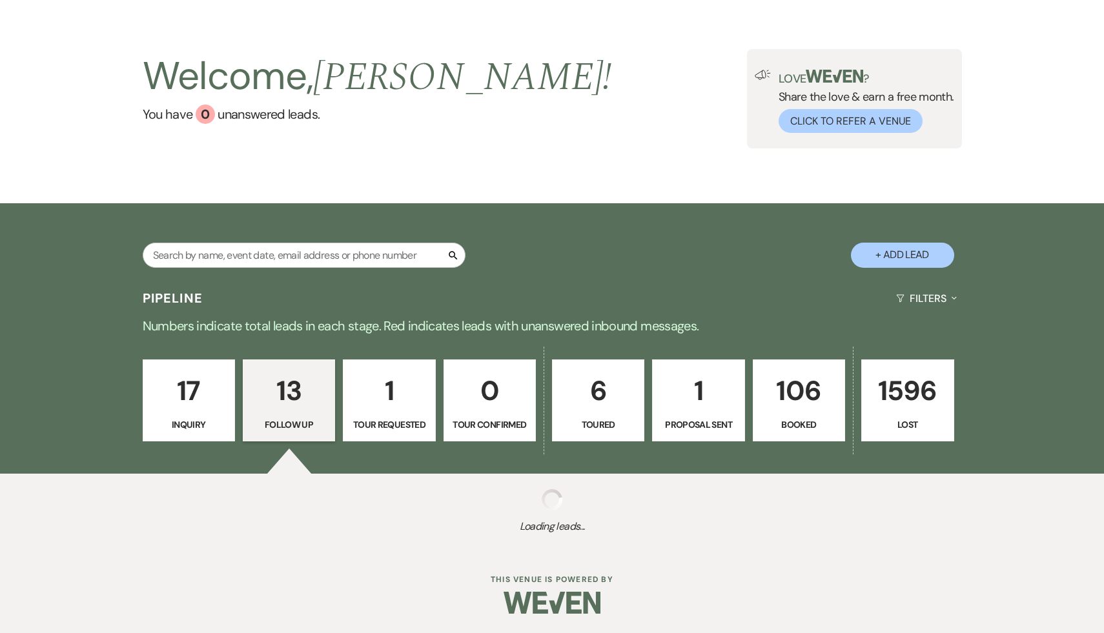
scroll to position [210, 0]
select select "9"
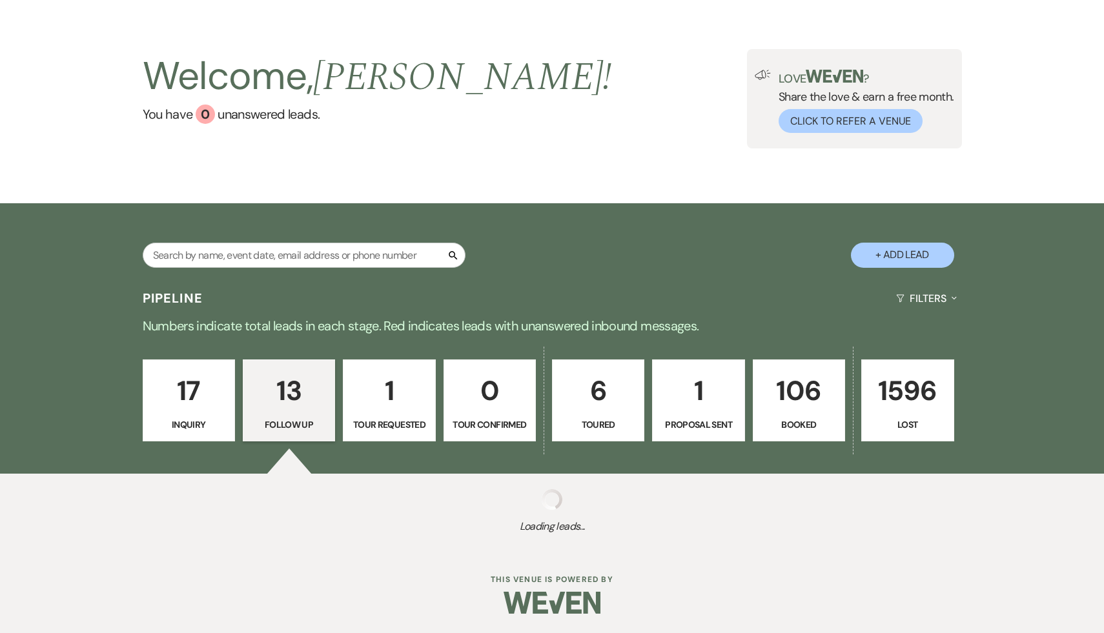
select select "9"
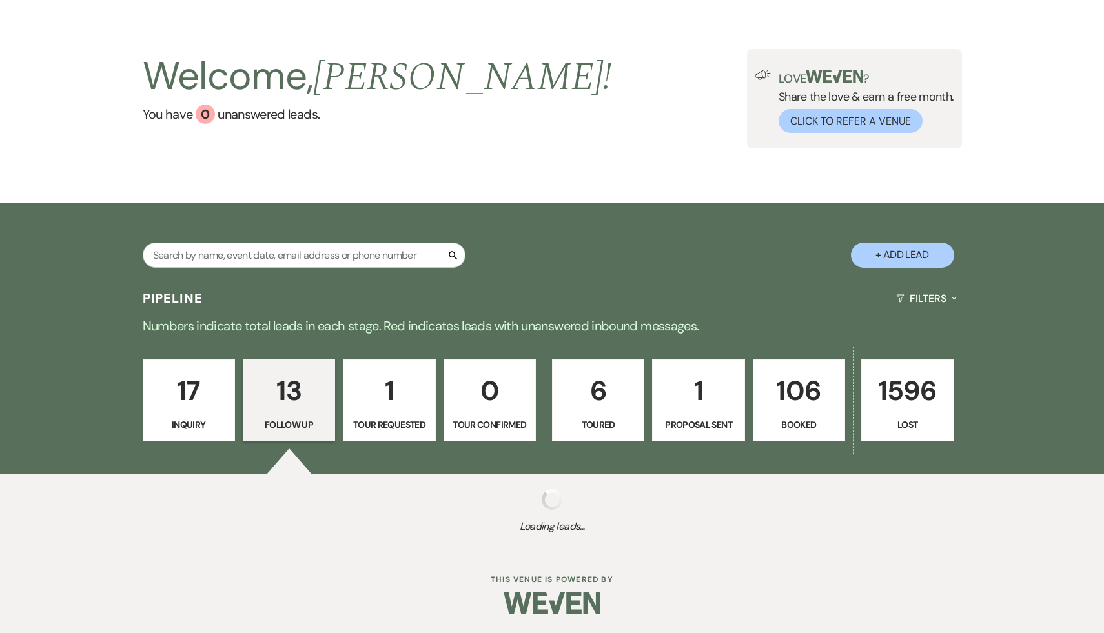
select select "9"
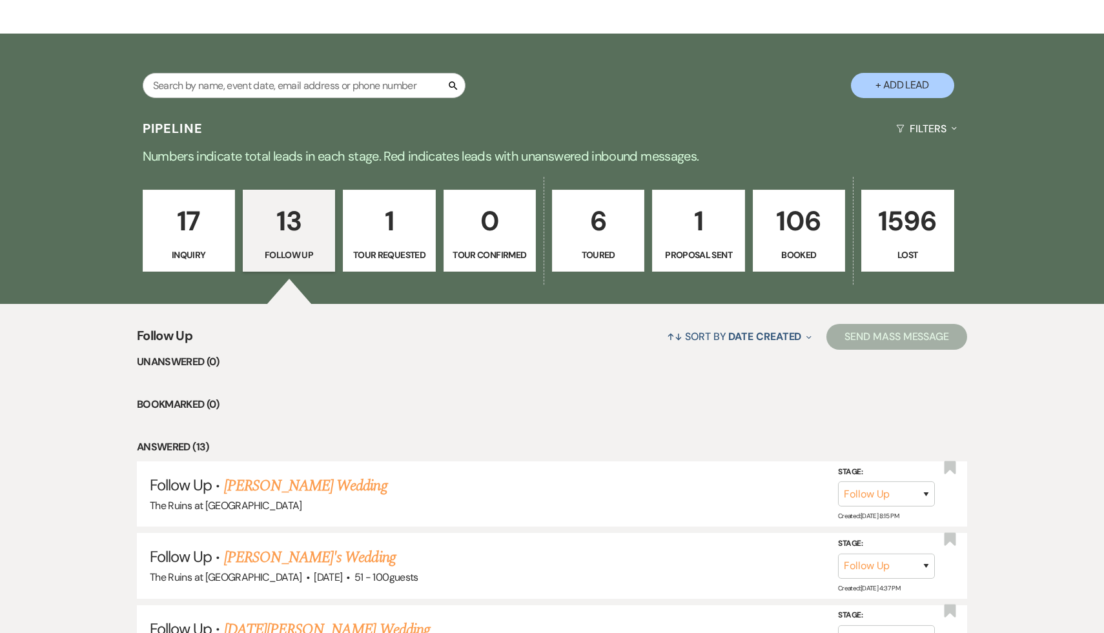
click at [391, 225] on p "1" at bounding box center [389, 220] width 76 height 43
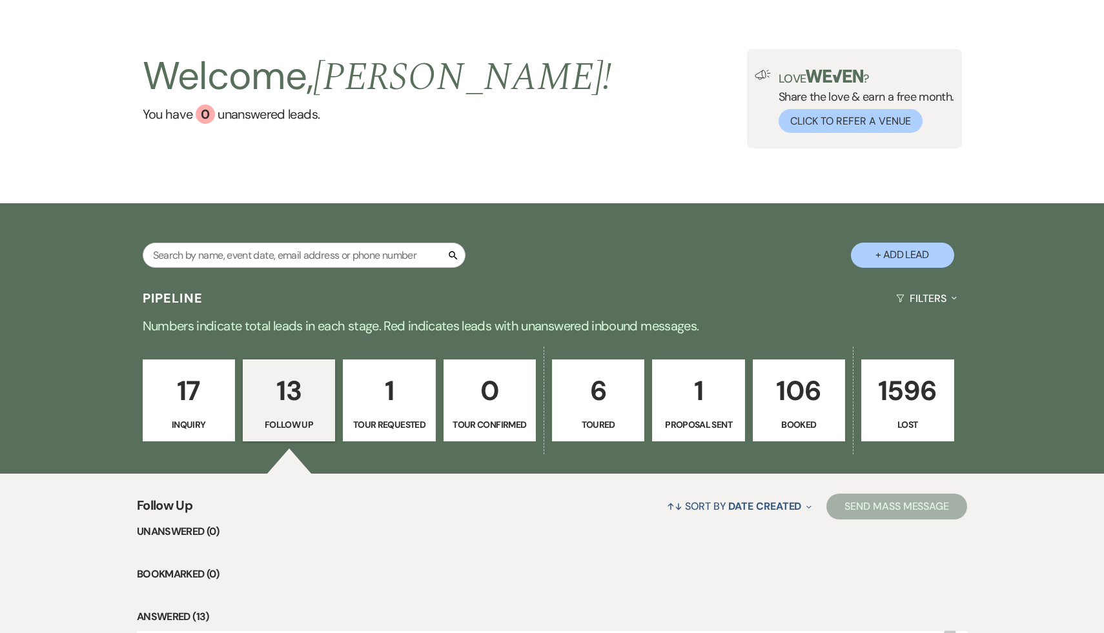
select select "2"
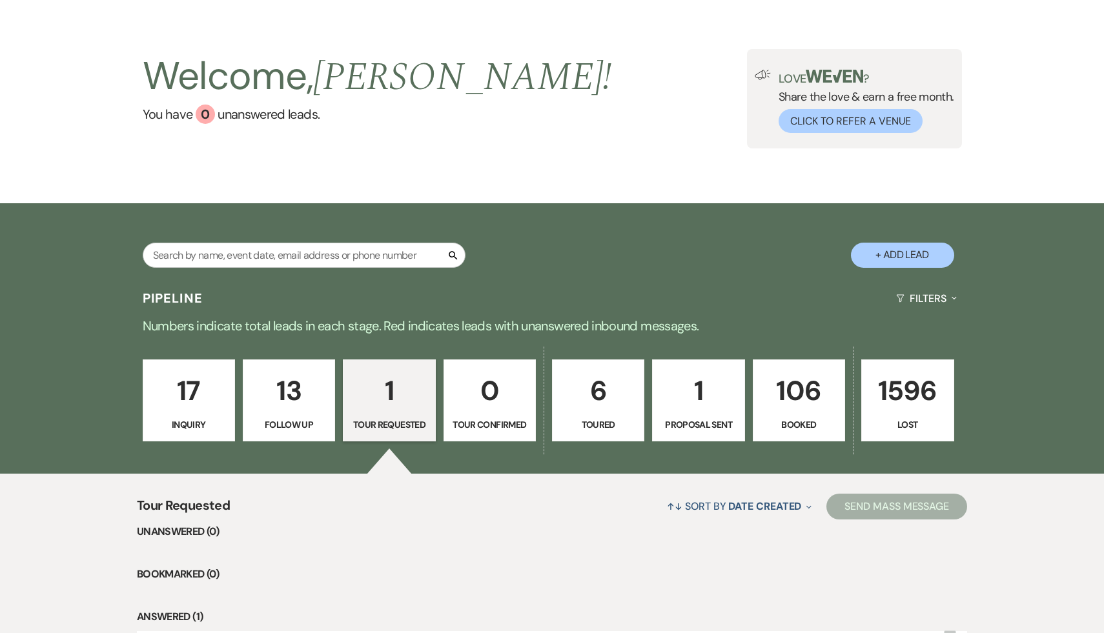
scroll to position [208, 0]
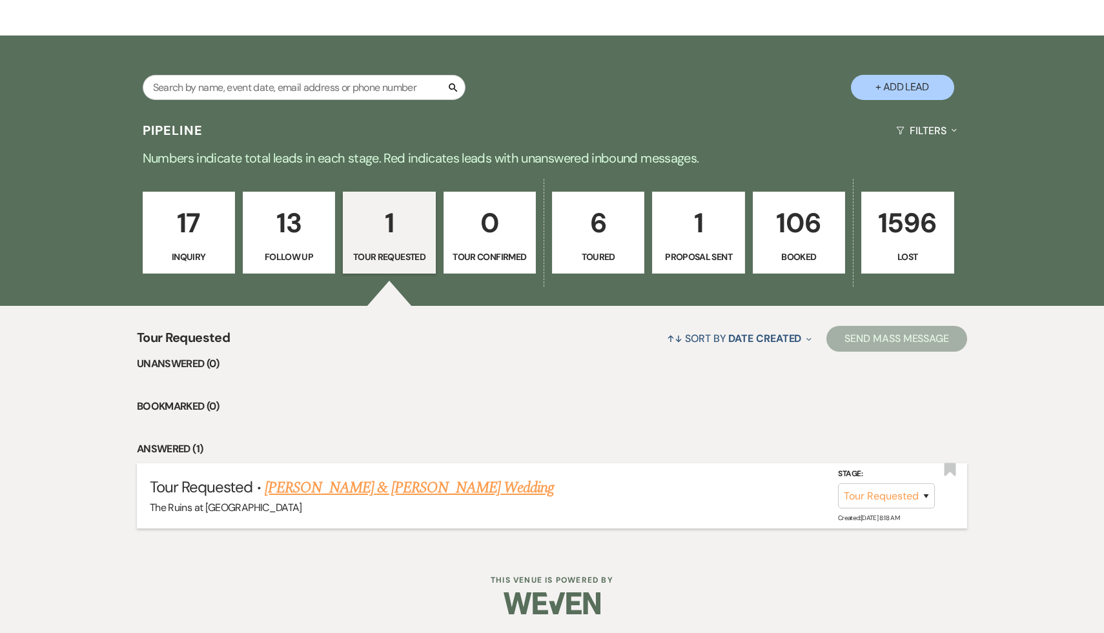
click at [380, 487] on link "[PERSON_NAME] & [PERSON_NAME] Wedding" at bounding box center [409, 487] width 289 height 23
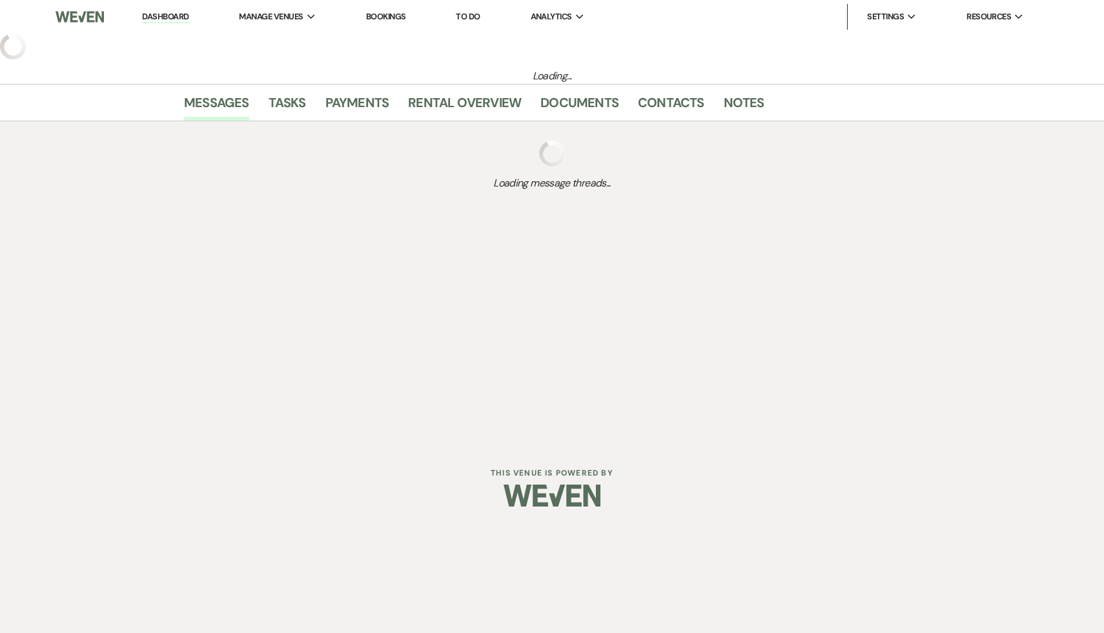
select select "2"
select select "12"
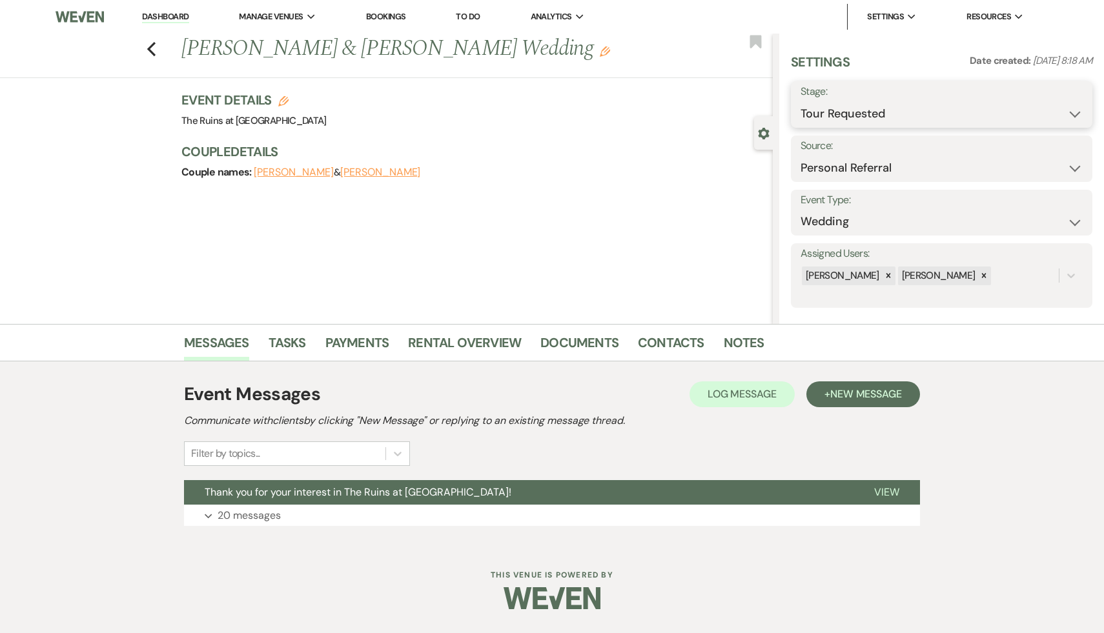
click at [1075, 113] on select "Inquiry Follow Up Tour Requested Tour Confirmed Toured Proposal Sent Booked Lost" at bounding box center [941, 113] width 282 height 25
select select "4"
click at [800, 101] on select "Inquiry Follow Up Tour Requested Tour Confirmed Toured Proposal Sent Booked Lost" at bounding box center [941, 113] width 282 height 25
click at [1058, 101] on button "Save" at bounding box center [1060, 105] width 64 height 26
click at [163, 15] on link "Dashboard" at bounding box center [165, 17] width 46 height 12
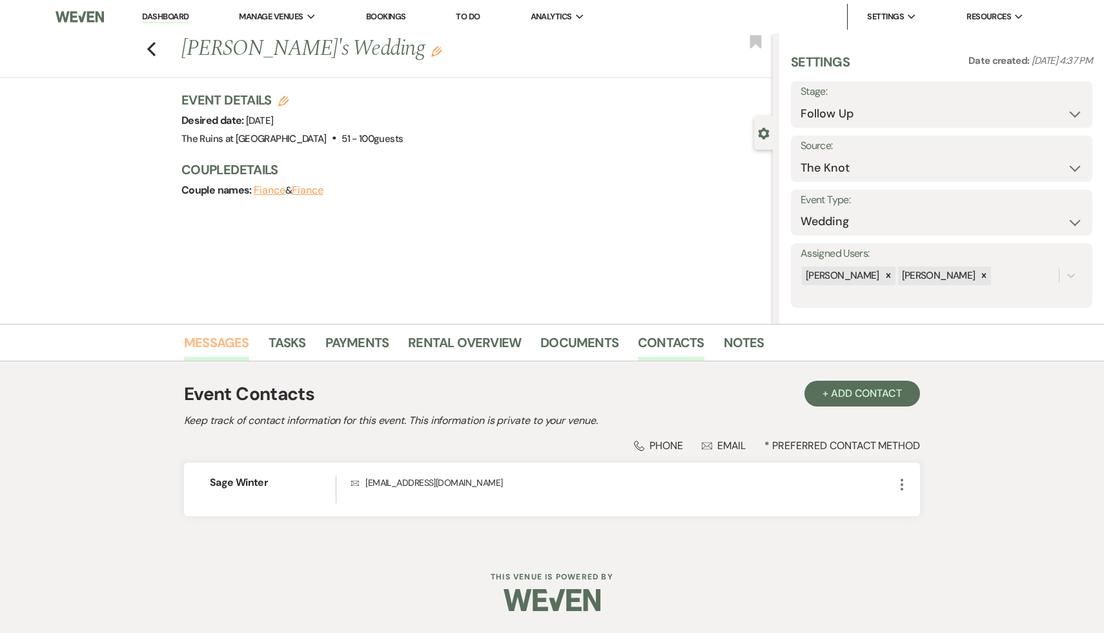
click at [214, 343] on link "Messages" at bounding box center [216, 346] width 65 height 28
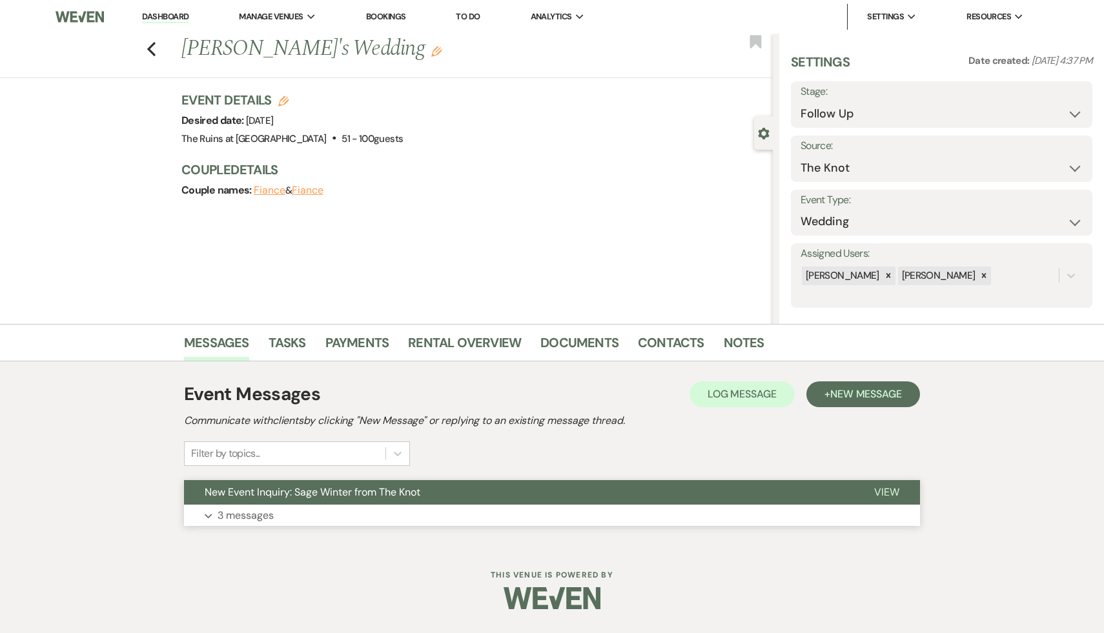
click at [281, 491] on span "New Event Inquiry: Sage Winter from The Knot" at bounding box center [313, 492] width 216 height 14
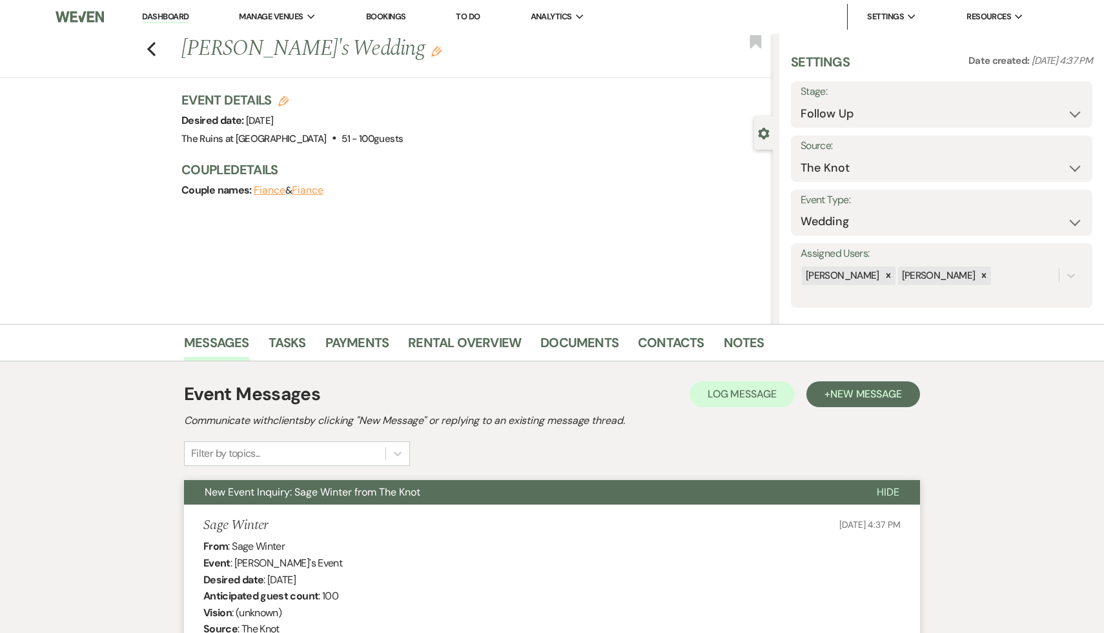
click at [176, 15] on link "Dashboard" at bounding box center [165, 17] width 46 height 12
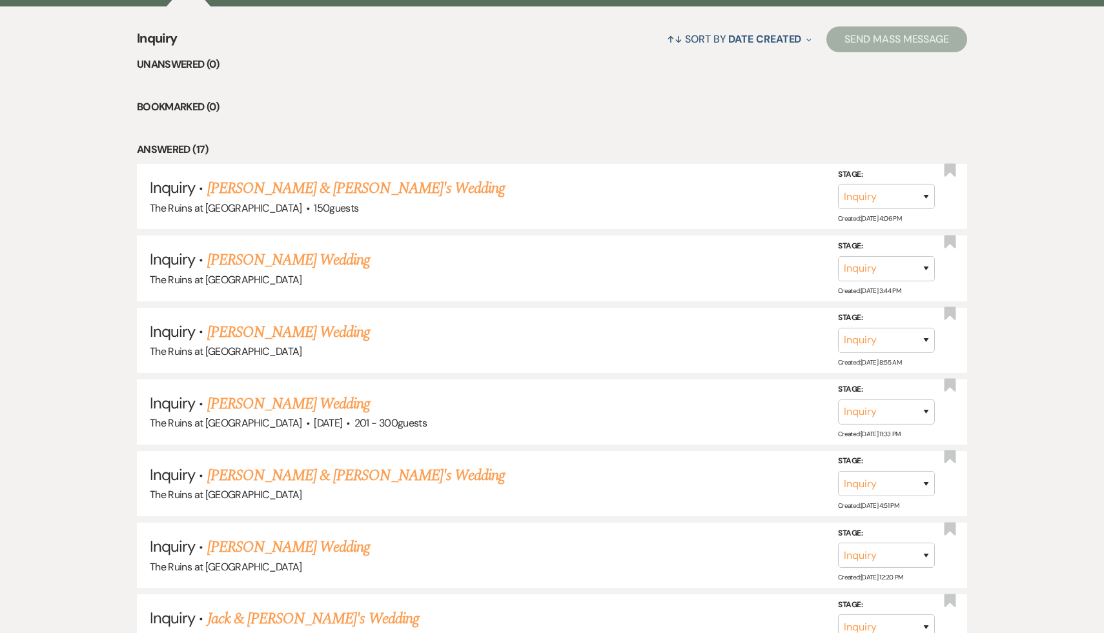
scroll to position [143, 0]
